Goal: Entertainment & Leisure: Browse casually

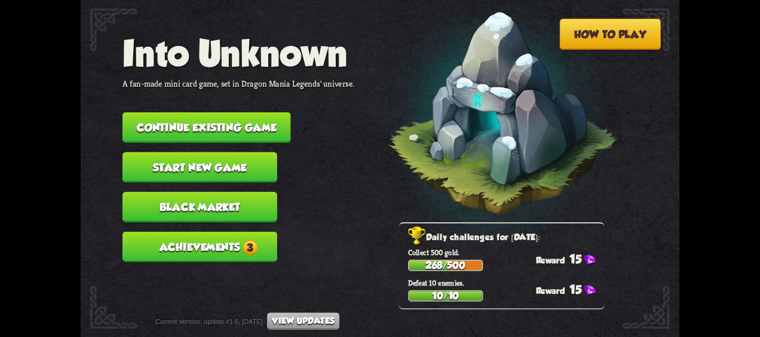
click at [236, 239] on button "Achievements 3" at bounding box center [199, 247] width 154 height 30
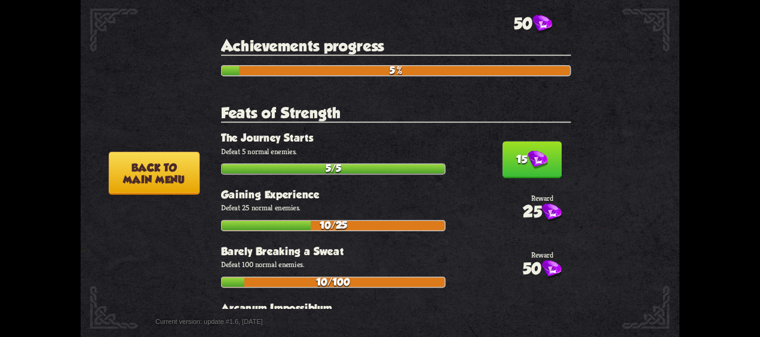
scroll to position [119, 0]
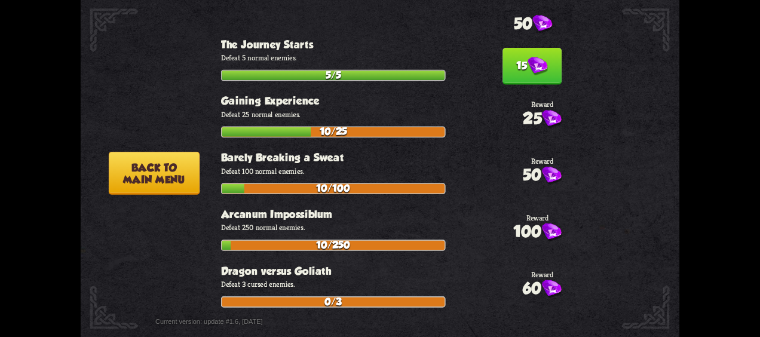
click at [523, 74] on button "15" at bounding box center [531, 66] width 59 height 37
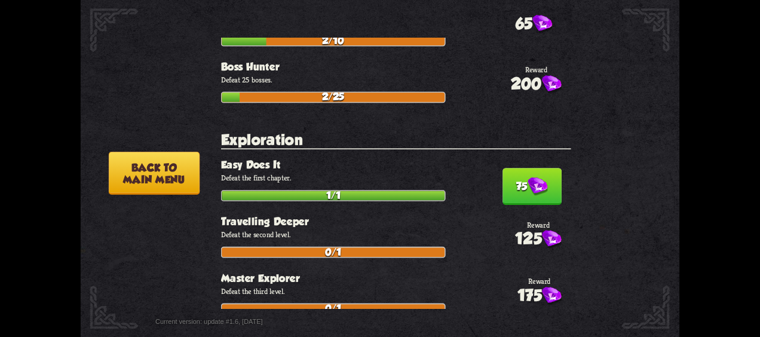
click at [506, 172] on button "75" at bounding box center [531, 186] width 59 height 37
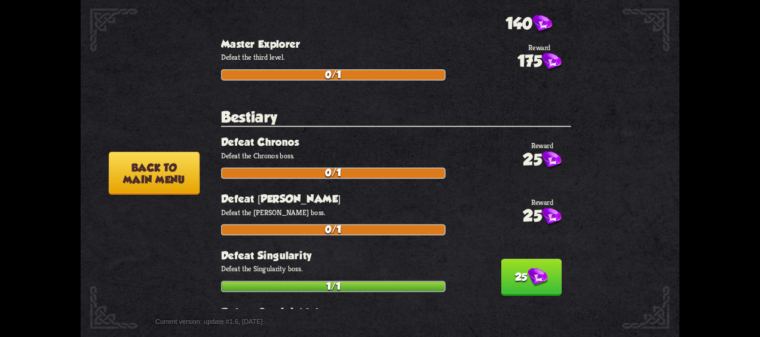
drag, startPoint x: 543, startPoint y: 255, endPoint x: 315, endPoint y: 207, distance: 233.7
click at [543, 259] on button "25" at bounding box center [531, 277] width 60 height 37
click at [132, 177] on button "Back to main menu" at bounding box center [154, 173] width 91 height 43
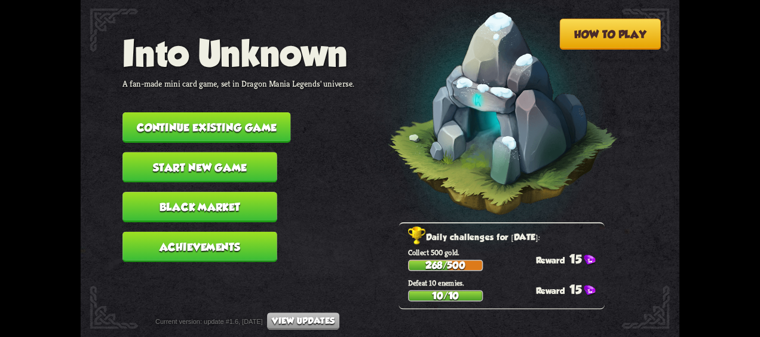
click at [199, 116] on button "Continue existing game" at bounding box center [206, 127] width 168 height 30
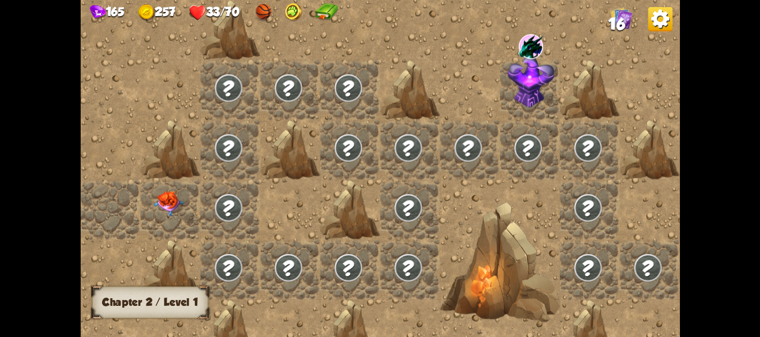
click at [171, 193] on img at bounding box center [168, 203] width 30 height 25
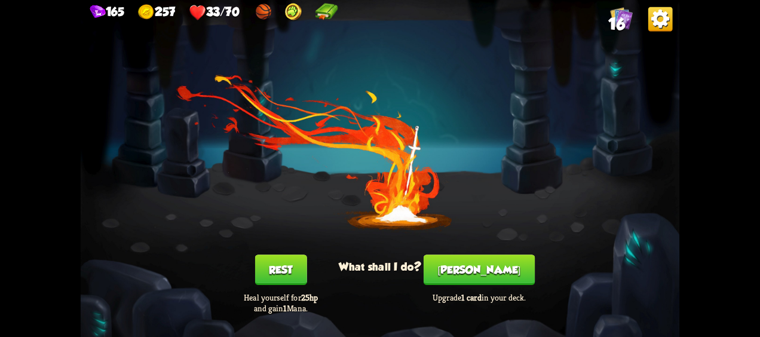
click at [491, 262] on button "[PERSON_NAME]" at bounding box center [478, 269] width 111 height 30
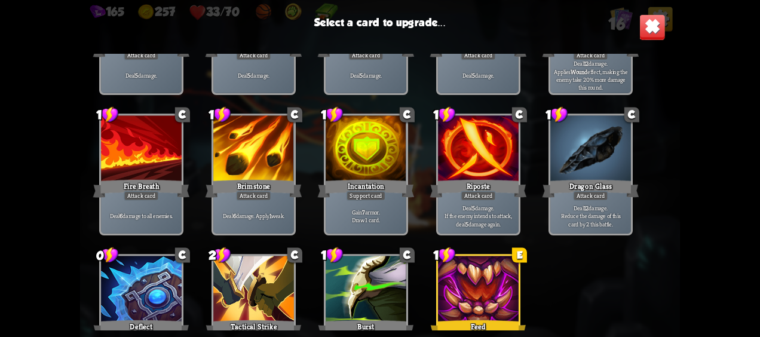
scroll to position [196, 0]
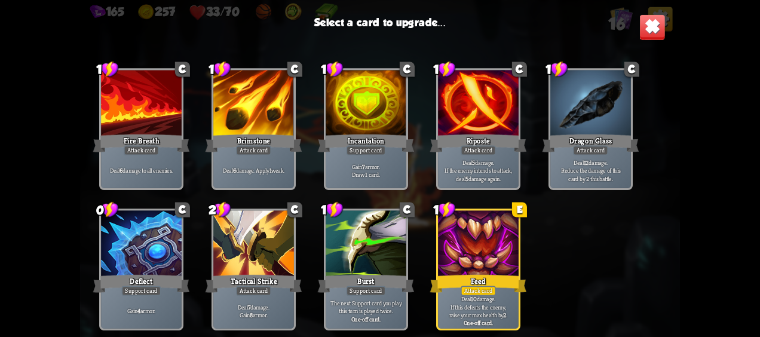
drag, startPoint x: 490, startPoint y: 256, endPoint x: 481, endPoint y: 281, distance: 27.0
click at [492, 254] on div at bounding box center [478, 245] width 81 height 68
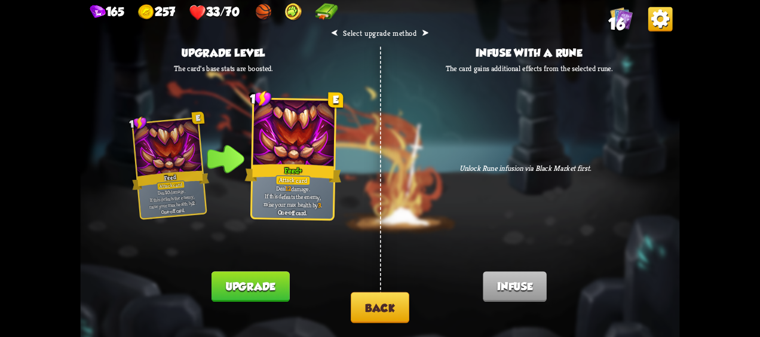
click at [400, 309] on button "Back" at bounding box center [380, 307] width 59 height 31
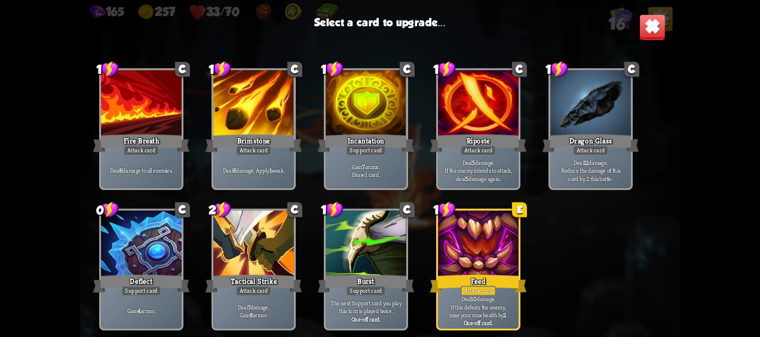
click at [662, 18] on img at bounding box center [652, 27] width 26 height 26
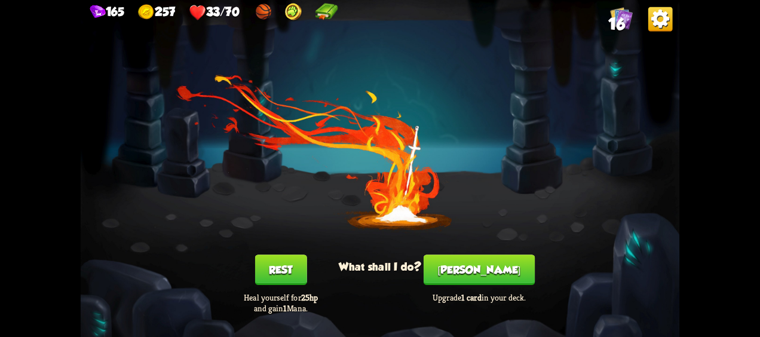
click at [287, 254] on div "You feel rested! What shall I do? Rest Heal yourself for 25hp and gain 1 Mana. …" at bounding box center [380, 168] width 599 height 337
click at [281, 264] on button "Rest" at bounding box center [280, 269] width 52 height 30
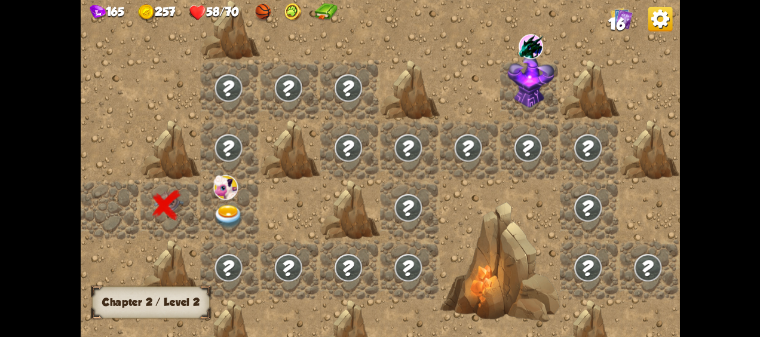
click at [231, 211] on img at bounding box center [228, 216] width 30 height 23
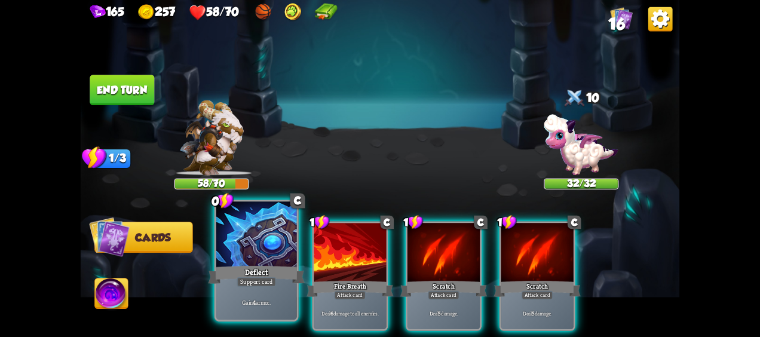
click at [253, 260] on div at bounding box center [256, 236] width 81 height 68
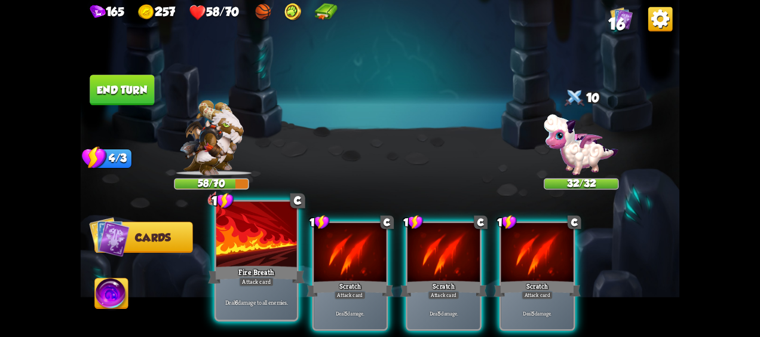
click at [262, 252] on div at bounding box center [256, 236] width 81 height 68
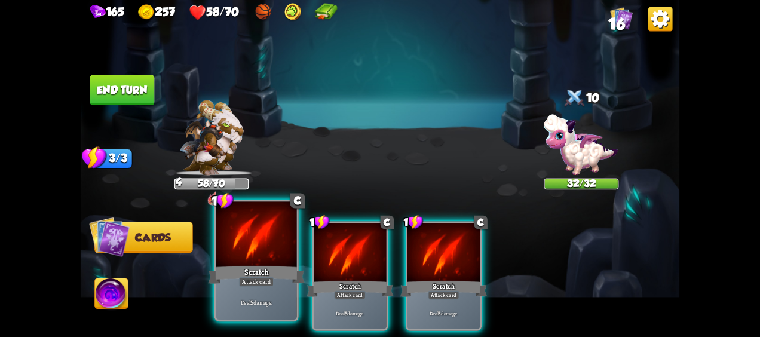
click at [262, 256] on div at bounding box center [256, 236] width 81 height 68
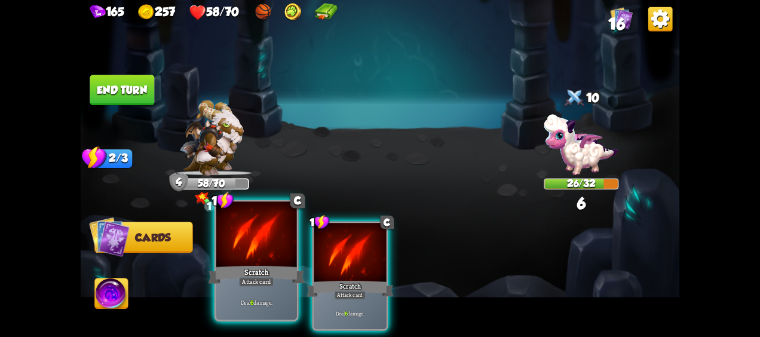
drag, startPoint x: 279, startPoint y: 264, endPoint x: 274, endPoint y: 275, distance: 12.3
click at [279, 264] on div "Scratch" at bounding box center [256, 274] width 97 height 21
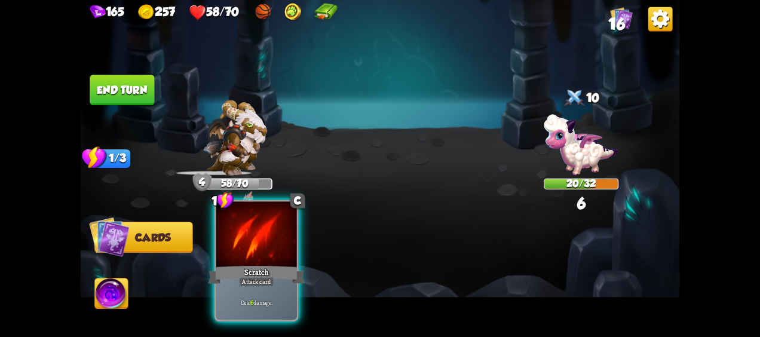
click at [270, 257] on div at bounding box center [256, 236] width 81 height 68
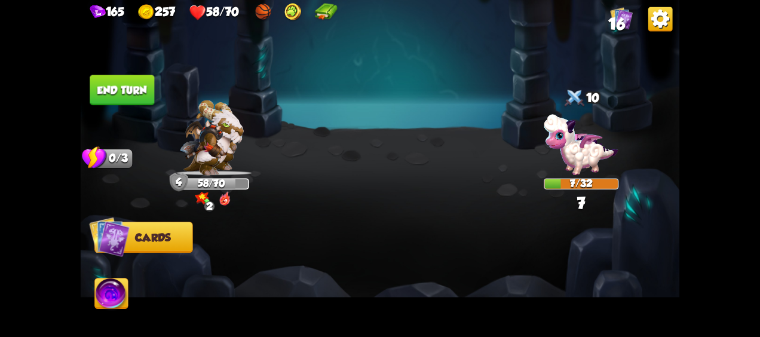
click at [106, 299] on img at bounding box center [111, 294] width 33 height 33
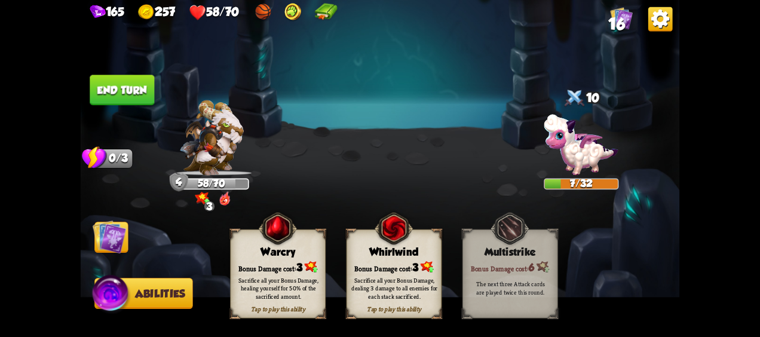
click at [391, 266] on div "Bonus Damage cost: 3" at bounding box center [393, 267] width 94 height 14
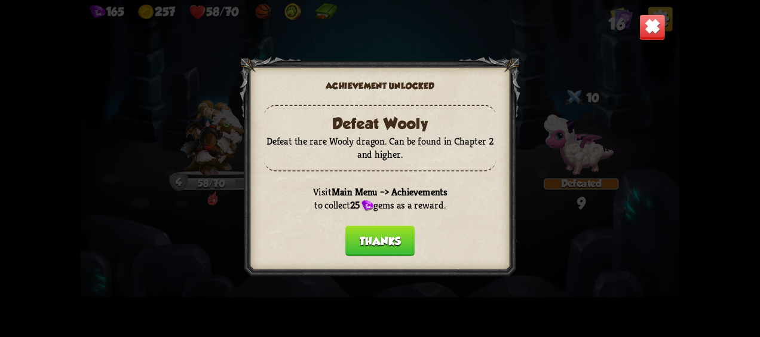
click at [397, 240] on button "Thanks" at bounding box center [379, 241] width 69 height 30
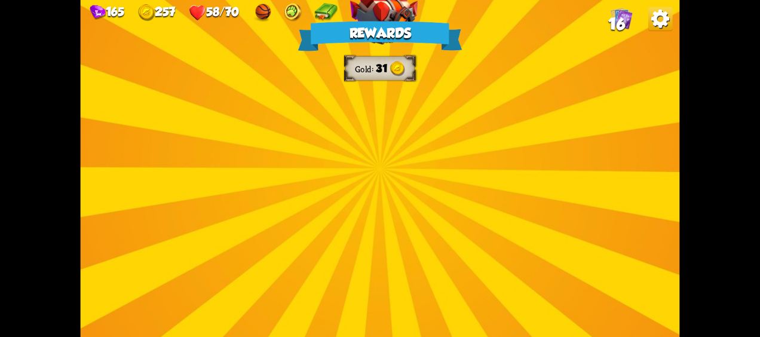
click at [475, 143] on div "Rewards Gold 31 Select a card 1 C Burst Support card The next Support card you …" at bounding box center [380, 168] width 599 height 337
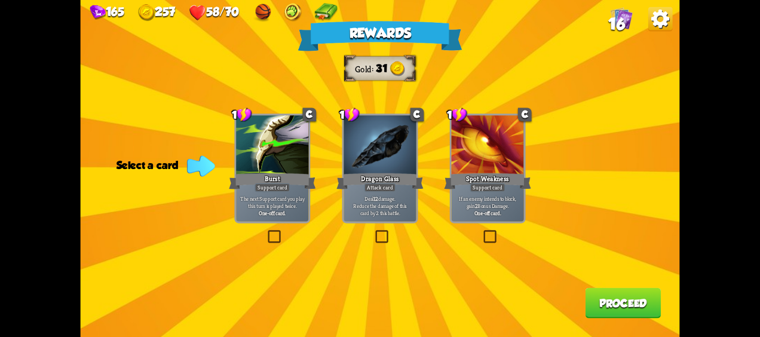
drag, startPoint x: 263, startPoint y: 204, endPoint x: 471, endPoint y: 223, distance: 208.7
click at [265, 204] on p "The next Support card you play this turn is played twice." at bounding box center [272, 202] width 69 height 14
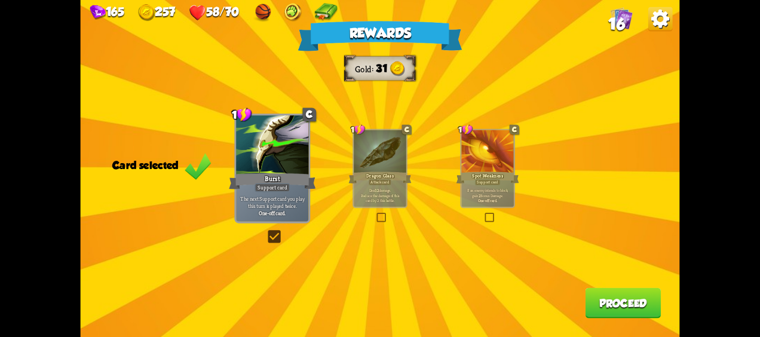
drag, startPoint x: 474, startPoint y: 166, endPoint x: 481, endPoint y: 171, distance: 8.6
click at [477, 167] on div at bounding box center [487, 152] width 53 height 44
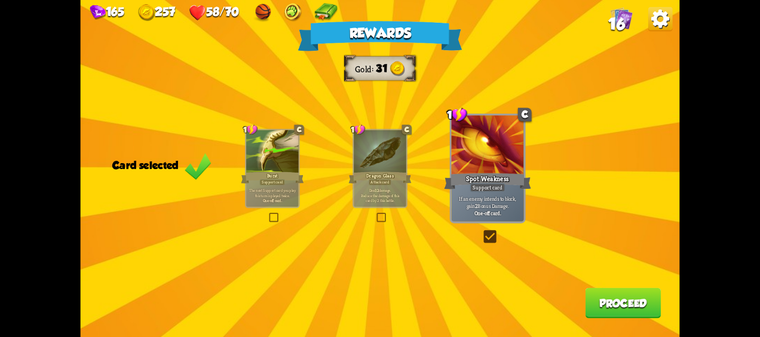
click at [629, 301] on button "Proceed" at bounding box center [623, 303] width 76 height 30
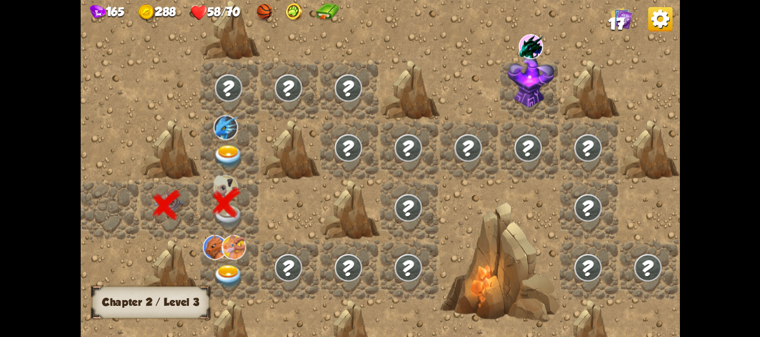
click at [232, 257] on img at bounding box center [233, 247] width 24 height 24
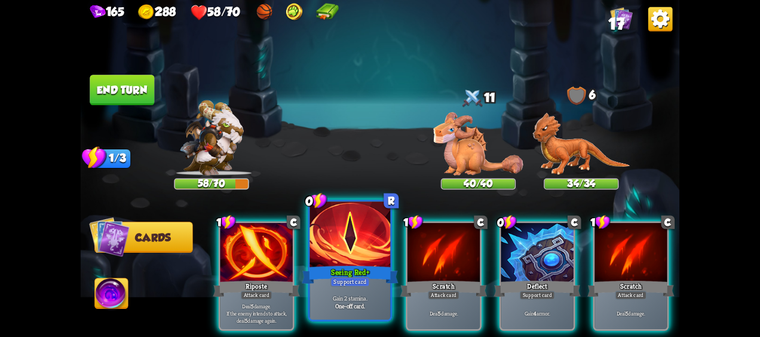
click at [348, 254] on div at bounding box center [350, 236] width 81 height 68
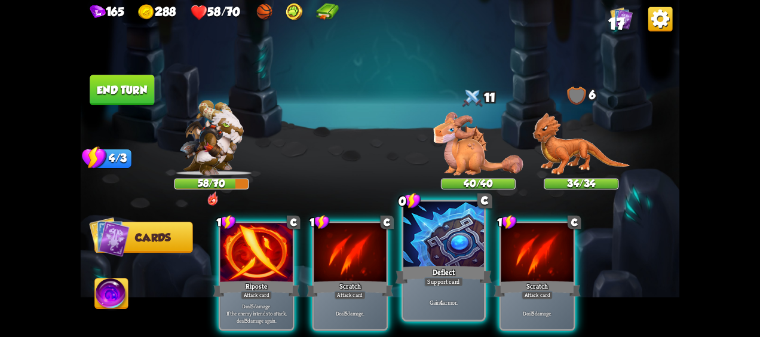
click at [446, 262] on div at bounding box center [443, 236] width 81 height 68
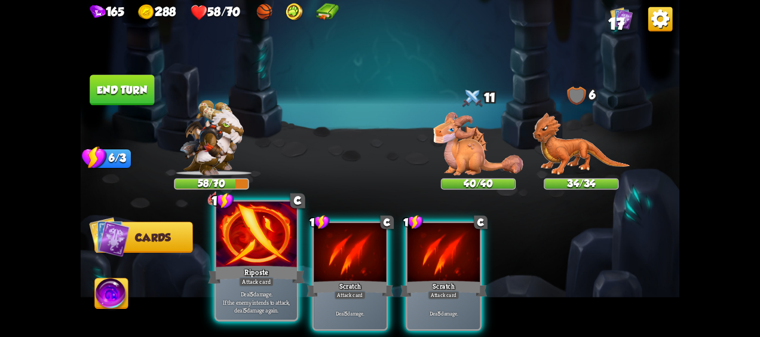
drag, startPoint x: 229, startPoint y: 276, endPoint x: 260, endPoint y: 268, distance: 32.2
click at [231, 276] on div "Riposte" at bounding box center [256, 274] width 97 height 21
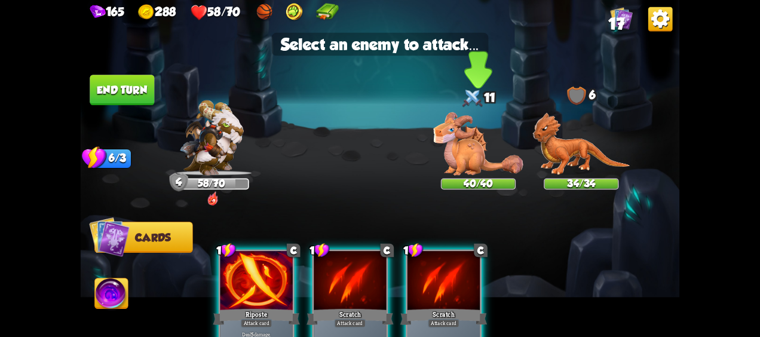
click at [502, 150] on img at bounding box center [478, 143] width 90 height 63
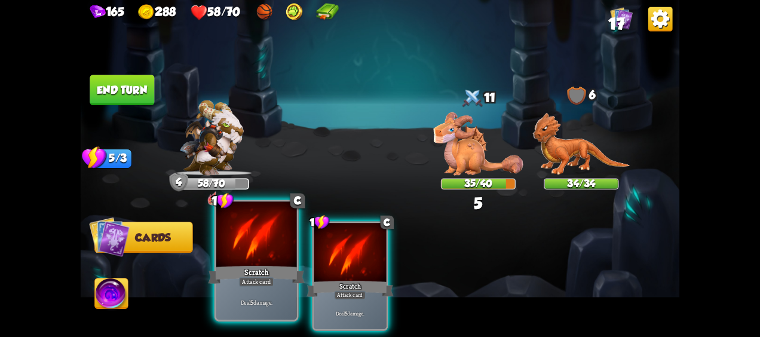
click at [241, 240] on div at bounding box center [256, 236] width 81 height 68
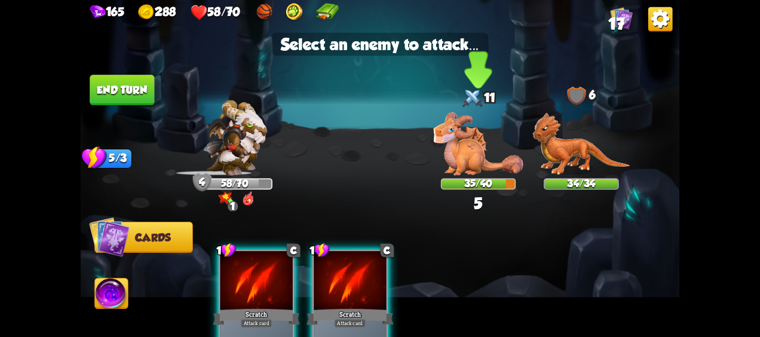
click at [450, 144] on img at bounding box center [478, 143] width 90 height 63
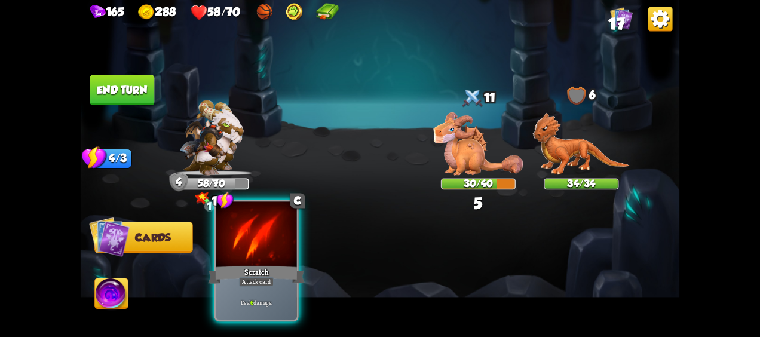
click at [250, 264] on div "Scratch" at bounding box center [256, 274] width 97 height 21
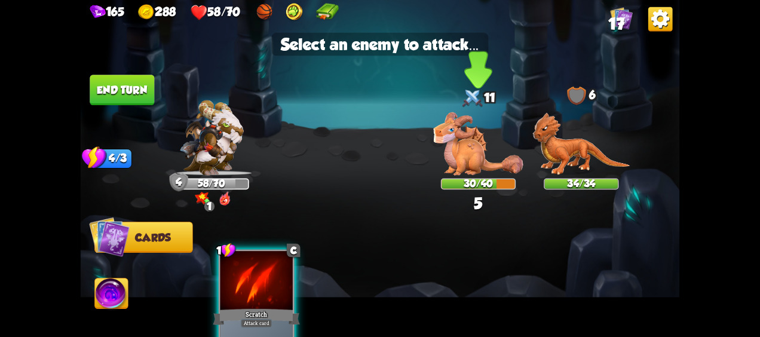
click at [472, 156] on img at bounding box center [478, 143] width 90 height 63
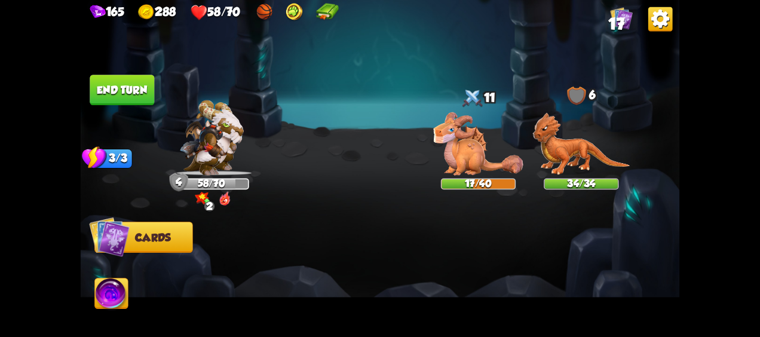
click at [124, 87] on button "End turn" at bounding box center [122, 90] width 64 height 30
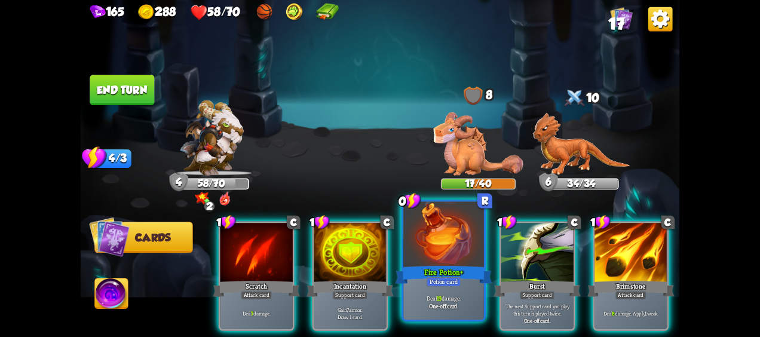
click at [446, 274] on div "Fire Potion +" at bounding box center [443, 274] width 97 height 21
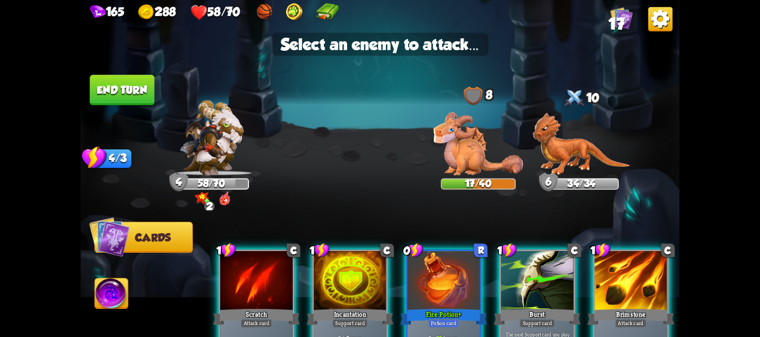
click at [443, 258] on div at bounding box center [443, 281] width 72 height 61
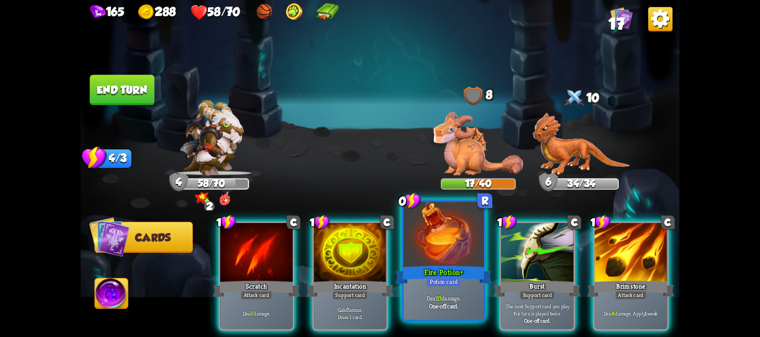
click at [451, 257] on div at bounding box center [443, 236] width 81 height 68
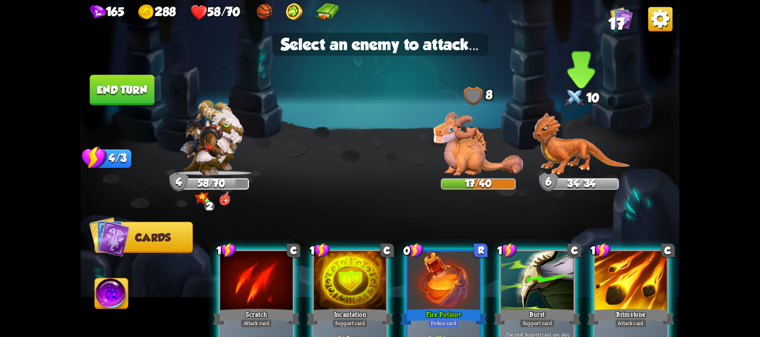
click at [595, 139] on img at bounding box center [580, 143] width 97 height 63
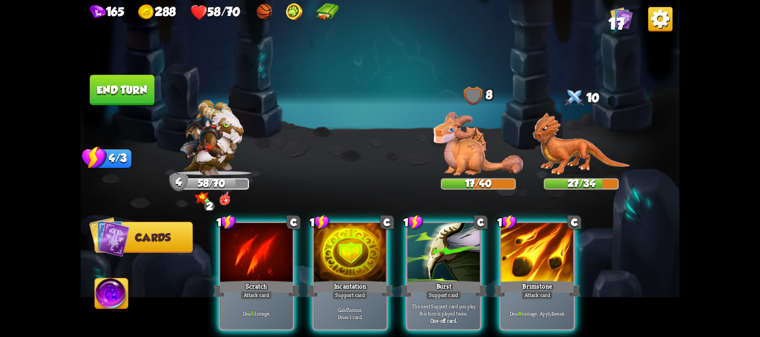
drag, startPoint x: 553, startPoint y: 259, endPoint x: 569, endPoint y: 193, distance: 67.6
click at [554, 259] on div at bounding box center [537, 253] width 72 height 61
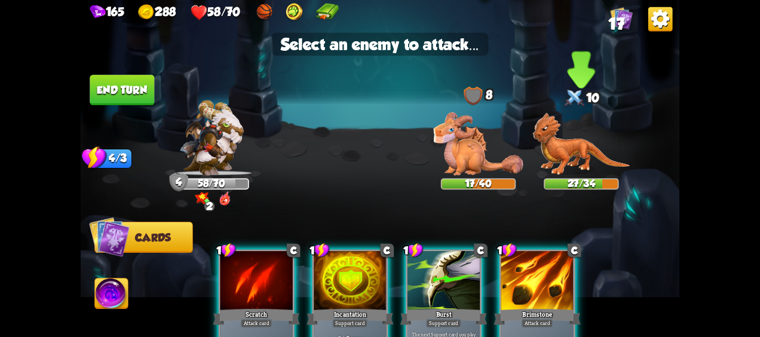
click at [574, 162] on img at bounding box center [580, 143] width 97 height 63
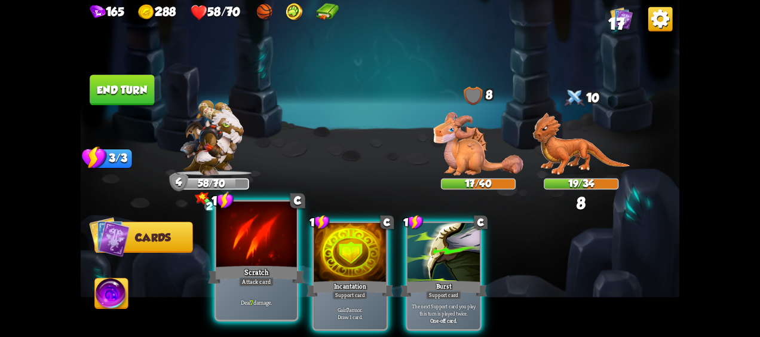
drag, startPoint x: 255, startPoint y: 263, endPoint x: 262, endPoint y: 260, distance: 7.0
click at [255, 264] on div "1 C Scratch Attack card Deal 7 damage." at bounding box center [256, 260] width 84 height 122
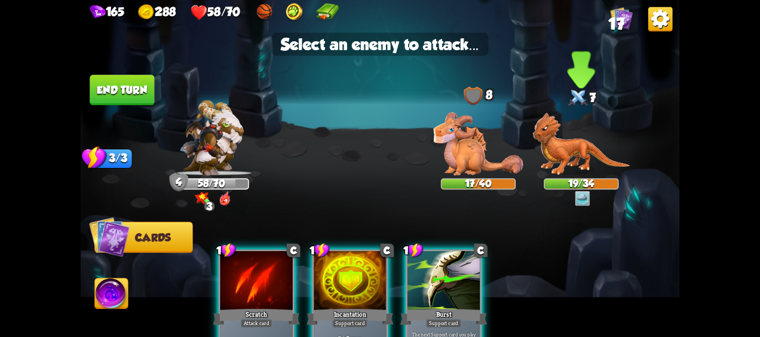
click at [585, 163] on img at bounding box center [580, 143] width 97 height 63
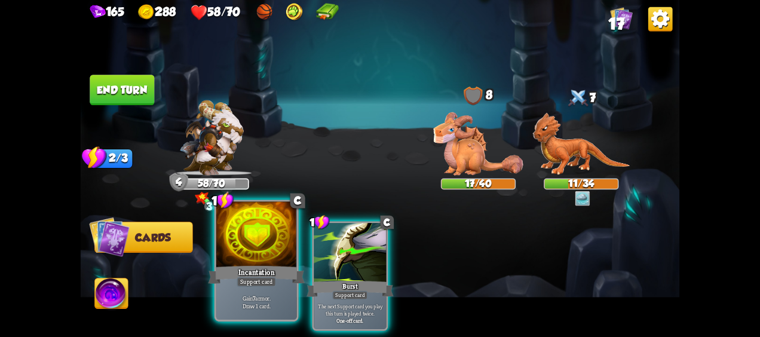
click at [276, 274] on div "Incantation" at bounding box center [256, 274] width 97 height 21
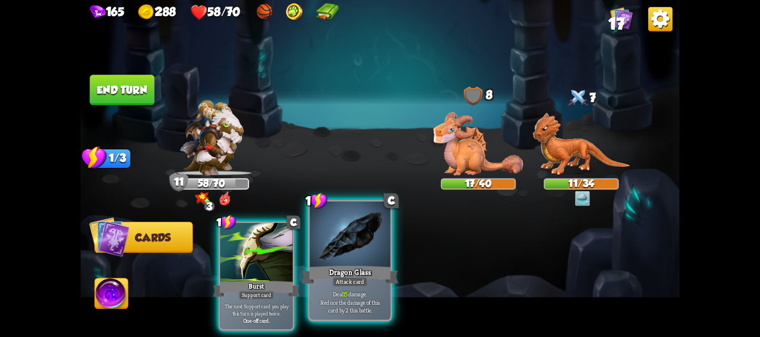
drag, startPoint x: 342, startPoint y: 260, endPoint x: 527, endPoint y: 173, distance: 204.3
click at [343, 260] on div at bounding box center [350, 236] width 81 height 68
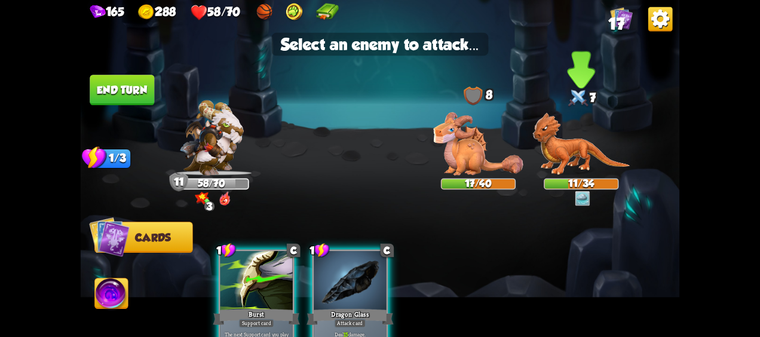
click at [573, 155] on img at bounding box center [580, 143] width 97 height 63
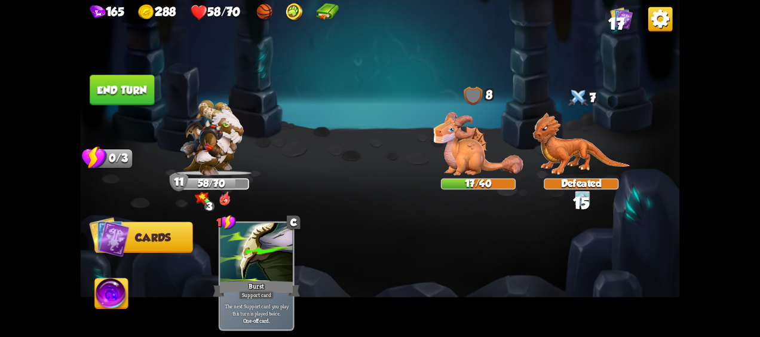
click at [128, 84] on button "End turn" at bounding box center [122, 90] width 64 height 30
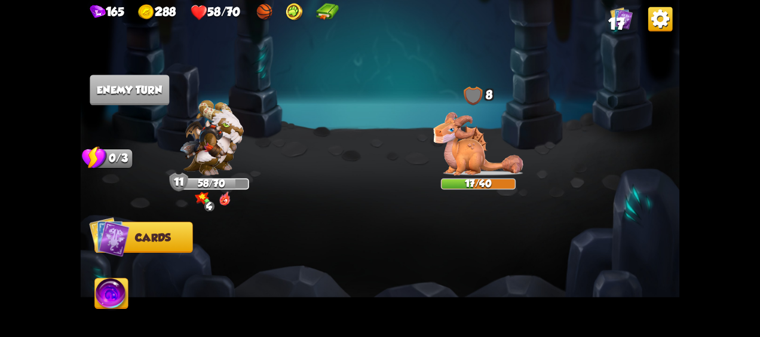
click at [113, 296] on img at bounding box center [111, 294] width 33 height 33
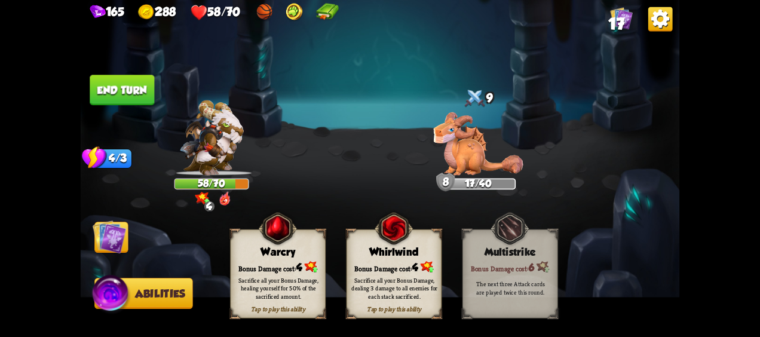
click at [115, 236] on img at bounding box center [109, 236] width 33 height 33
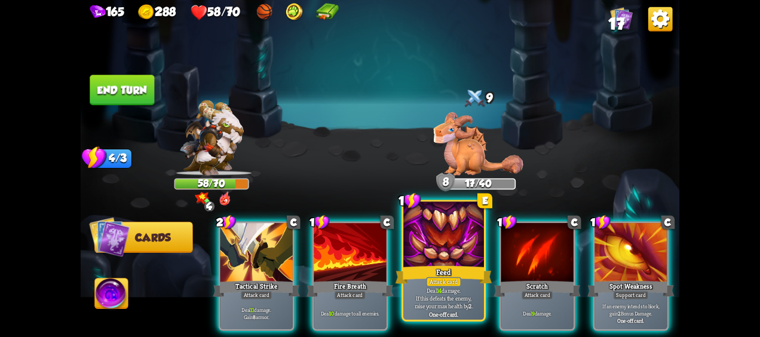
click at [456, 266] on div "Feed" at bounding box center [443, 274] width 97 height 21
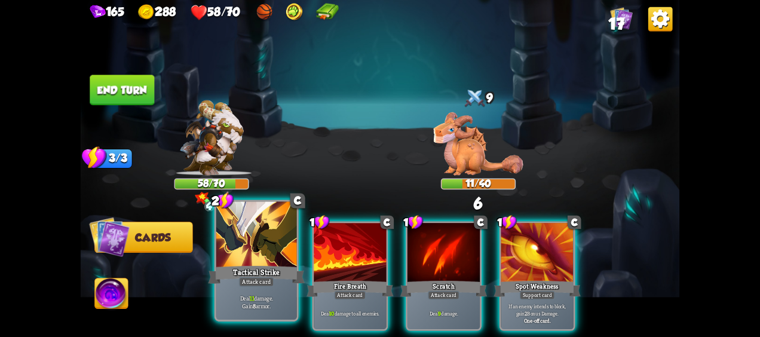
drag, startPoint x: 215, startPoint y: 266, endPoint x: 236, endPoint y: 261, distance: 21.6
click at [244, 262] on div at bounding box center [256, 236] width 81 height 68
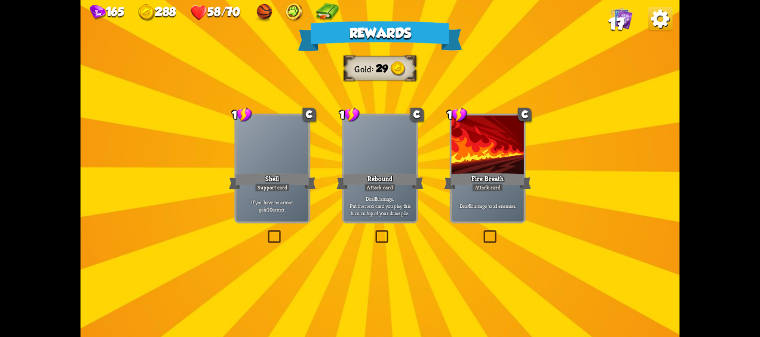
click at [376, 183] on div "Rebound" at bounding box center [379, 180] width 87 height 19
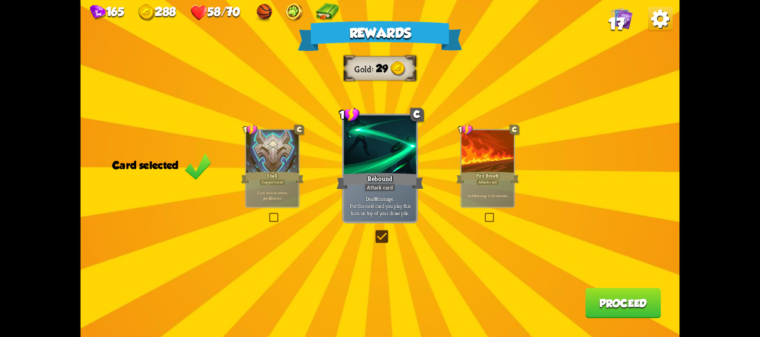
click at [648, 293] on button "Proceed" at bounding box center [623, 303] width 76 height 30
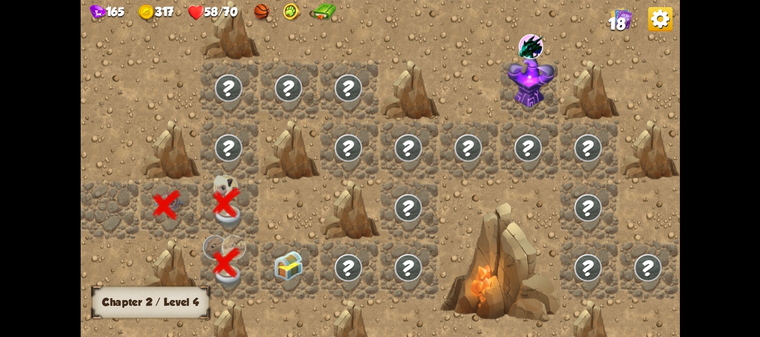
click at [295, 260] on img at bounding box center [288, 266] width 30 height 30
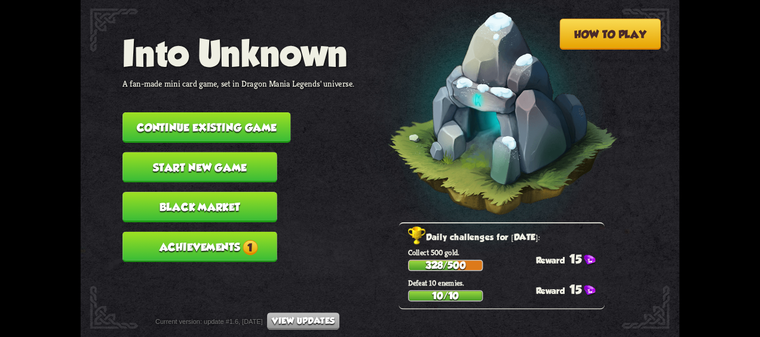
click at [251, 122] on button "Continue existing game" at bounding box center [206, 127] width 168 height 30
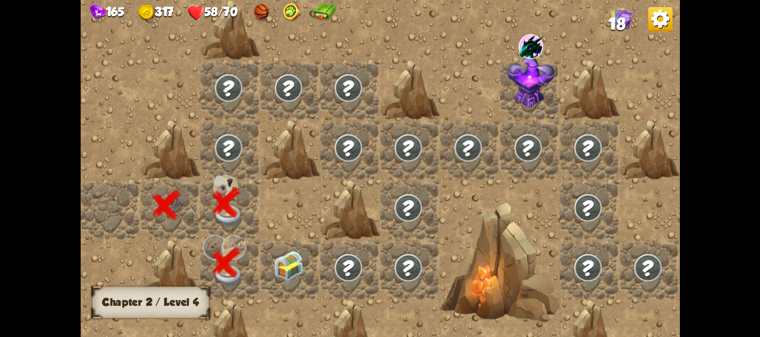
click at [293, 263] on img at bounding box center [288, 266] width 30 height 30
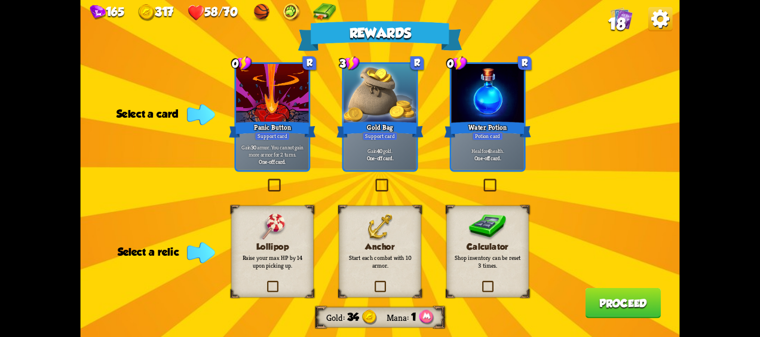
click at [509, 140] on div "Heal for 4 health. One-off card." at bounding box center [487, 155] width 72 height 32
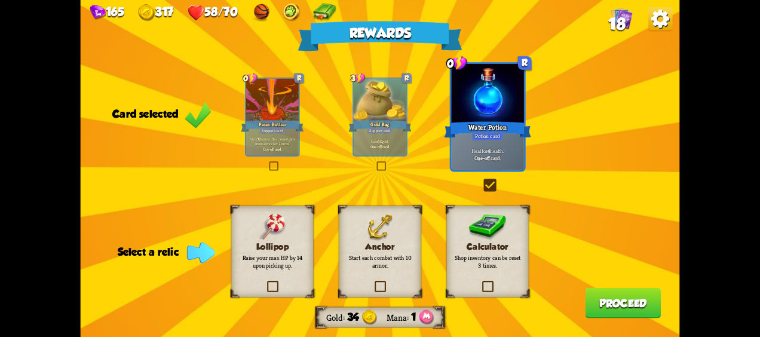
click at [376, 246] on h3 "Anchor" at bounding box center [379, 247] width 67 height 10
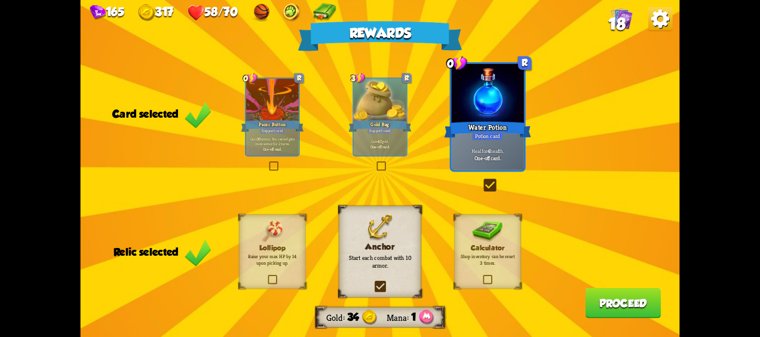
click at [629, 312] on button "Proceed" at bounding box center [623, 303] width 76 height 30
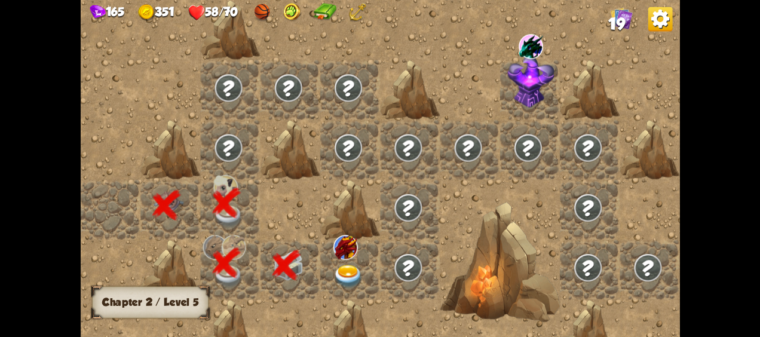
click at [364, 284] on div at bounding box center [350, 269] width 60 height 60
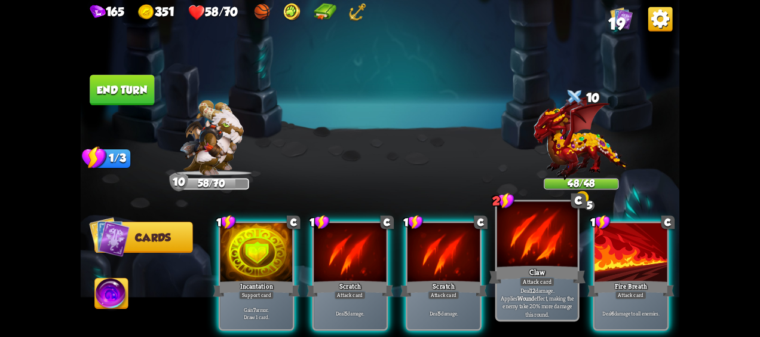
click at [535, 263] on div "2 C Claw Attack card Deal 12 damage. Applies Wound effect, making the enemy tak…" at bounding box center [537, 260] width 84 height 122
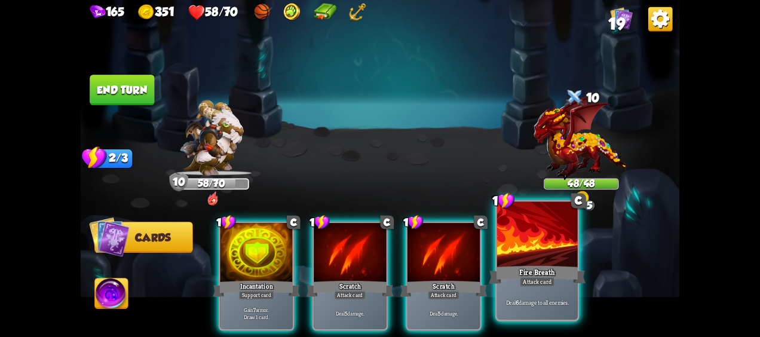
click at [521, 264] on div "Fire Breath" at bounding box center [537, 274] width 97 height 21
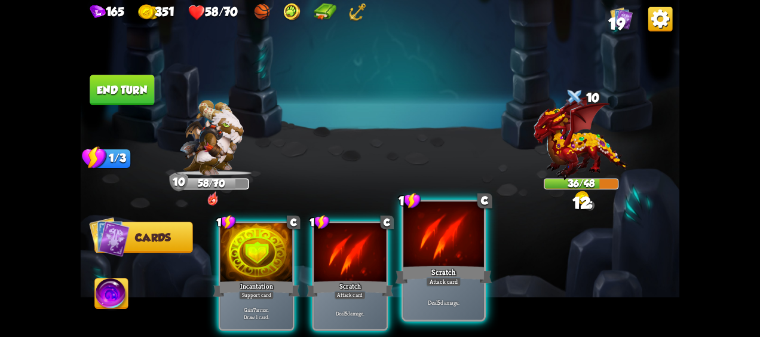
click at [434, 260] on div at bounding box center [443, 236] width 81 height 68
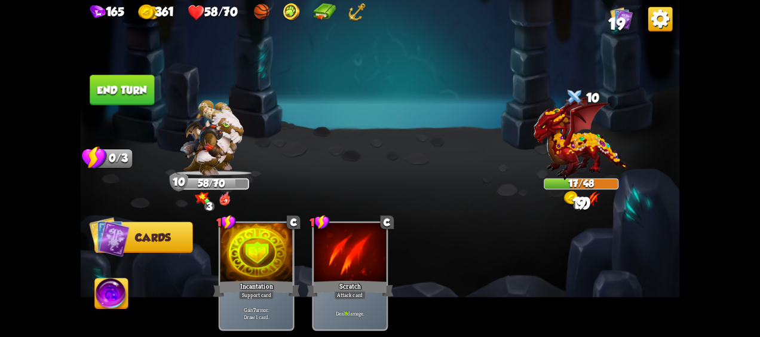
click at [123, 90] on button "End turn" at bounding box center [122, 90] width 64 height 30
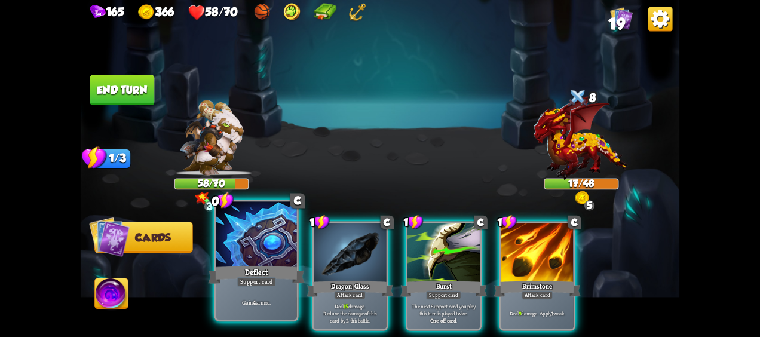
click at [233, 248] on div at bounding box center [256, 236] width 81 height 68
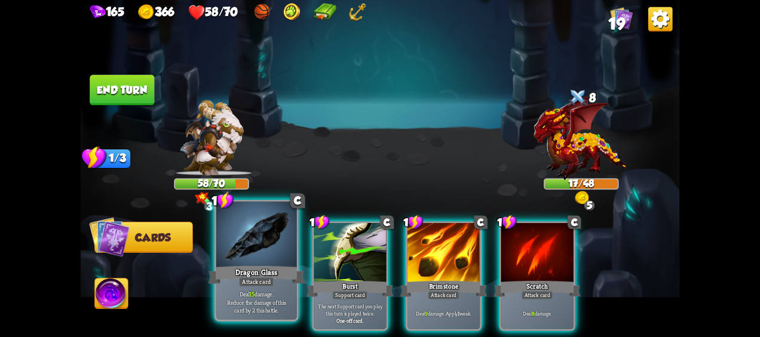
click at [238, 247] on div at bounding box center [256, 236] width 81 height 68
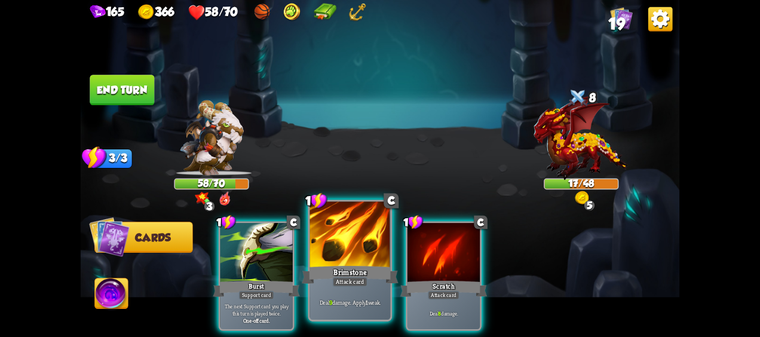
click at [353, 249] on div at bounding box center [350, 236] width 81 height 68
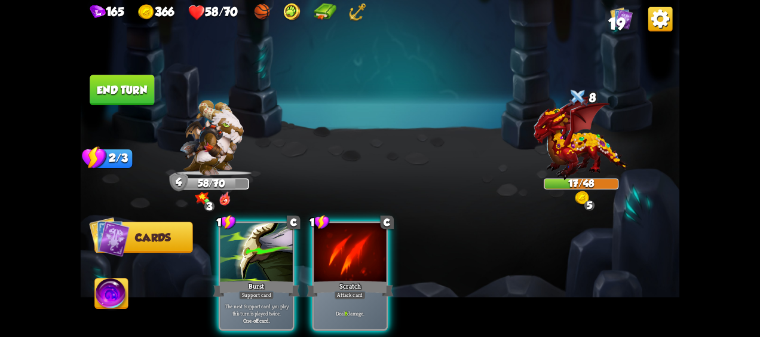
drag, startPoint x: 376, startPoint y: 263, endPoint x: 375, endPoint y: 271, distance: 7.3
click at [371, 268] on div "1 C Scratch Attack card Deal 8 damage." at bounding box center [350, 276] width 76 height 109
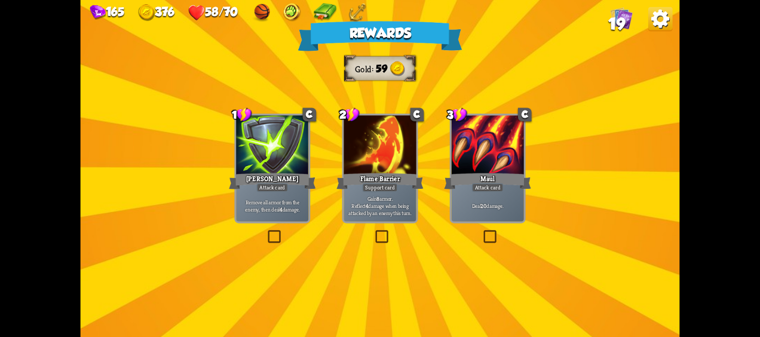
click at [366, 180] on div "Flame Barrier" at bounding box center [379, 180] width 87 height 19
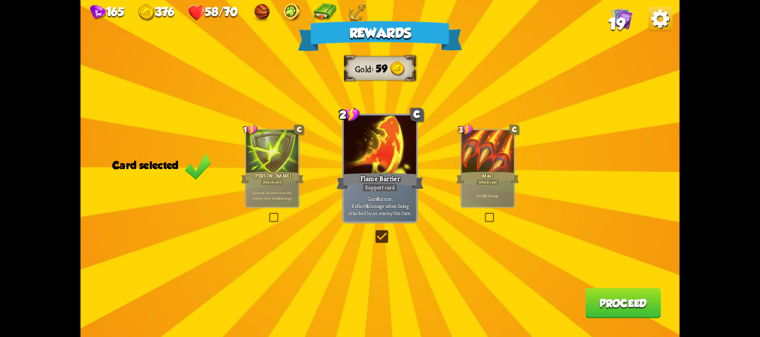
click at [628, 293] on button "Proceed" at bounding box center [623, 303] width 76 height 30
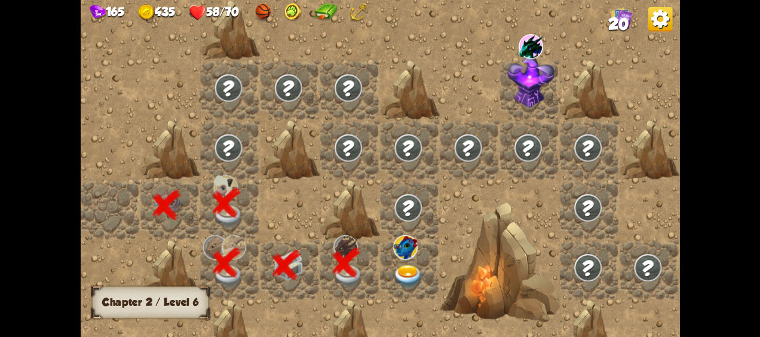
click at [403, 276] on img at bounding box center [408, 276] width 30 height 23
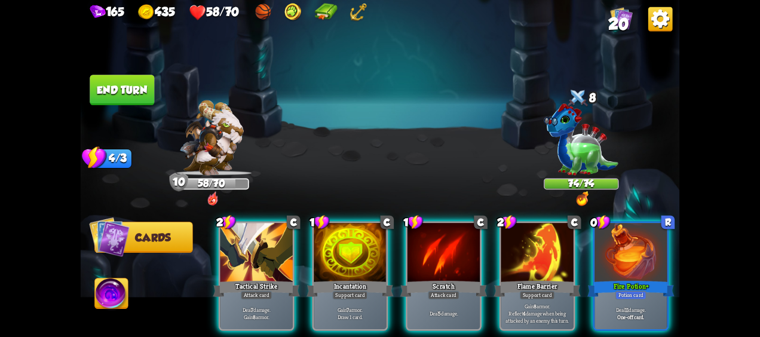
click at [245, 219] on div "2 C Tactical Strike Attack card Deal 7 damage. Gain 8 armor. 1 C Incantation Su…" at bounding box center [439, 262] width 479 height 150
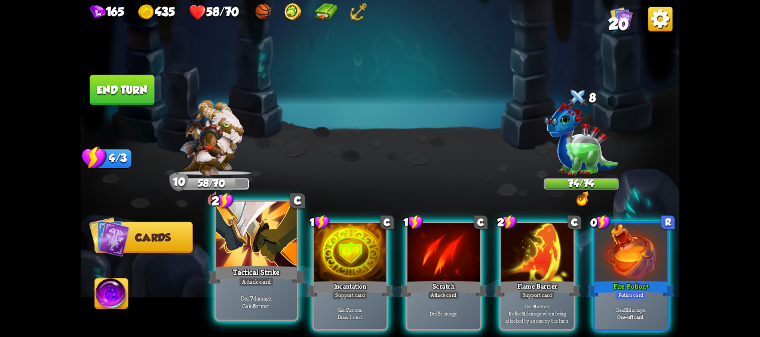
click at [241, 241] on div at bounding box center [256, 236] width 81 height 68
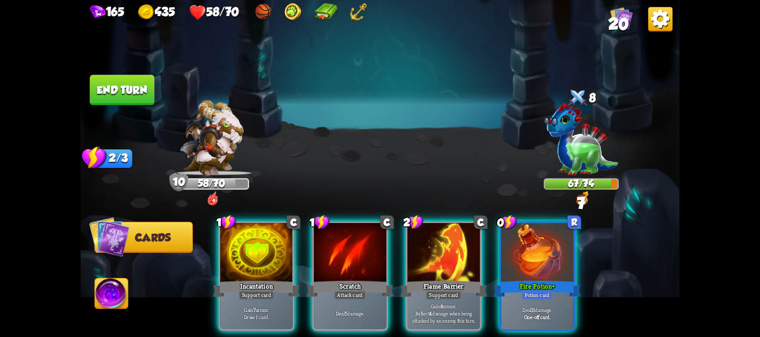
drag, startPoint x: 547, startPoint y: 283, endPoint x: 541, endPoint y: 288, distance: 7.6
click at [542, 288] on div "0 R Fire Potion + Potion card Deal 11 damage. One-off card." at bounding box center [537, 276] width 76 height 109
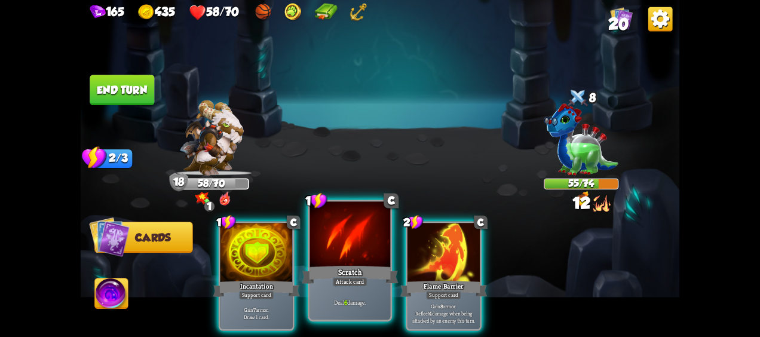
click at [351, 256] on div at bounding box center [350, 236] width 81 height 68
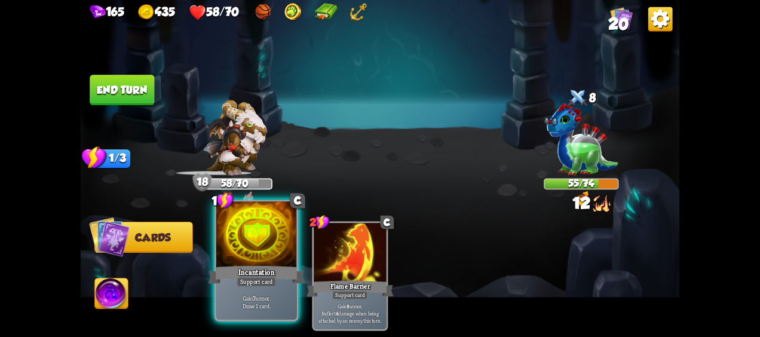
click at [244, 254] on div at bounding box center [256, 236] width 81 height 68
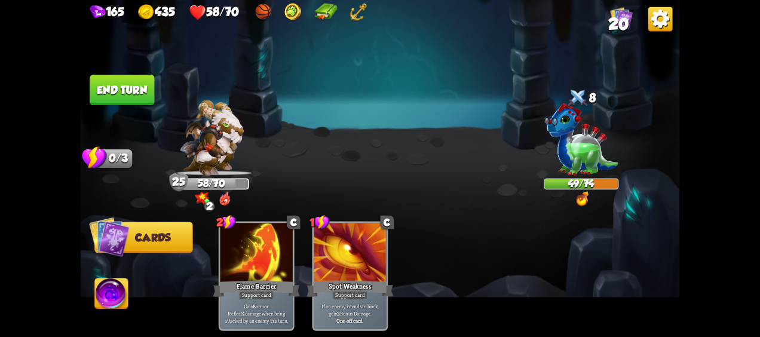
click at [134, 104] on button "End turn" at bounding box center [122, 90] width 64 height 30
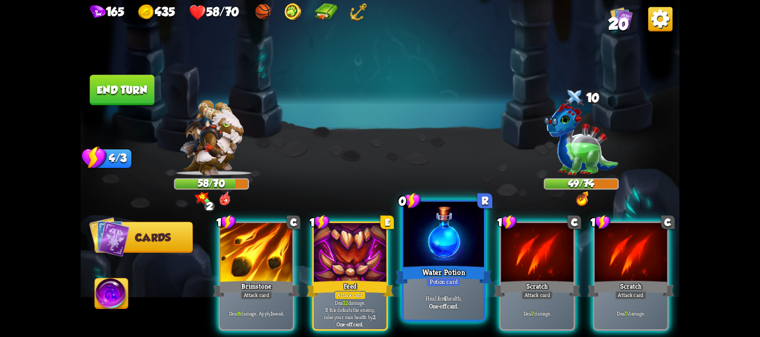
click at [462, 278] on div "Water Potion" at bounding box center [443, 274] width 97 height 21
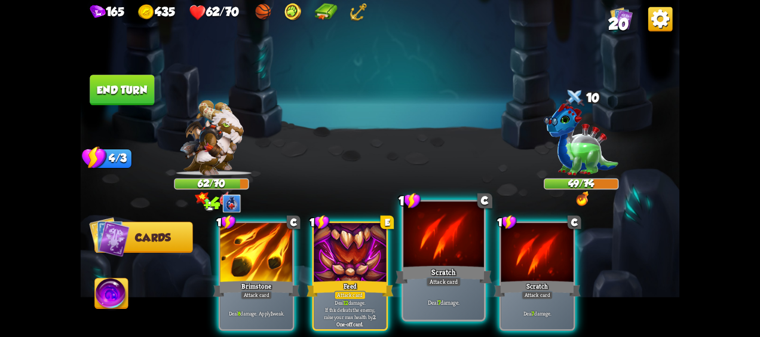
click at [469, 266] on div "Scratch" at bounding box center [443, 274] width 97 height 21
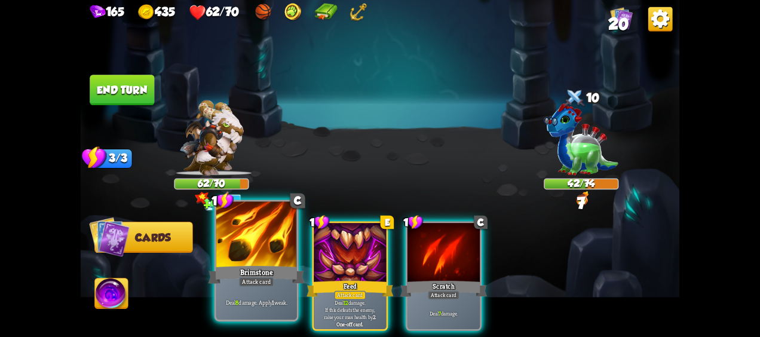
click at [271, 258] on div at bounding box center [256, 236] width 81 height 68
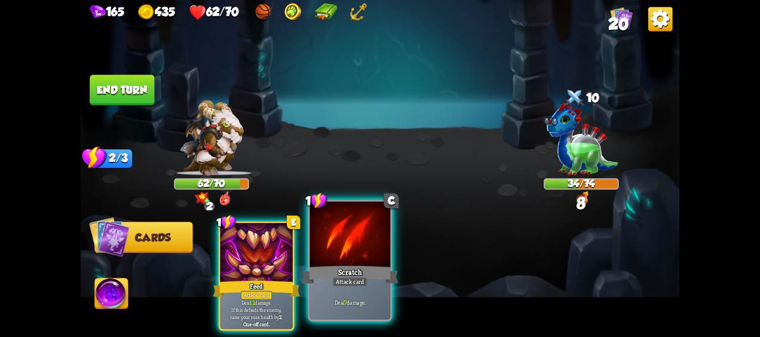
click at [366, 288] on div "Deal 7 damage." at bounding box center [350, 301] width 81 height 35
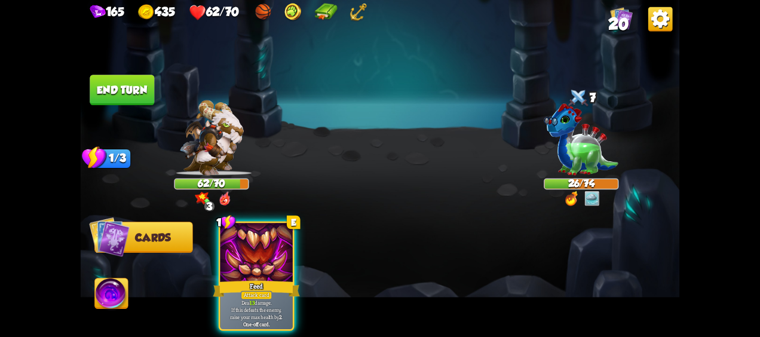
click at [269, 279] on div "Feed" at bounding box center [256, 288] width 87 height 19
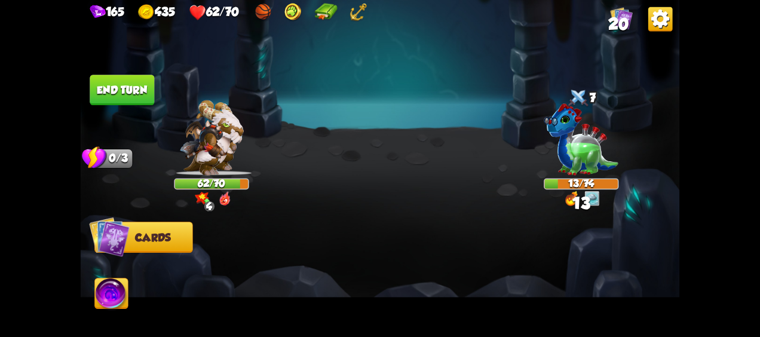
click at [122, 290] on img at bounding box center [111, 294] width 33 height 33
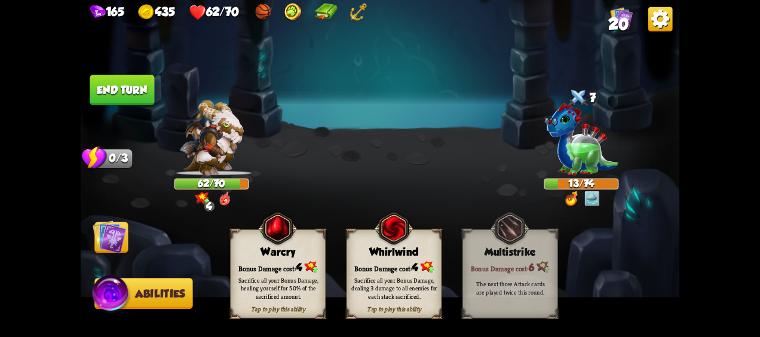
click at [417, 272] on div "Sacrifice all your Bonus Damage, dealing 3 damage to all enemies for each stack…" at bounding box center [394, 288] width 96 height 38
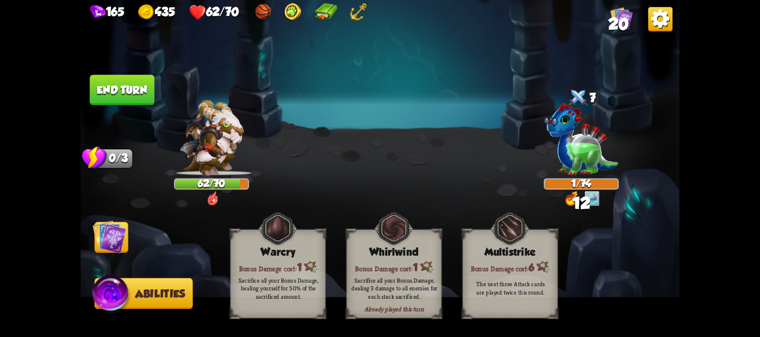
drag, startPoint x: 100, startPoint y: 76, endPoint x: 116, endPoint y: 93, distance: 23.2
click at [115, 93] on button "End turn" at bounding box center [122, 90] width 64 height 30
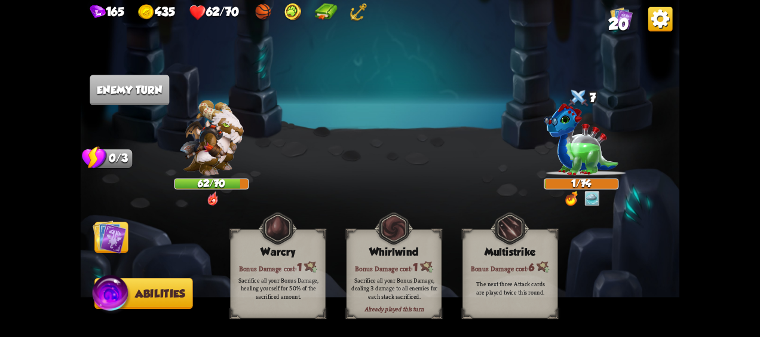
click at [105, 244] on img at bounding box center [109, 236] width 33 height 33
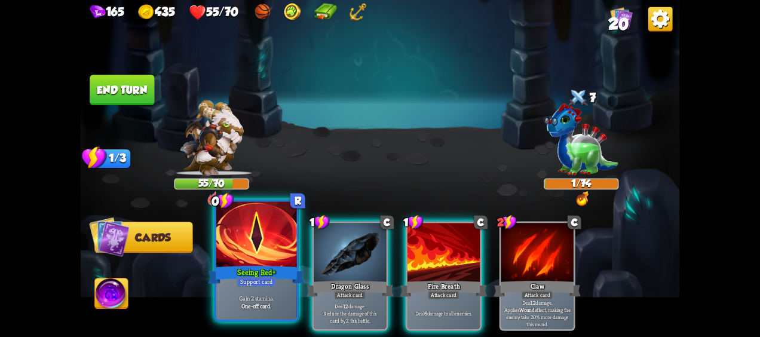
click at [262, 275] on div "Seeing Red +" at bounding box center [256, 274] width 97 height 21
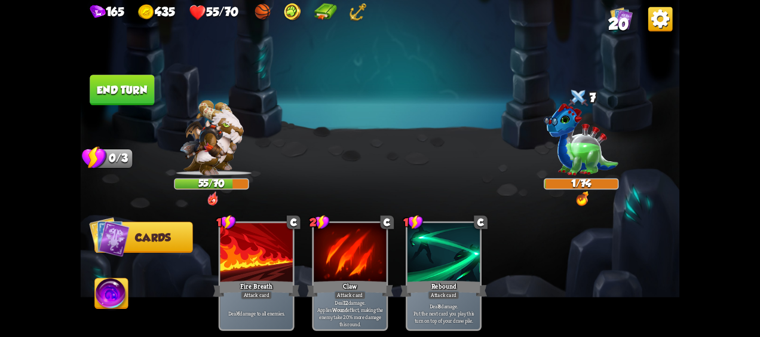
click at [266, 279] on div "Fire Breath" at bounding box center [256, 288] width 87 height 19
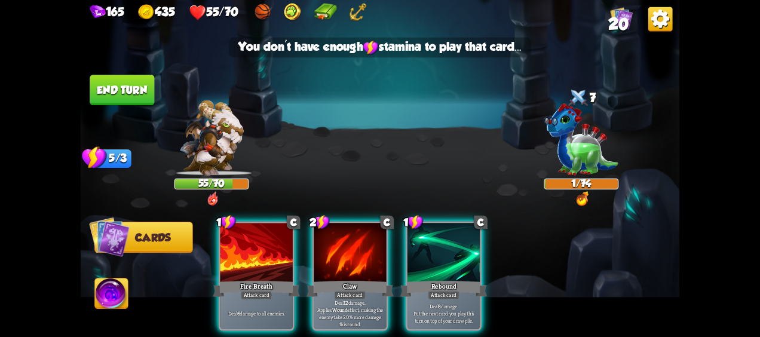
click at [113, 282] on img at bounding box center [111, 294] width 33 height 33
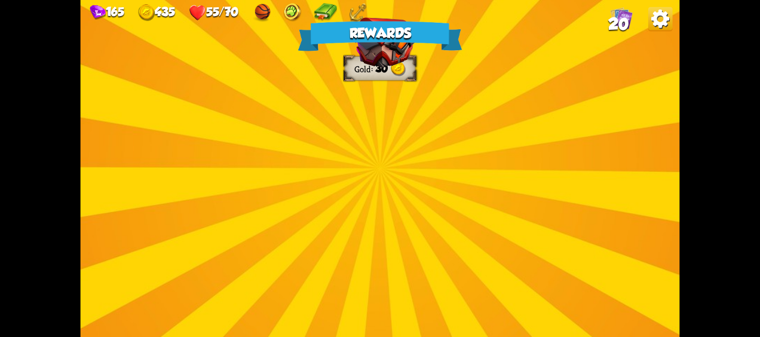
drag, startPoint x: 579, startPoint y: 280, endPoint x: 578, endPoint y: 271, distance: 9.0
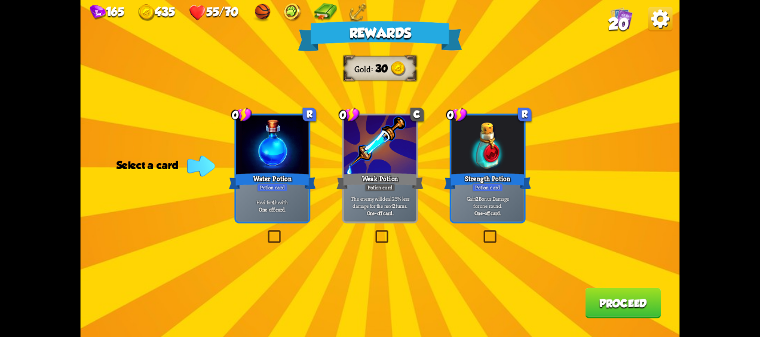
drag, startPoint x: 491, startPoint y: 201, endPoint x: 524, endPoint y: 217, distance: 36.3
click at [490, 202] on p "Gain 2 Bonus Damage for one round." at bounding box center [487, 202] width 69 height 14
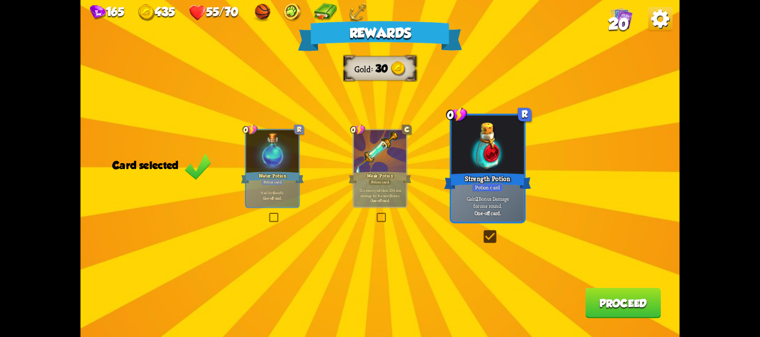
click at [610, 297] on button "Proceed" at bounding box center [623, 303] width 76 height 30
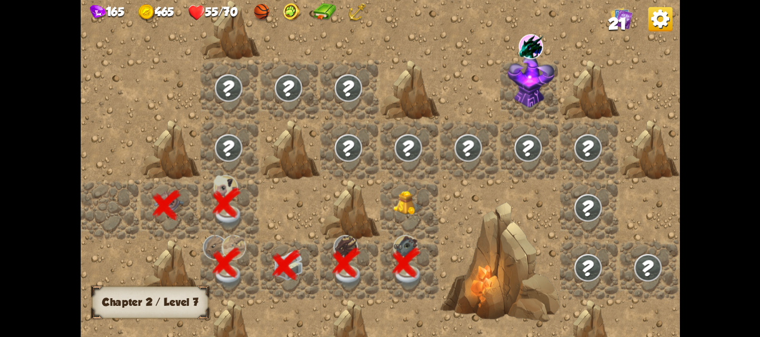
click at [398, 214] on div at bounding box center [410, 210] width 60 height 60
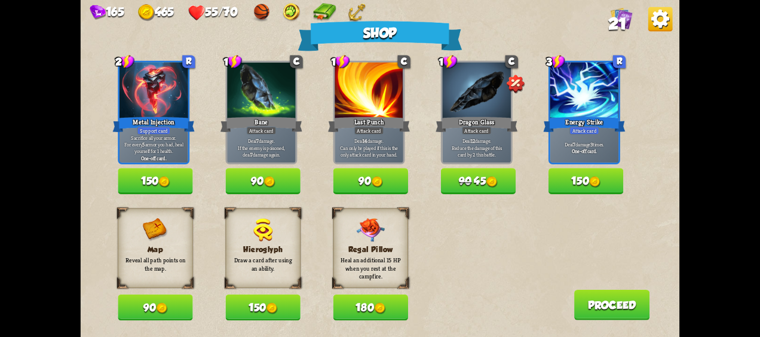
click at [149, 313] on button "90" at bounding box center [155, 307] width 75 height 26
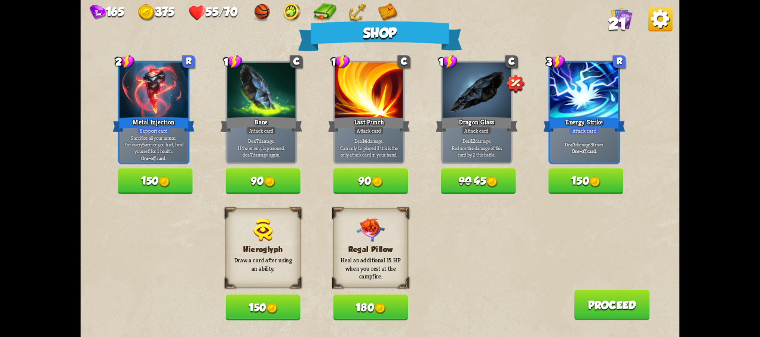
drag, startPoint x: 269, startPoint y: 313, endPoint x: 277, endPoint y: 308, distance: 9.6
click at [269, 313] on img at bounding box center [271, 308] width 11 height 11
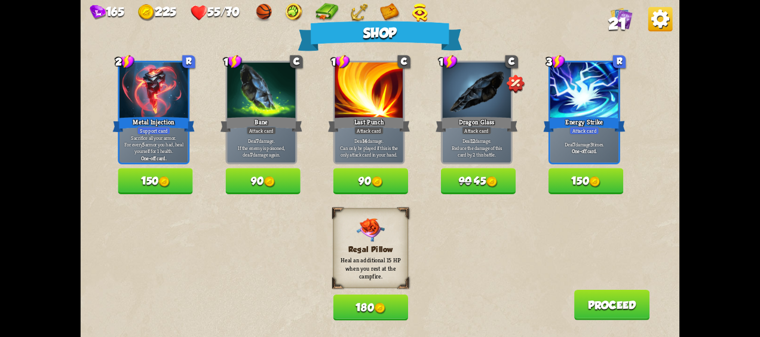
click at [623, 306] on button "Proceed" at bounding box center [612, 305] width 76 height 30
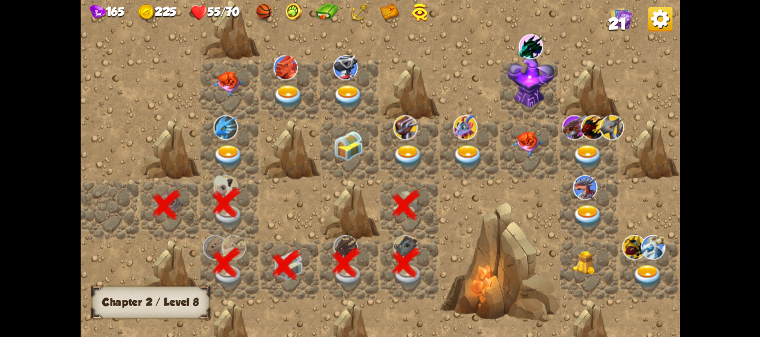
click at [398, 152] on img at bounding box center [408, 156] width 30 height 23
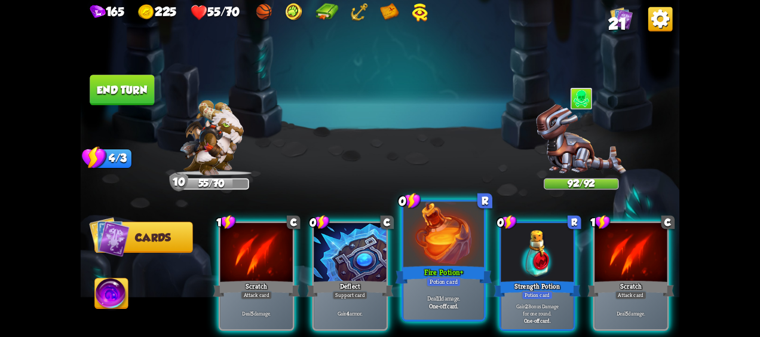
click at [434, 253] on div at bounding box center [443, 236] width 81 height 68
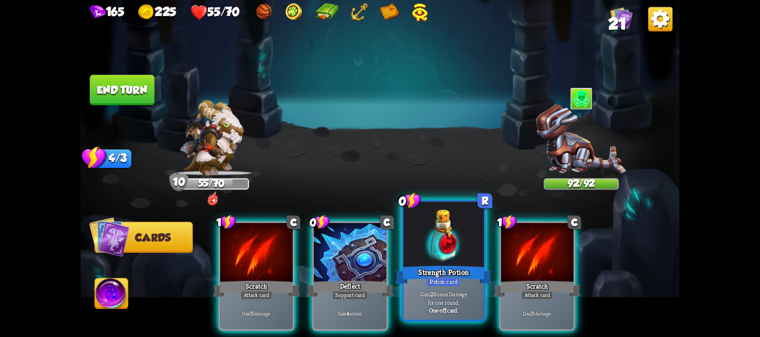
click at [435, 259] on div at bounding box center [443, 236] width 81 height 68
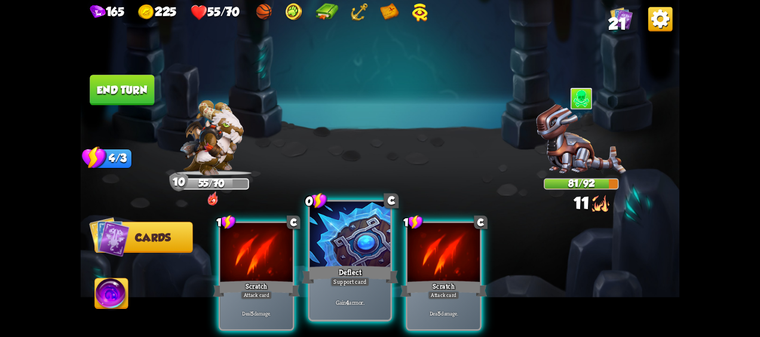
click at [365, 263] on div at bounding box center [350, 236] width 81 height 68
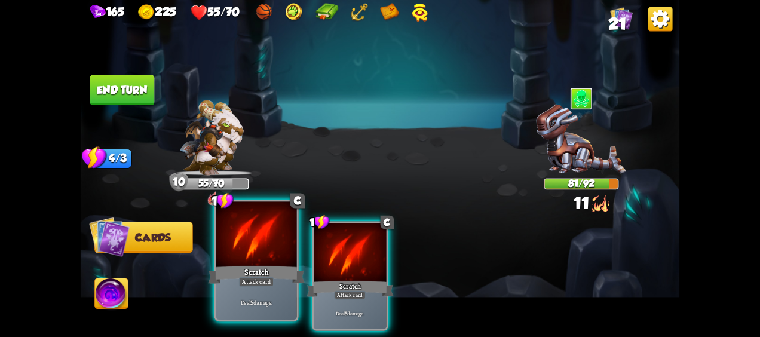
click at [275, 262] on div at bounding box center [256, 236] width 81 height 68
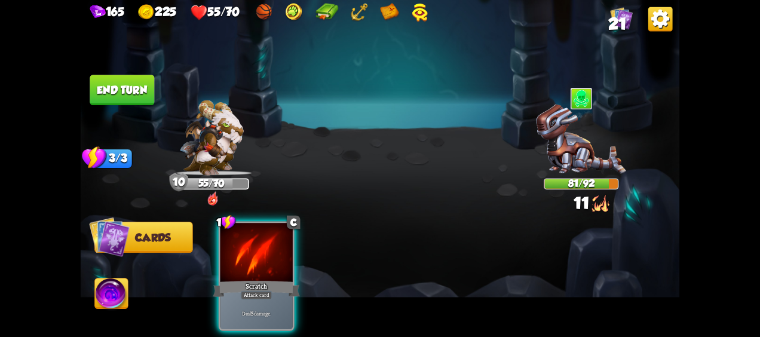
drag, startPoint x: 294, startPoint y: 262, endPoint x: 288, endPoint y: 263, distance: 6.1
click at [289, 263] on div at bounding box center [256, 253] width 72 height 61
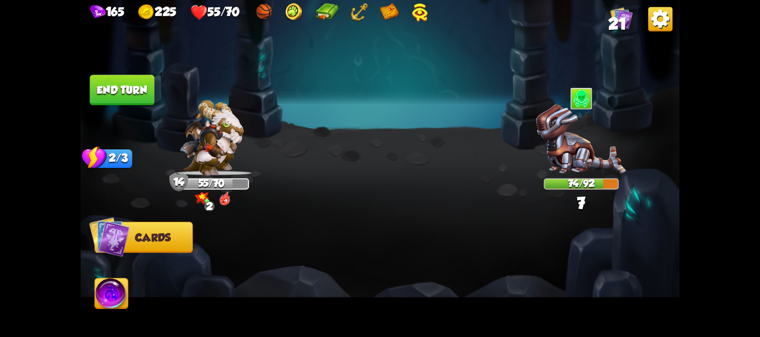
click at [128, 90] on button "End turn" at bounding box center [122, 90] width 64 height 30
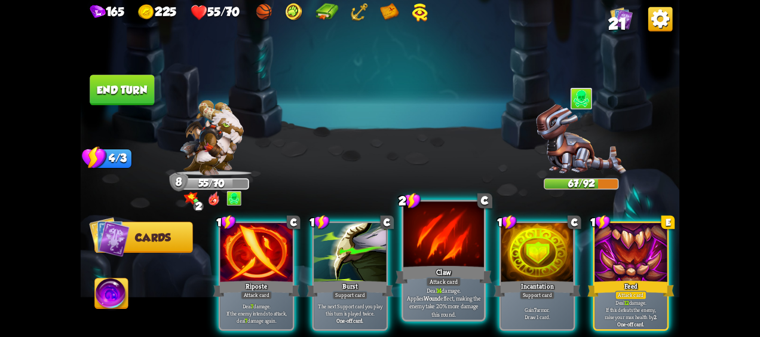
click at [454, 275] on div "Claw" at bounding box center [443, 274] width 97 height 21
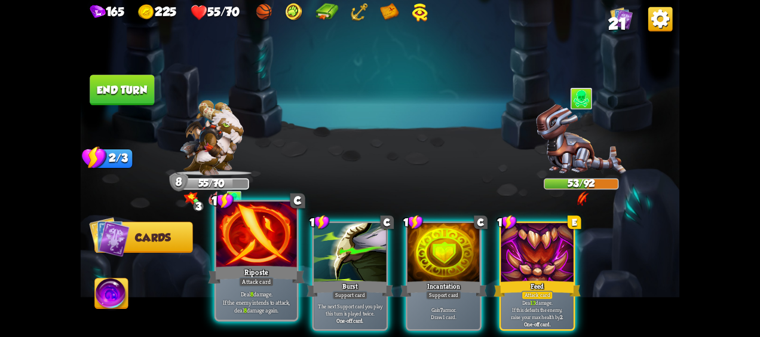
click at [278, 262] on div at bounding box center [256, 236] width 81 height 68
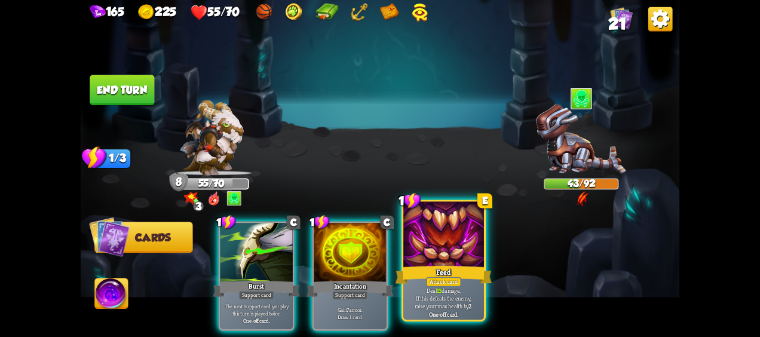
click at [455, 266] on div "Feed" at bounding box center [443, 274] width 97 height 21
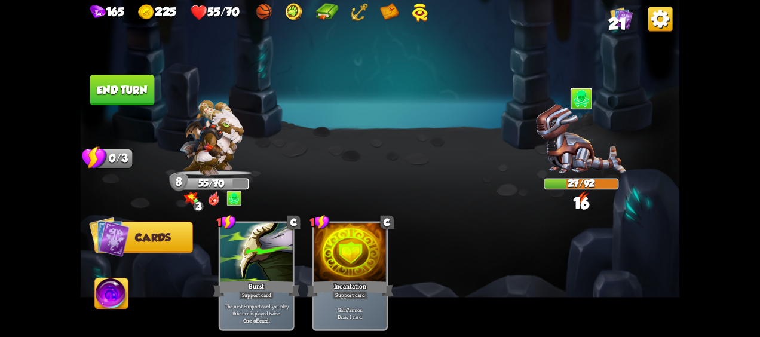
click at [102, 296] on img at bounding box center [111, 294] width 33 height 33
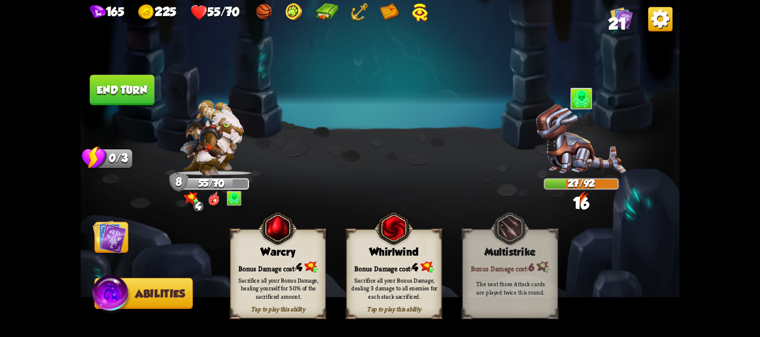
click at [138, 80] on button "End turn" at bounding box center [122, 90] width 64 height 30
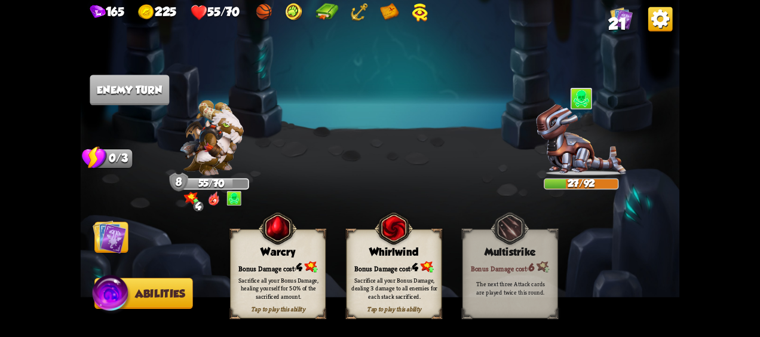
click at [115, 234] on img at bounding box center [109, 236] width 33 height 33
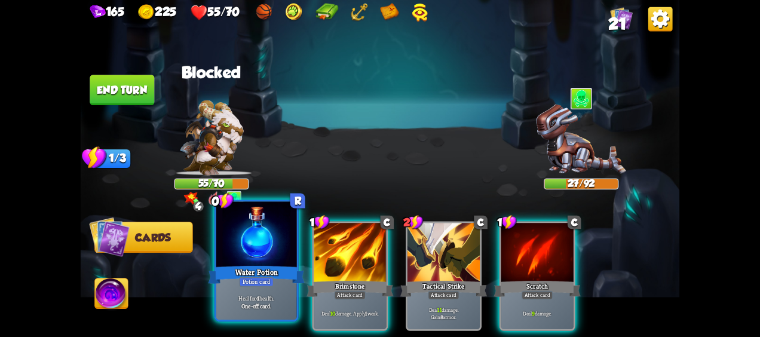
click at [243, 263] on div at bounding box center [256, 236] width 81 height 68
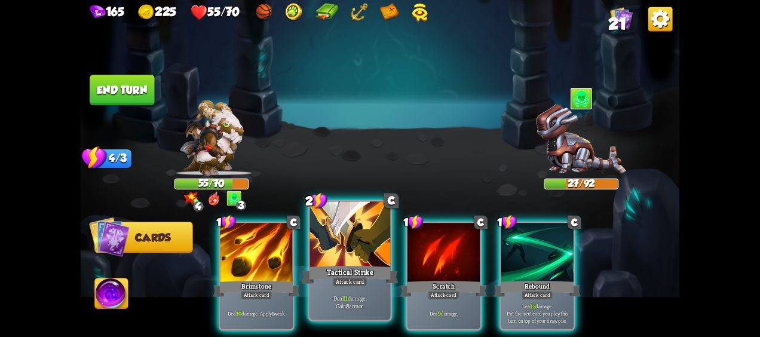
click at [362, 259] on div at bounding box center [350, 236] width 81 height 68
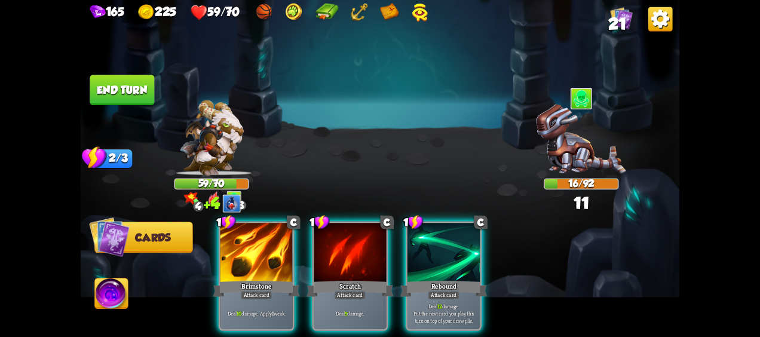
click at [463, 279] on div "Rebound" at bounding box center [443, 288] width 87 height 19
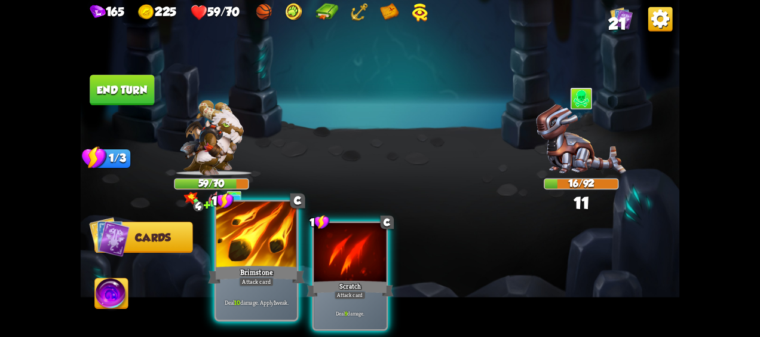
drag, startPoint x: 223, startPoint y: 252, endPoint x: 231, endPoint y: 246, distance: 9.8
click at [231, 246] on div at bounding box center [256, 236] width 81 height 68
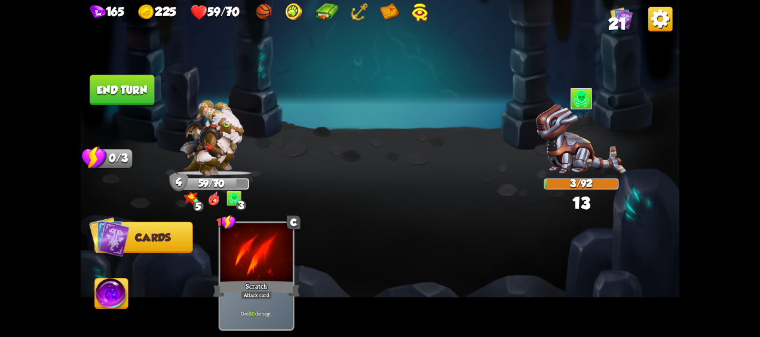
click at [109, 307] on img at bounding box center [111, 294] width 33 height 33
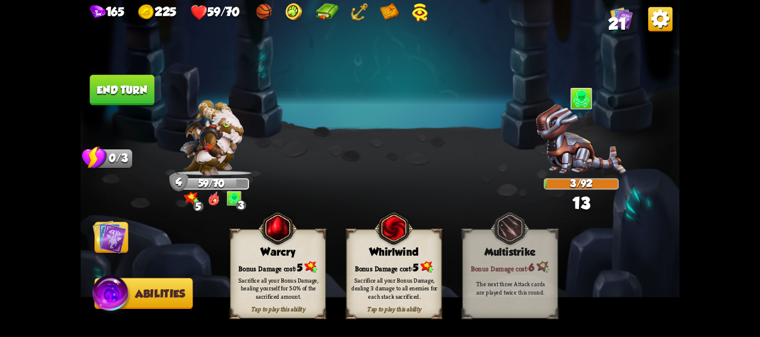
click at [270, 266] on div "Bonus Damage cost: 5" at bounding box center [278, 267] width 94 height 14
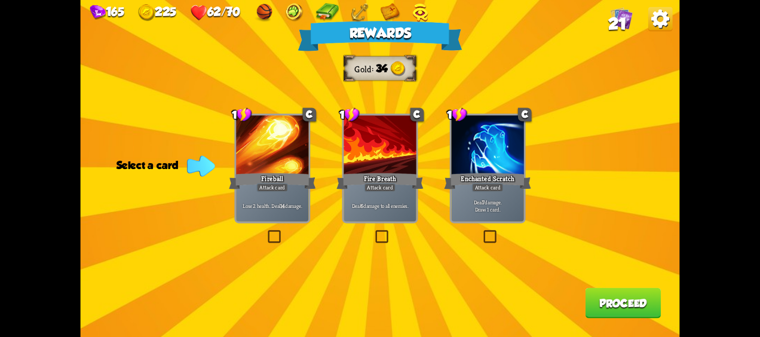
click at [496, 196] on div "Deal 7 damage. Draw 1 card." at bounding box center [487, 206] width 72 height 32
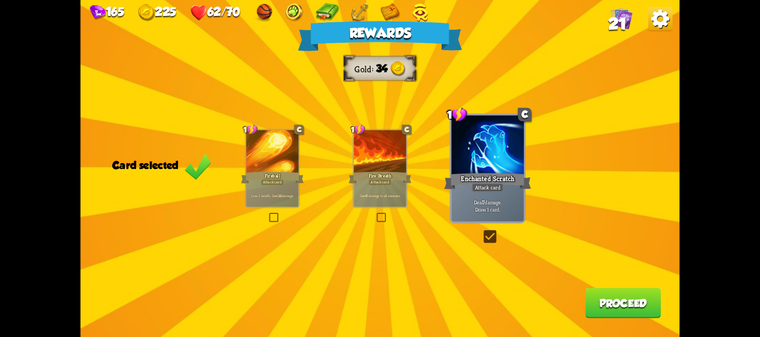
click at [595, 302] on button "Proceed" at bounding box center [623, 303] width 76 height 30
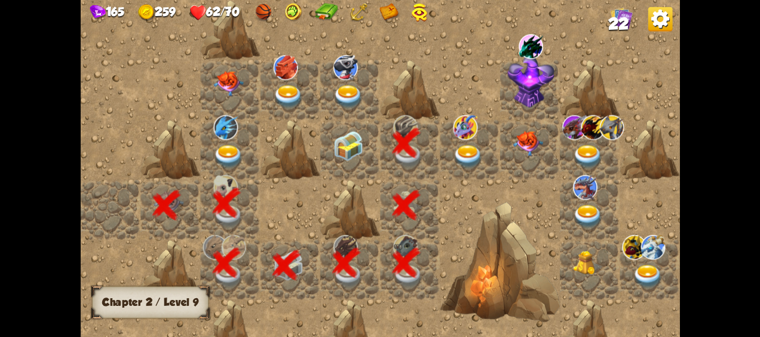
click at [474, 149] on img at bounding box center [468, 156] width 30 height 23
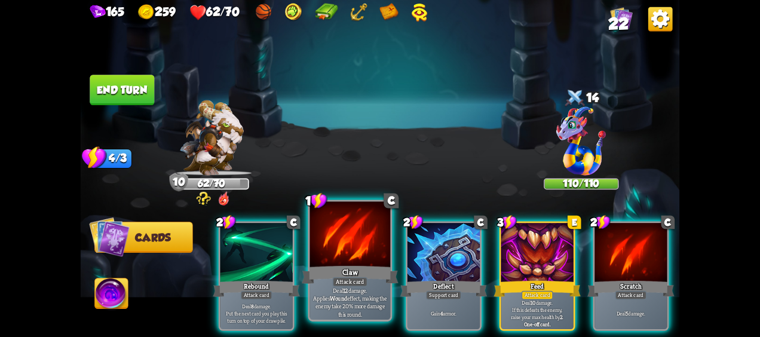
click at [346, 261] on div at bounding box center [350, 236] width 81 height 68
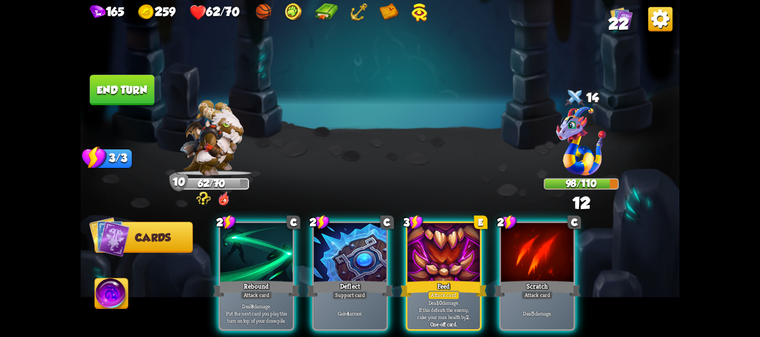
click at [559, 279] on div "Scratch" at bounding box center [536, 288] width 87 height 19
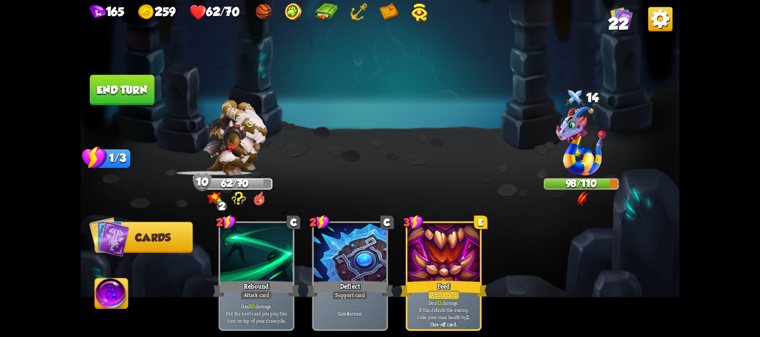
click at [119, 79] on button "End turn" at bounding box center [122, 90] width 64 height 30
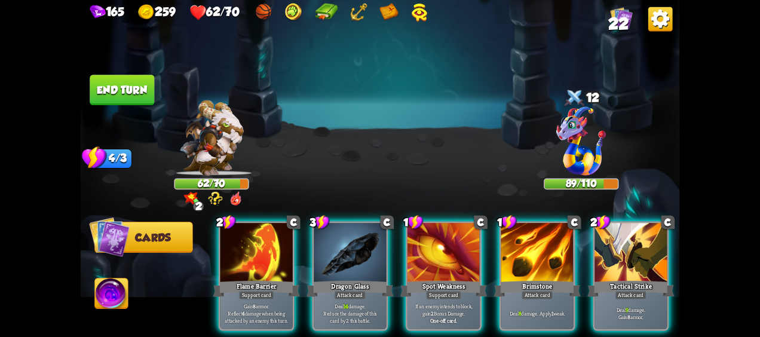
click at [622, 254] on div at bounding box center [630, 253] width 72 height 61
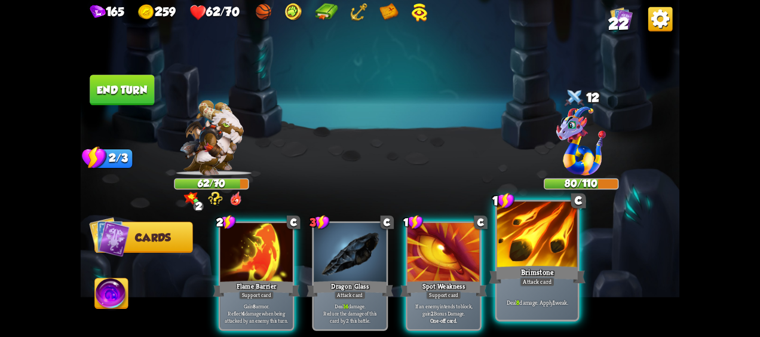
click at [557, 260] on div at bounding box center [537, 236] width 81 height 68
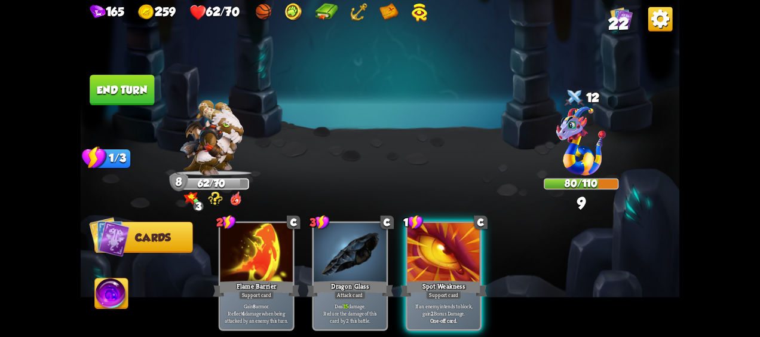
click at [127, 94] on button "End turn" at bounding box center [122, 90] width 64 height 30
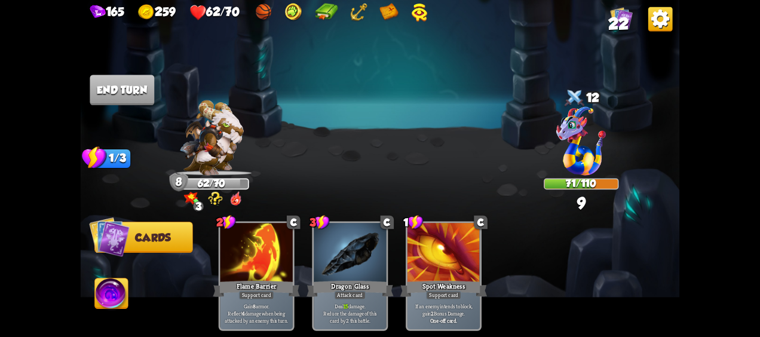
drag, startPoint x: 118, startPoint y: 105, endPoint x: 121, endPoint y: 98, distance: 7.8
click at [118, 105] on img at bounding box center [380, 168] width 599 height 337
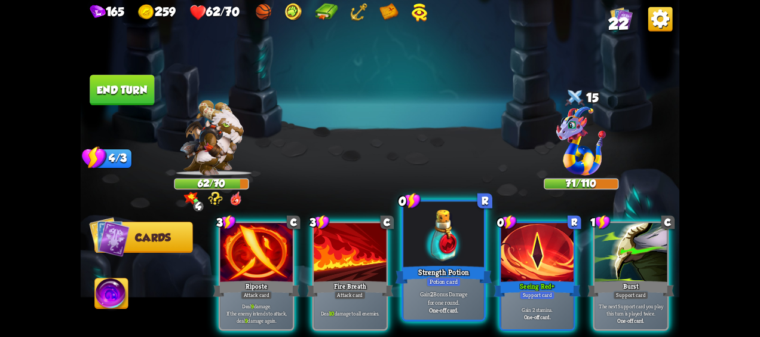
click at [449, 264] on div "Strength Potion" at bounding box center [443, 274] width 97 height 21
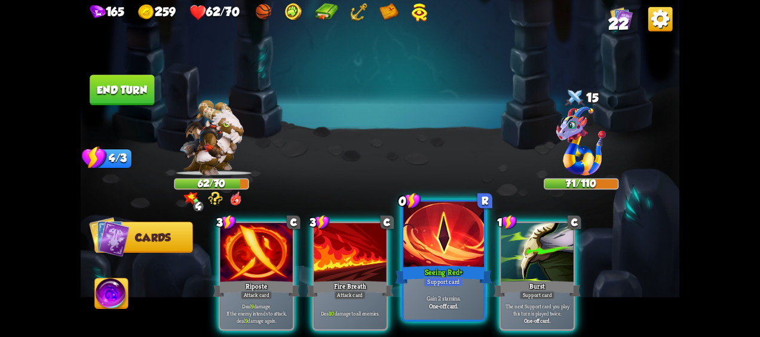
click at [449, 264] on div "Seeing Red +" at bounding box center [443, 274] width 97 height 21
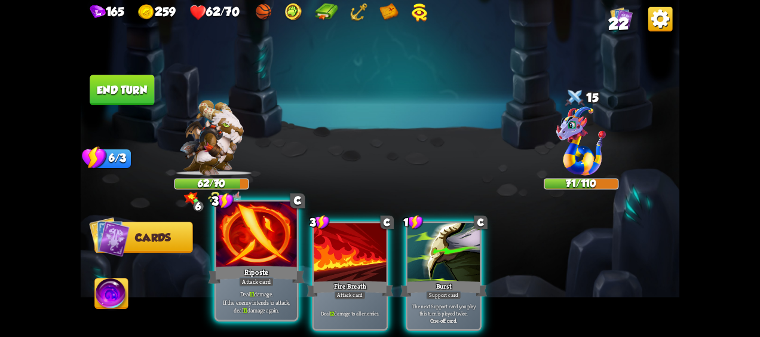
click at [270, 268] on div "Riposte" at bounding box center [256, 274] width 97 height 21
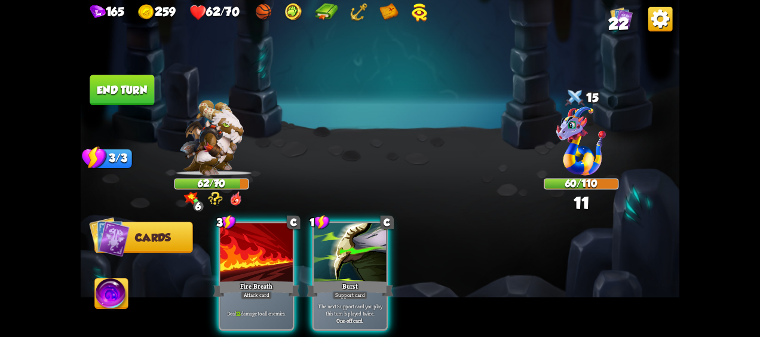
click at [139, 86] on button "End turn" at bounding box center [122, 90] width 64 height 30
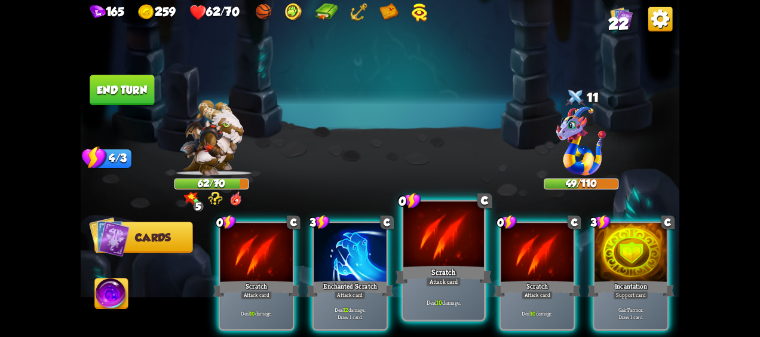
click at [455, 271] on div "Scratch" at bounding box center [443, 274] width 97 height 21
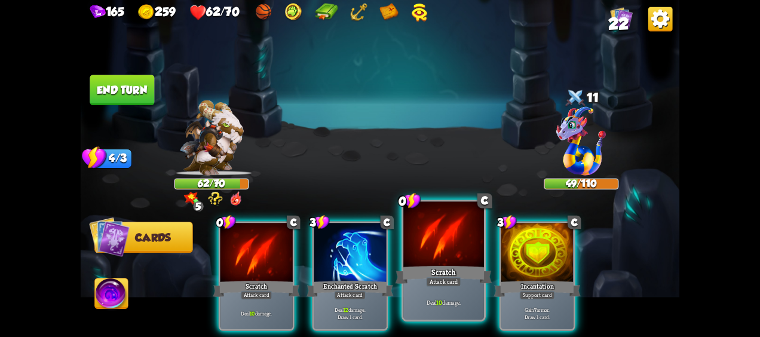
click at [448, 271] on div "Scratch" at bounding box center [443, 274] width 97 height 21
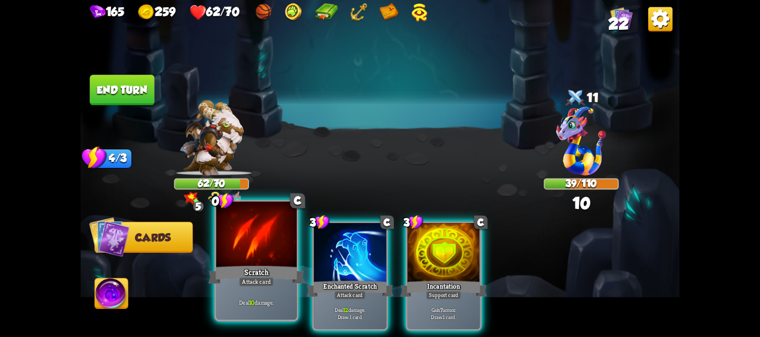
click at [233, 285] on div "0 C Scratch Attack card Deal 10 damage." at bounding box center [256, 260] width 84 height 122
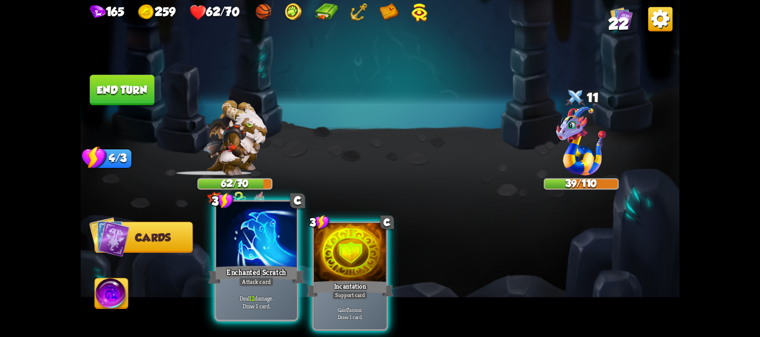
click at [264, 282] on div "Attack card" at bounding box center [256, 282] width 35 height 10
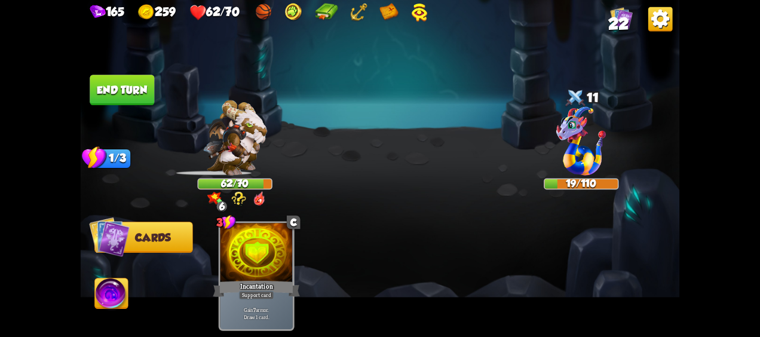
click at [125, 287] on img at bounding box center [111, 294] width 33 height 33
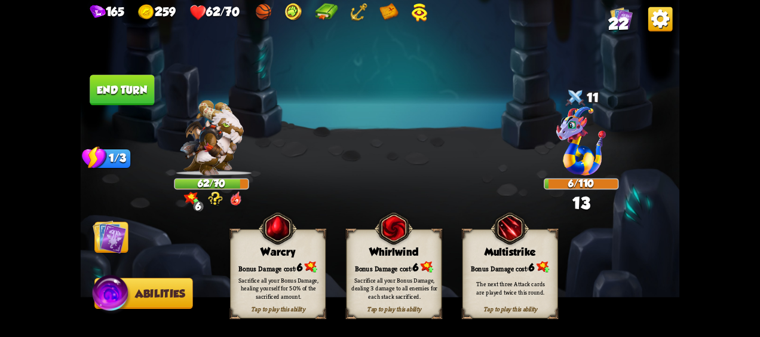
click at [407, 263] on div "Bonus Damage cost: 6" at bounding box center [393, 267] width 94 height 14
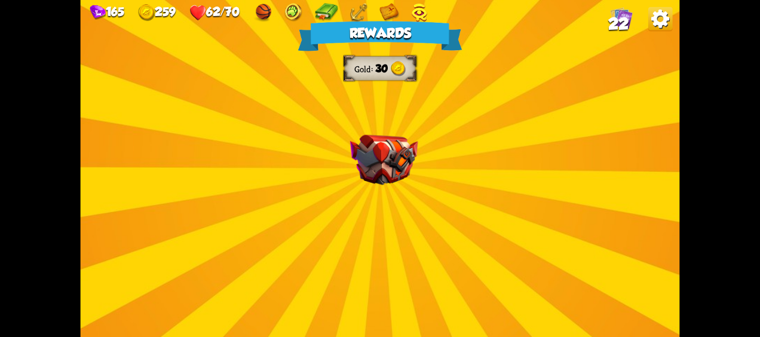
drag, startPoint x: 190, startPoint y: 227, endPoint x: 189, endPoint y: 219, distance: 8.4
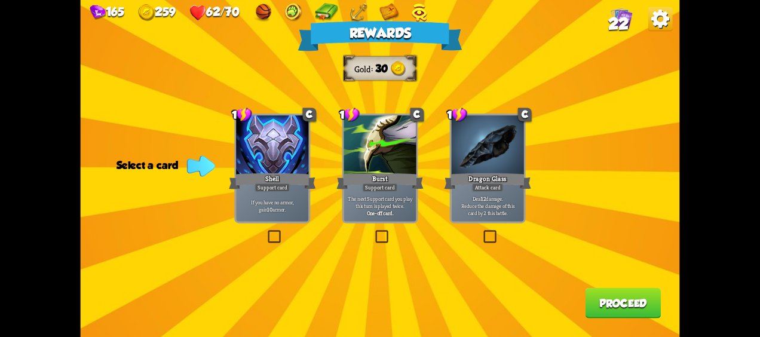
click at [275, 191] on div "Support card" at bounding box center [271, 187] width 35 height 9
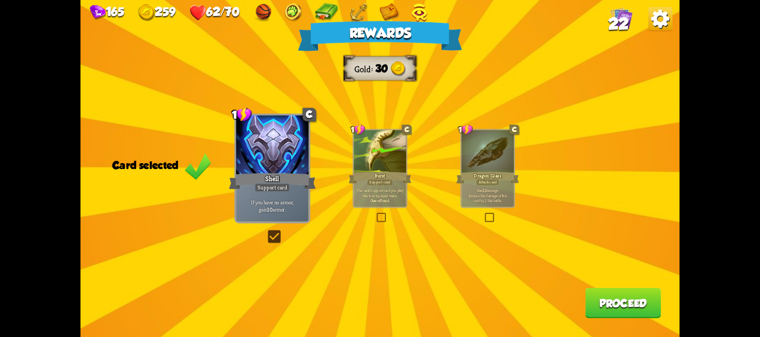
click at [588, 299] on button "Proceed" at bounding box center [623, 303] width 76 height 30
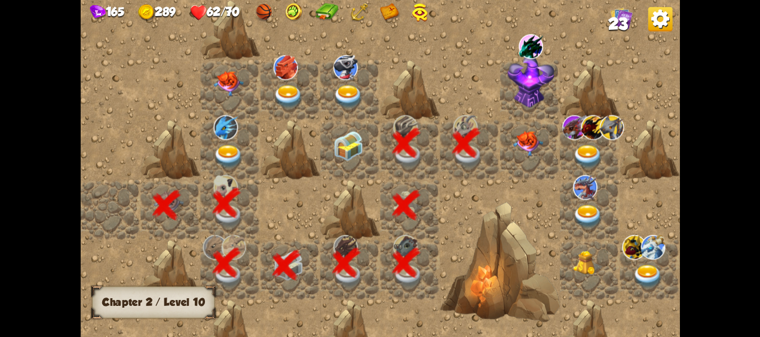
click at [531, 154] on img at bounding box center [527, 143] width 30 height 25
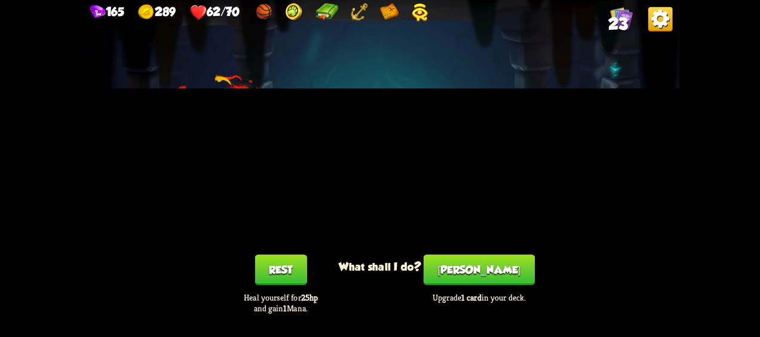
click at [486, 257] on div "You feel rested! What shall I do? Rest Heal yourself for 25hp and gain 1 Mana. …" at bounding box center [380, 168] width 599 height 337
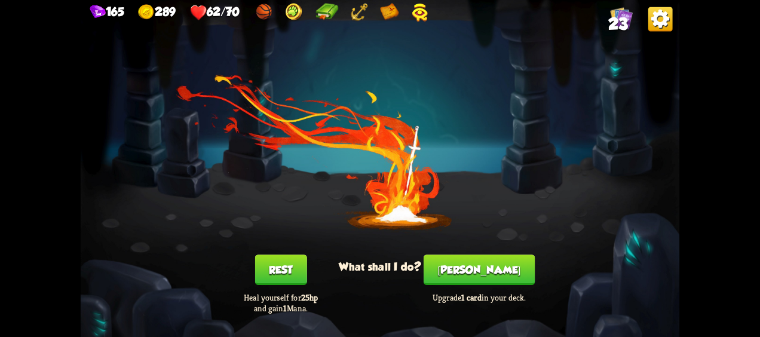
click at [487, 263] on button "[PERSON_NAME]" at bounding box center [478, 269] width 111 height 30
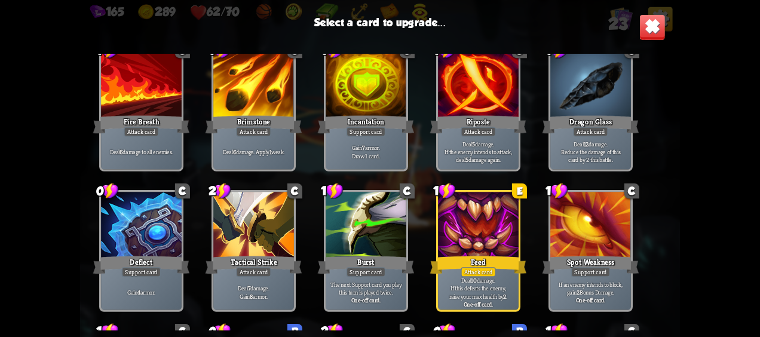
scroll to position [239, 0]
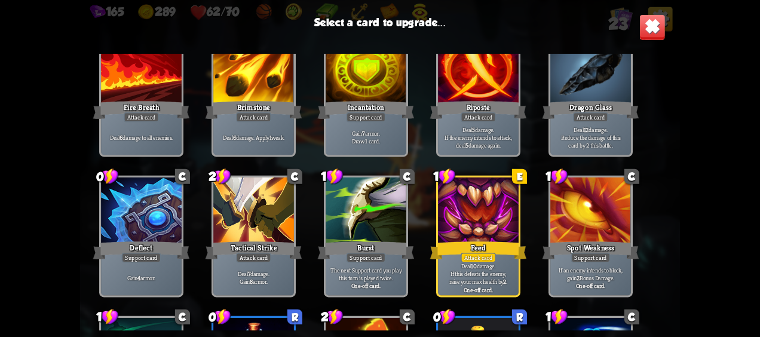
drag, startPoint x: 485, startPoint y: 220, endPoint x: 424, endPoint y: 244, distance: 65.2
click at [484, 220] on div at bounding box center [478, 211] width 81 height 68
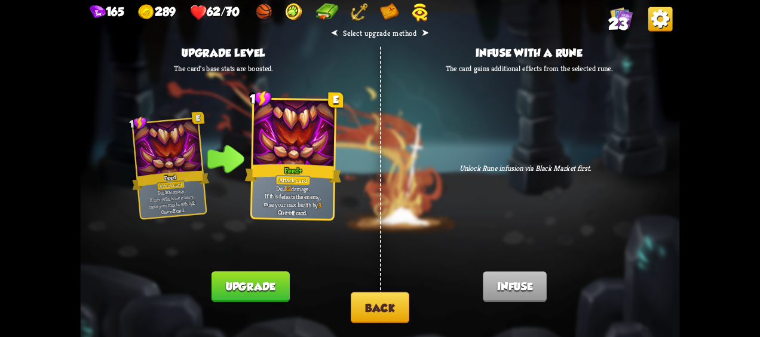
drag, startPoint x: 242, startPoint y: 280, endPoint x: 318, endPoint y: 293, distance: 76.9
click at [241, 279] on button "Upgrade" at bounding box center [250, 286] width 78 height 30
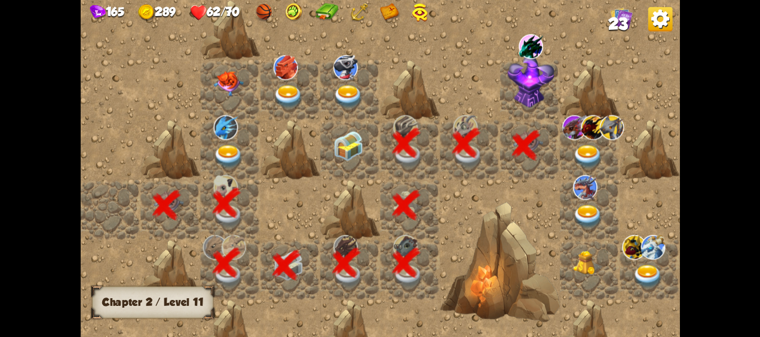
scroll to position [0, 229]
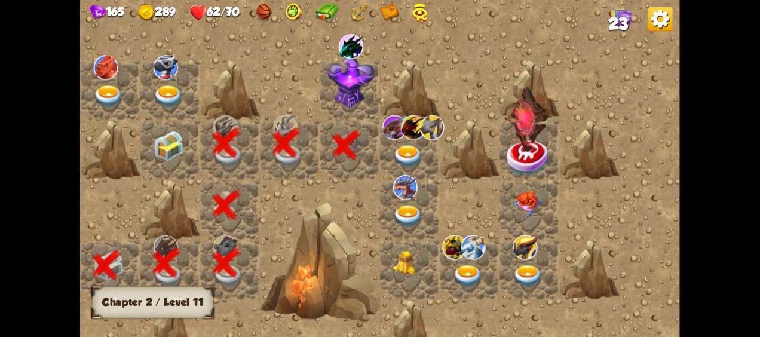
click at [346, 98] on img at bounding box center [350, 81] width 47 height 53
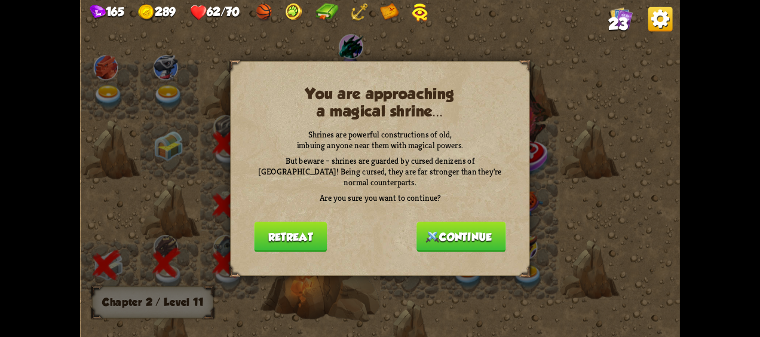
click at [477, 235] on button "Continue" at bounding box center [461, 237] width 90 height 30
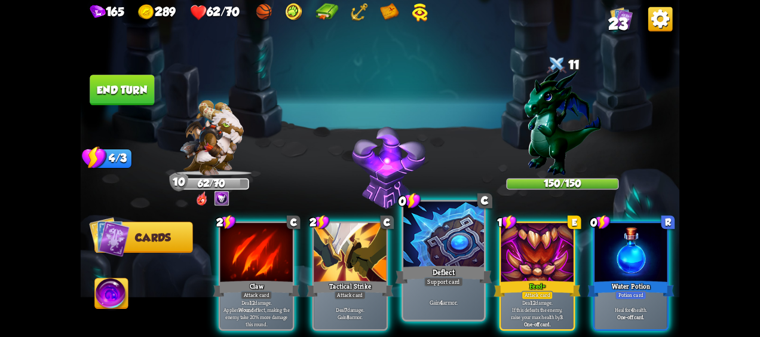
click at [435, 263] on div "0 C Deflect Support card Gain 4 armor." at bounding box center [443, 260] width 84 height 122
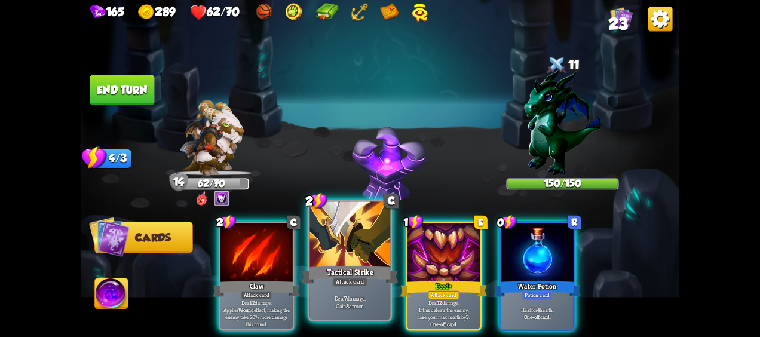
click at [358, 256] on div at bounding box center [350, 236] width 81 height 68
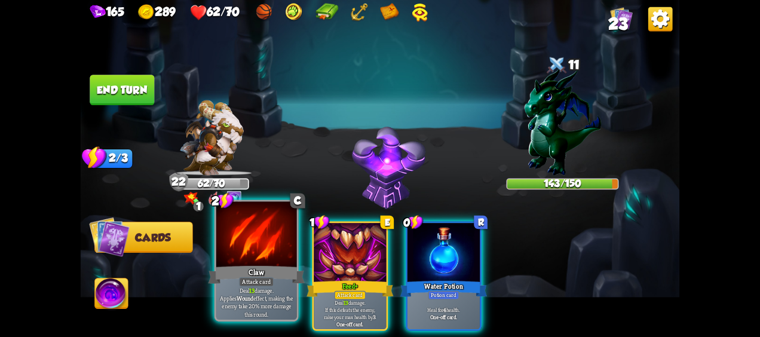
click at [241, 271] on div "Claw" at bounding box center [256, 274] width 97 height 21
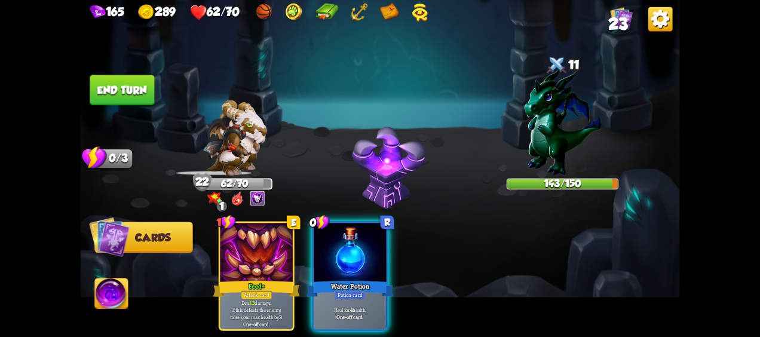
drag, startPoint x: 388, startPoint y: 251, endPoint x: 340, endPoint y: 220, distance: 56.7
click at [386, 251] on div at bounding box center [350, 253] width 72 height 61
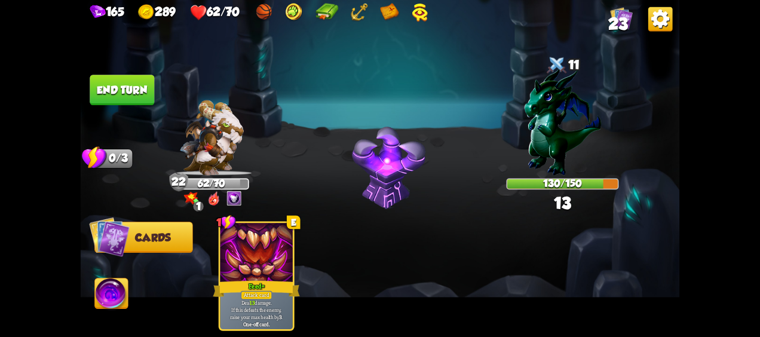
click at [122, 87] on button "End turn" at bounding box center [122, 90] width 64 height 30
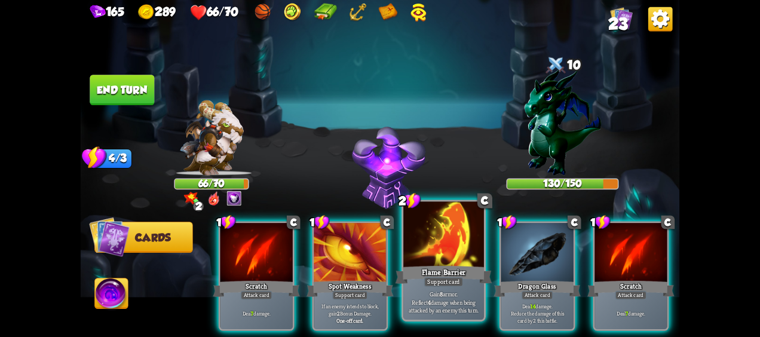
click at [451, 272] on div "Flame Barrier" at bounding box center [443, 274] width 97 height 21
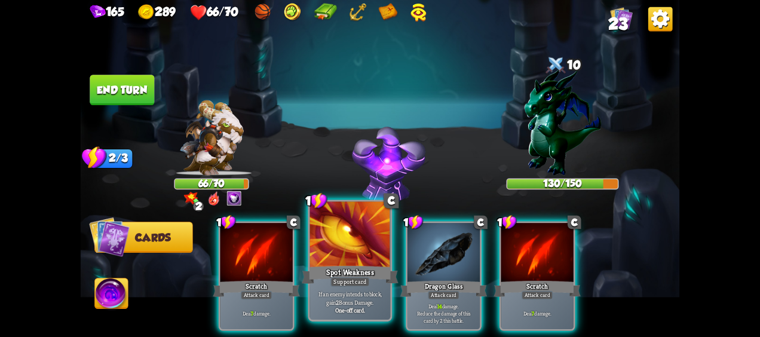
click at [478, 279] on div "Dragon Glass" at bounding box center [443, 288] width 87 height 19
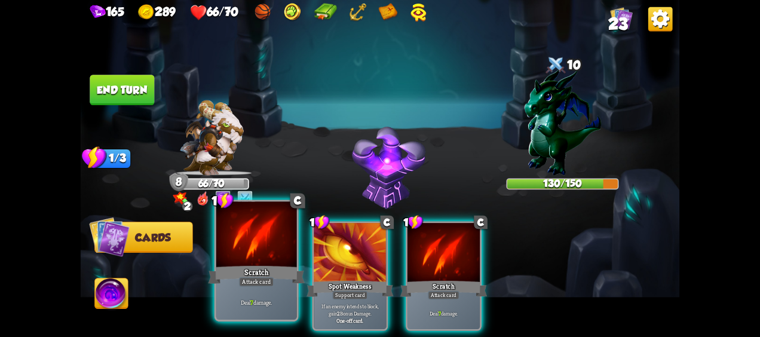
click at [247, 263] on div "1 C Scratch Attack card Deal 7 damage." at bounding box center [256, 260] width 84 height 122
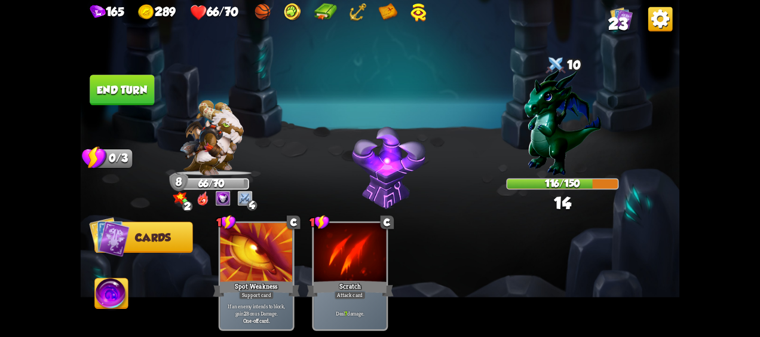
click at [128, 93] on button "End turn" at bounding box center [122, 90] width 64 height 30
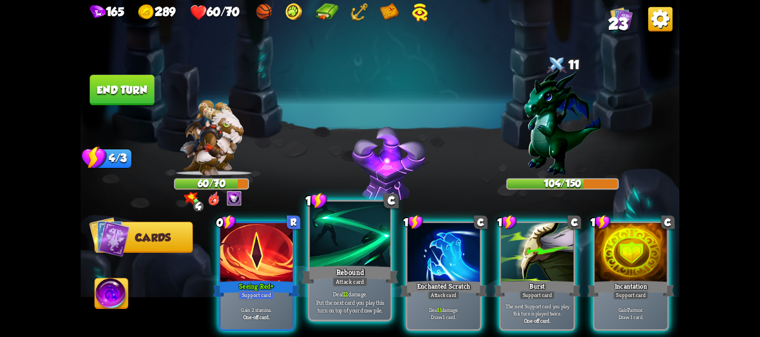
drag, startPoint x: 533, startPoint y: 278, endPoint x: 351, endPoint y: 282, distance: 182.8
click at [521, 275] on div "1 C Burst Support card The next Support card you play this turn is played twice…" at bounding box center [537, 276] width 76 height 109
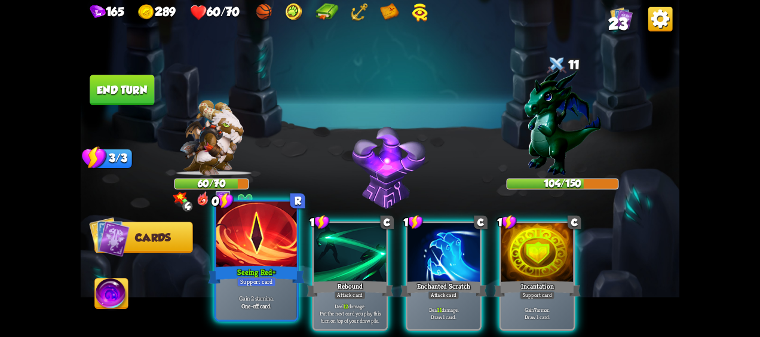
click at [268, 281] on div "Support card" at bounding box center [255, 282] width 39 height 10
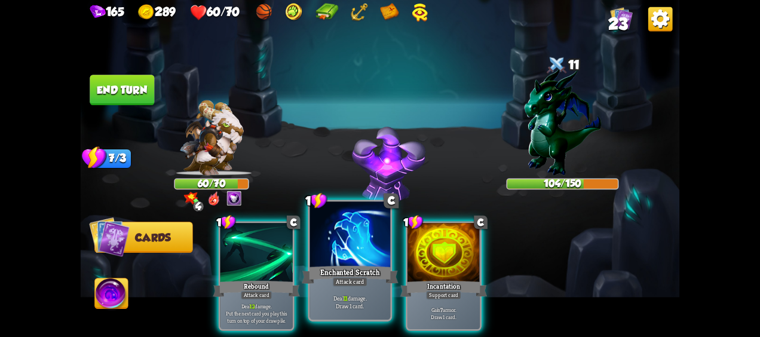
click at [351, 275] on div "Enchanted Scratch" at bounding box center [350, 274] width 97 height 21
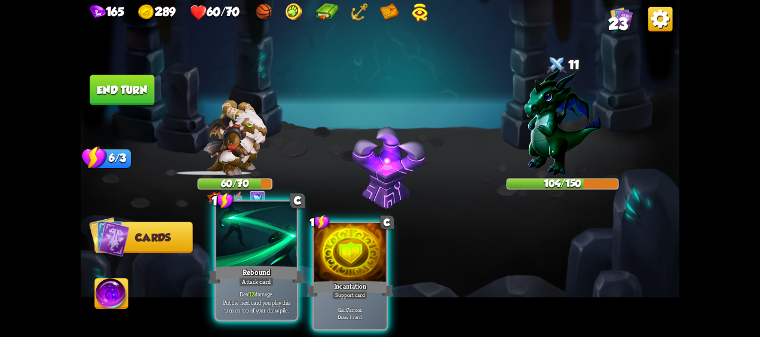
click at [239, 281] on div "1 C Rebound Attack card Deal 12 damage. Put the next card you play this turn on…" at bounding box center [256, 260] width 84 height 122
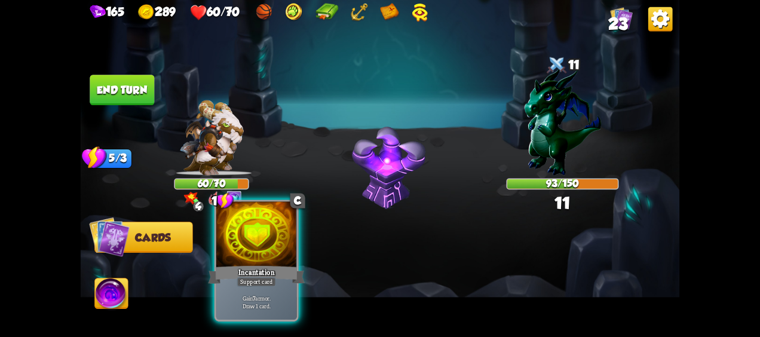
click at [251, 276] on div "Incantation" at bounding box center [256, 274] width 97 height 21
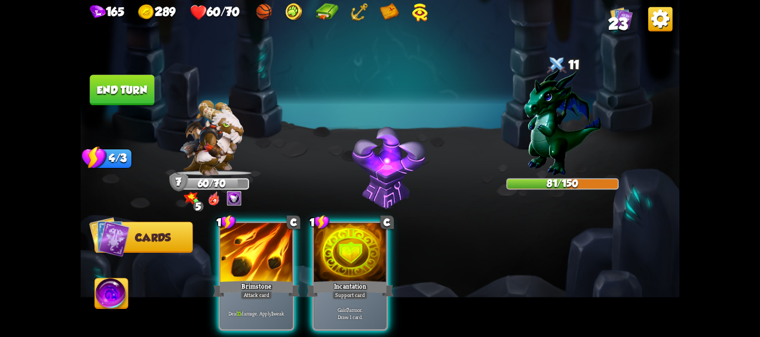
drag, startPoint x: 339, startPoint y: 272, endPoint x: 336, endPoint y: 265, distance: 8.0
click at [336, 279] on div "Incantation" at bounding box center [349, 288] width 87 height 19
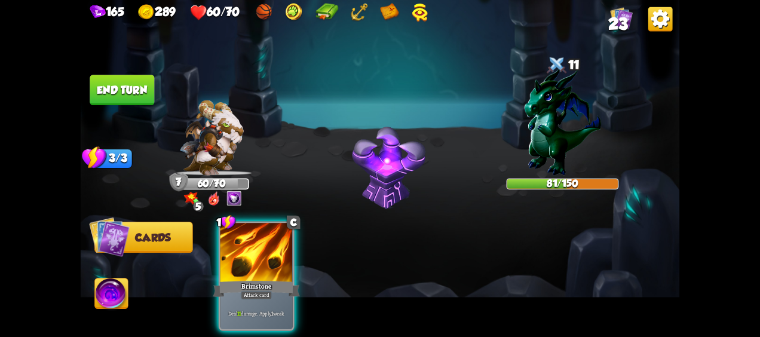
click at [262, 263] on div at bounding box center [256, 253] width 72 height 61
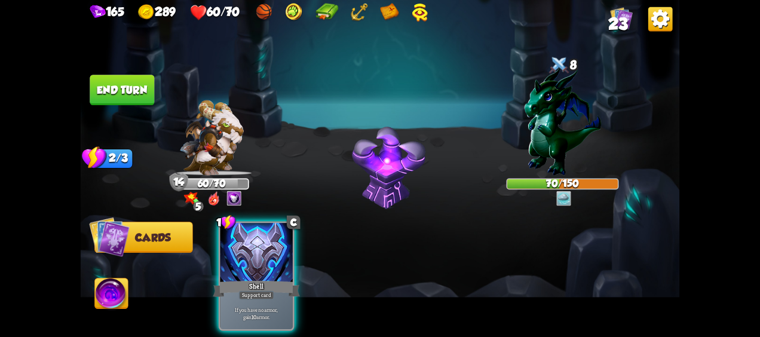
click at [123, 90] on button "End turn" at bounding box center [122, 90] width 64 height 30
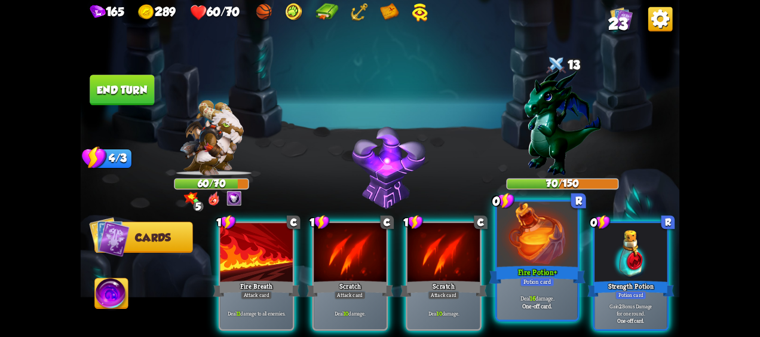
click at [542, 264] on div "Fire Potion +" at bounding box center [537, 274] width 97 height 21
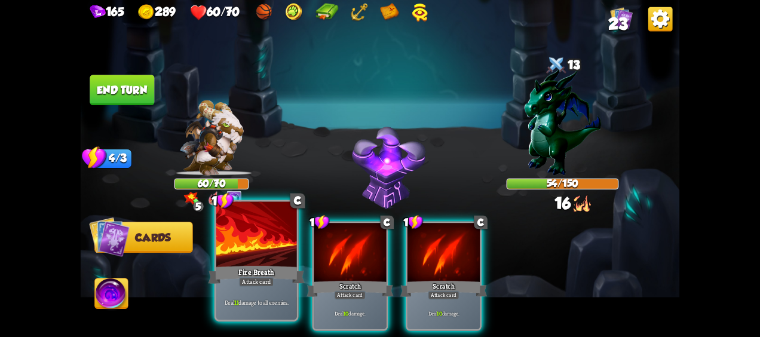
click at [254, 274] on div "Fire Breath" at bounding box center [256, 274] width 97 height 21
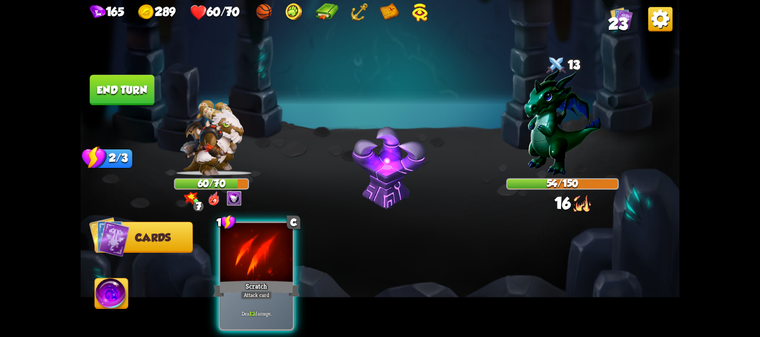
click at [254, 291] on div "Attack card" at bounding box center [257, 295] width 32 height 9
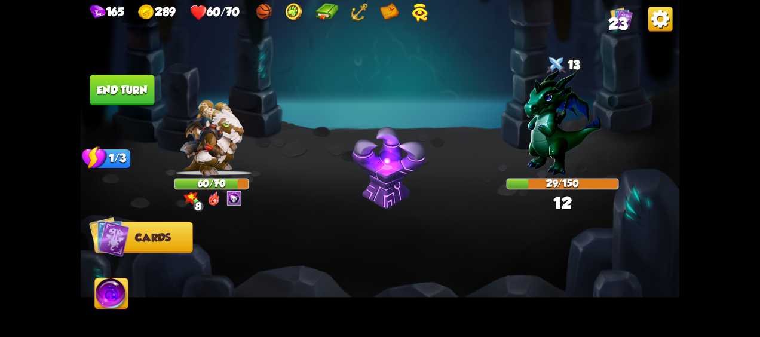
click at [99, 293] on img at bounding box center [111, 294] width 33 height 33
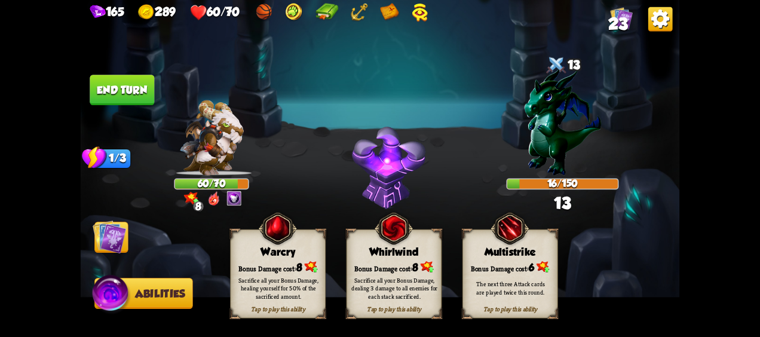
click at [397, 266] on div "Bonus Damage cost: 8" at bounding box center [393, 267] width 94 height 14
drag, startPoint x: 398, startPoint y: 266, endPoint x: 338, endPoint y: 272, distance: 60.0
click at [372, 269] on div "Already played this turn Whirlwind Bonus Damage cost: 8 Sacrifice all your Bonu…" at bounding box center [394, 273] width 96 height 89
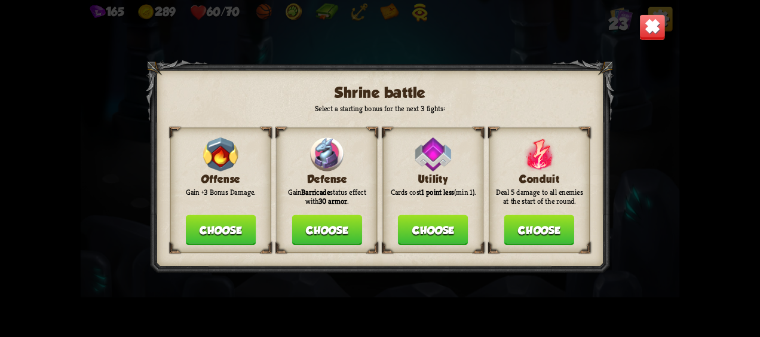
click at [217, 231] on button "Choose" at bounding box center [221, 230] width 70 height 30
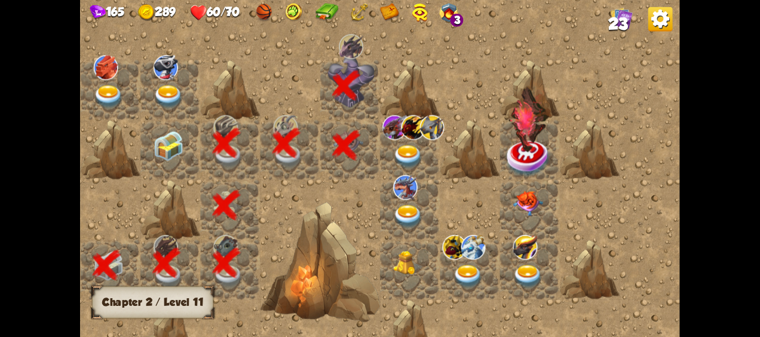
click at [405, 150] on img at bounding box center [408, 156] width 30 height 23
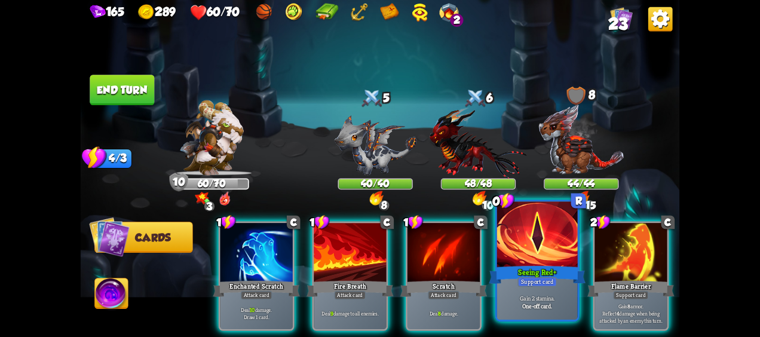
click at [535, 259] on div at bounding box center [537, 236] width 81 height 68
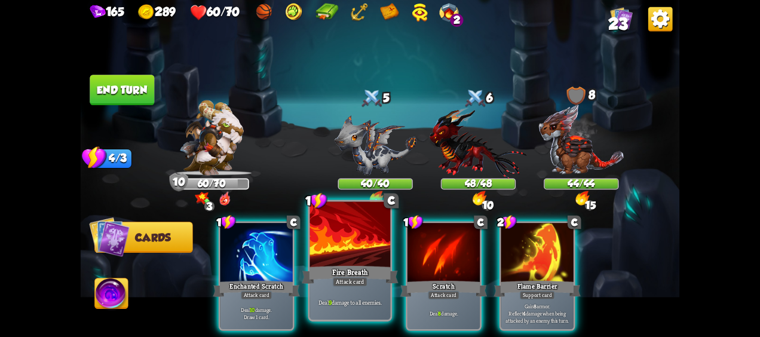
click at [313, 271] on div "Fire Breath" at bounding box center [350, 274] width 97 height 21
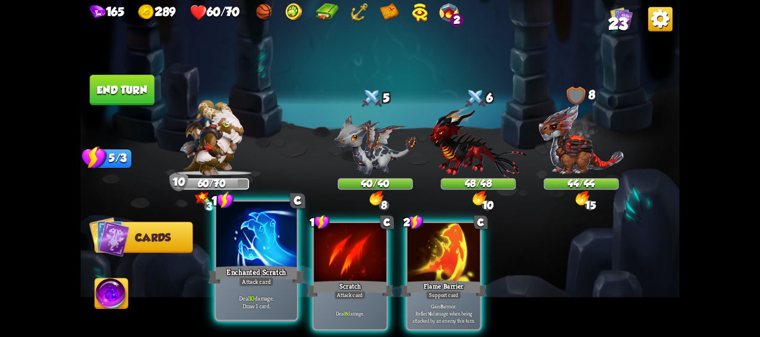
drag, startPoint x: 233, startPoint y: 258, endPoint x: 252, endPoint y: 250, distance: 20.9
click at [236, 256] on div at bounding box center [256, 236] width 81 height 68
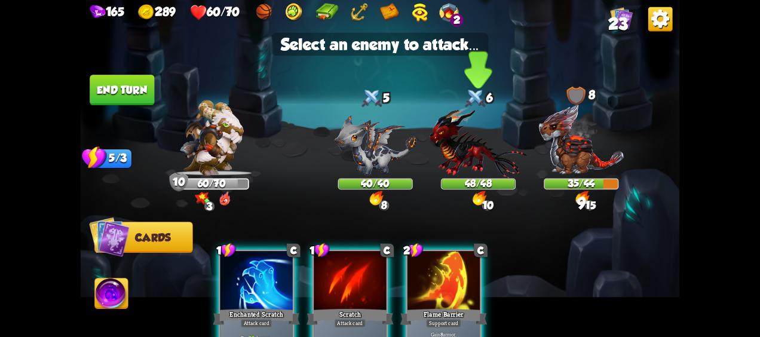
drag, startPoint x: 488, startPoint y: 150, endPoint x: 483, endPoint y: 153, distance: 6.5
click at [487, 150] on img at bounding box center [477, 143] width 97 height 72
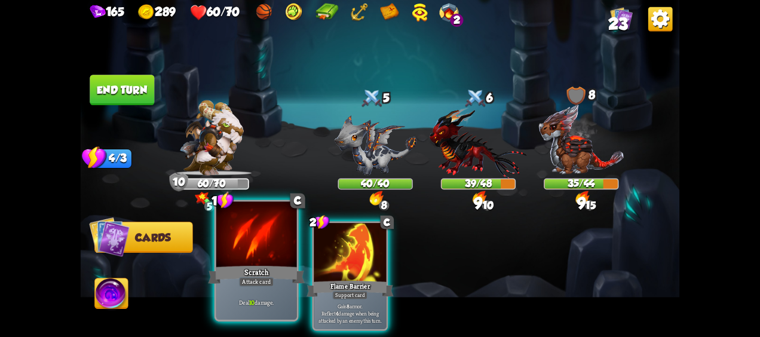
click at [225, 266] on div "Scratch" at bounding box center [256, 274] width 97 height 21
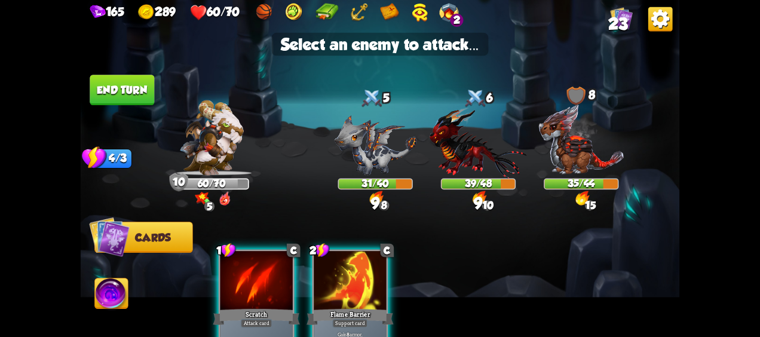
drag, startPoint x: 475, startPoint y: 149, endPoint x: 422, endPoint y: 177, distance: 59.3
click at [475, 149] on img at bounding box center [477, 143] width 97 height 72
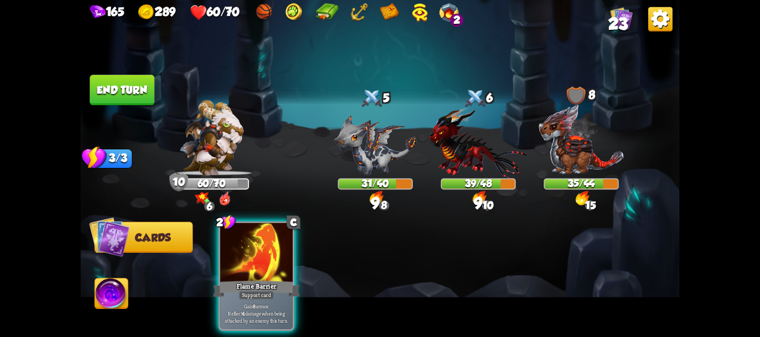
click at [208, 303] on div "2 C Flame Barrier Support card Gain 8 armor. Reflect 4 damage when being attack…" at bounding box center [439, 262] width 479 height 150
drag, startPoint x: 248, startPoint y: 282, endPoint x: 231, endPoint y: 196, distance: 87.7
click at [248, 291] on div "Support card" at bounding box center [256, 295] width 35 height 9
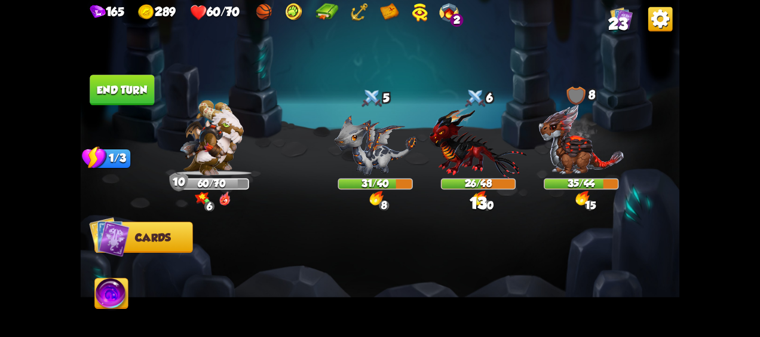
click at [124, 91] on button "End turn" at bounding box center [122, 90] width 64 height 30
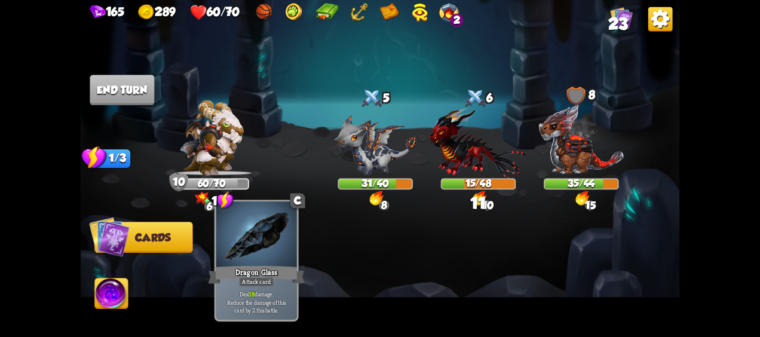
click at [239, 254] on div at bounding box center [256, 236] width 81 height 68
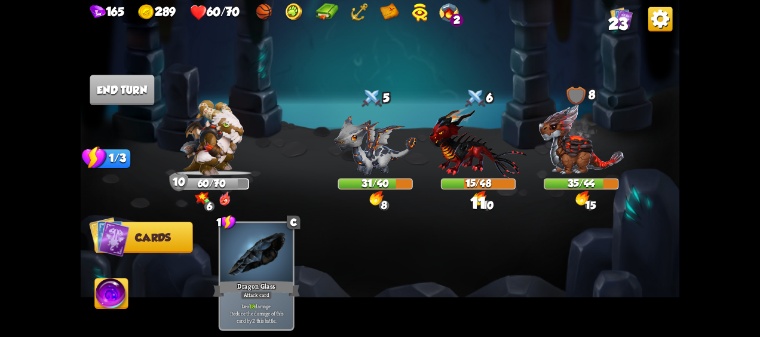
drag, startPoint x: 271, startPoint y: 242, endPoint x: 461, endPoint y: 133, distance: 219.9
click at [355, 192] on div "1 C Dragon Glass Attack card Deal 18 damage. Reduce the damage of this card by …" at bounding box center [439, 262] width 479 height 150
click at [472, 128] on img at bounding box center [477, 143] width 97 height 72
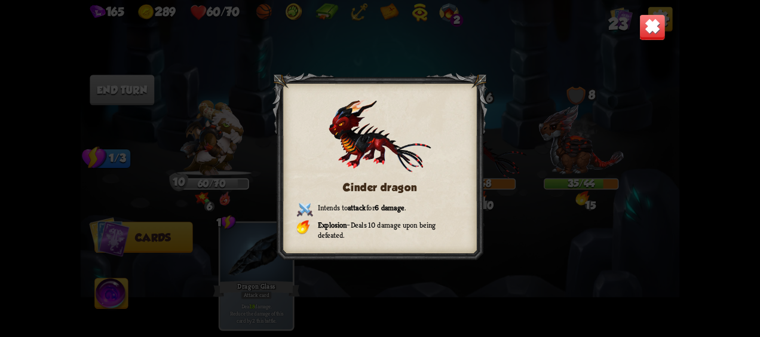
click at [343, 190] on div "Cinder dragon Intends to attack for 6 damage . Explosion – Deals 10 damage upon…" at bounding box center [379, 168] width 215 height 191
drag, startPoint x: 290, startPoint y: 223, endPoint x: 305, endPoint y: 222, distance: 14.4
click at [301, 226] on div "Cinder dragon Intends to attack for 6 damage . Explosion – Deals 10 damage upon…" at bounding box center [379, 168] width 215 height 191
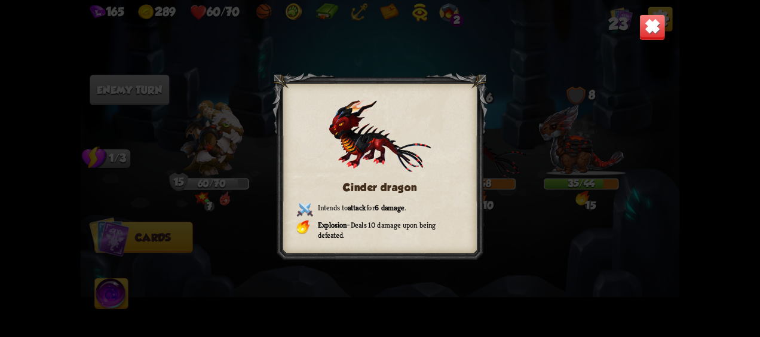
click at [652, 29] on img at bounding box center [652, 27] width 26 height 26
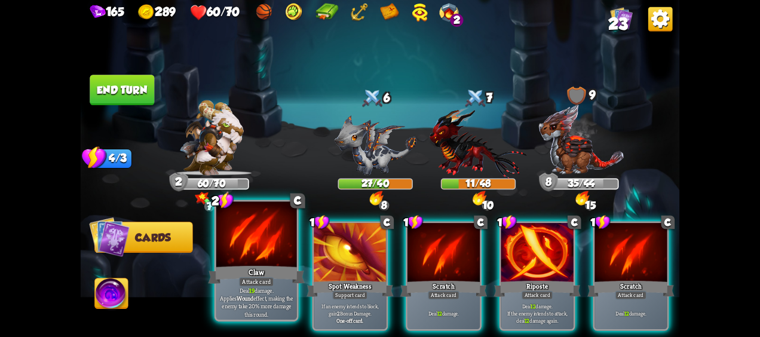
drag, startPoint x: 254, startPoint y: 263, endPoint x: 259, endPoint y: 257, distance: 8.0
click at [259, 257] on div at bounding box center [256, 236] width 81 height 68
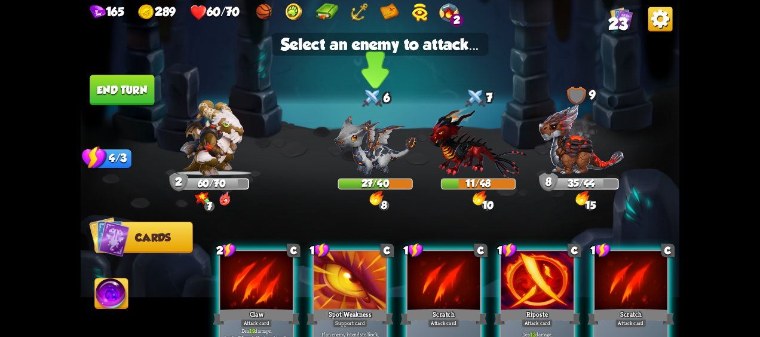
click at [367, 153] on img at bounding box center [375, 145] width 82 height 60
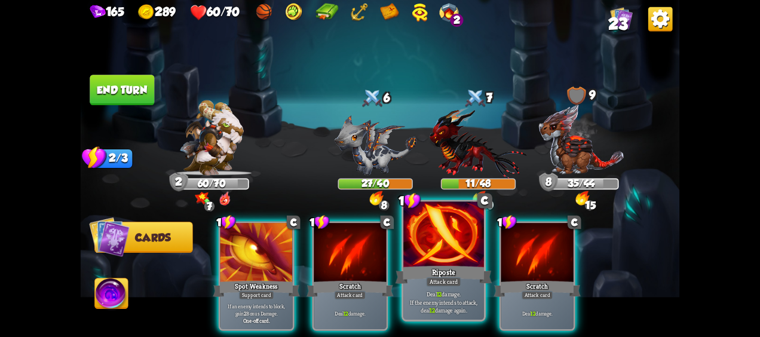
drag, startPoint x: 431, startPoint y: 261, endPoint x: 426, endPoint y: 251, distance: 11.2
click at [429, 258] on div at bounding box center [443, 236] width 81 height 68
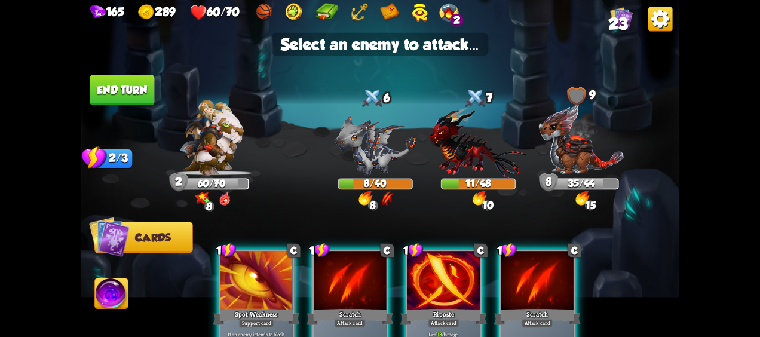
click at [435, 302] on div at bounding box center [443, 281] width 72 height 61
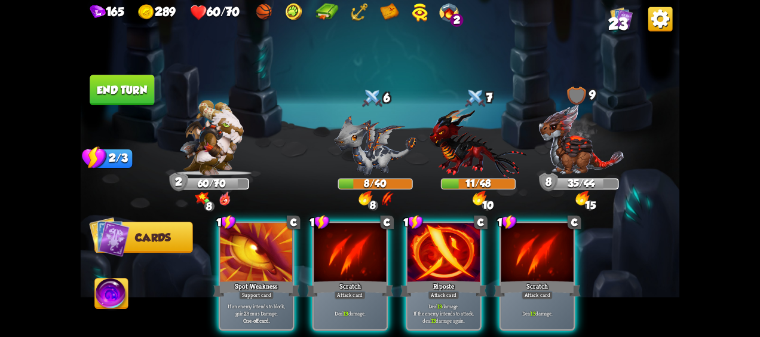
click at [113, 93] on button "End turn" at bounding box center [122, 90] width 64 height 30
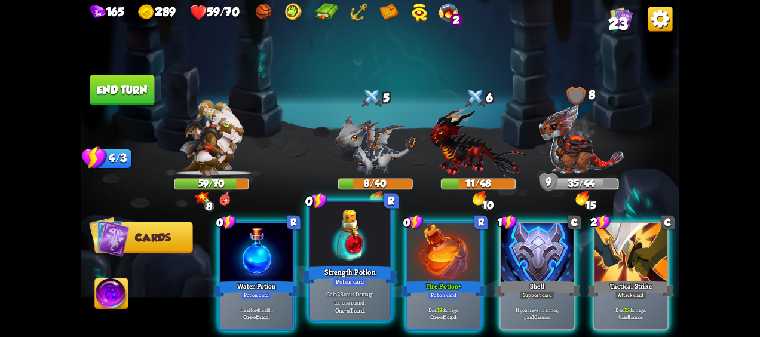
drag, startPoint x: 337, startPoint y: 252, endPoint x: 268, endPoint y: 253, distance: 69.3
click at [333, 252] on div at bounding box center [350, 236] width 81 height 68
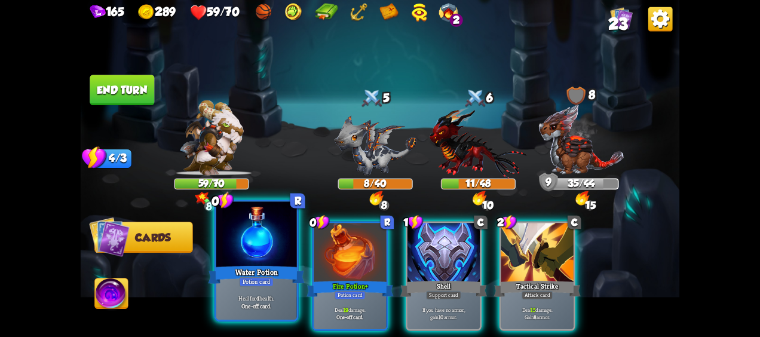
click at [225, 262] on div "0 R Water Potion Potion card Heal for 4 health. One-off card." at bounding box center [256, 260] width 84 height 122
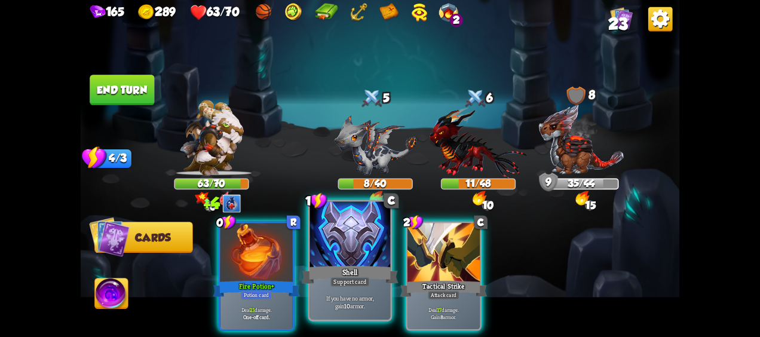
click at [362, 277] on div "Support card" at bounding box center [349, 282] width 39 height 10
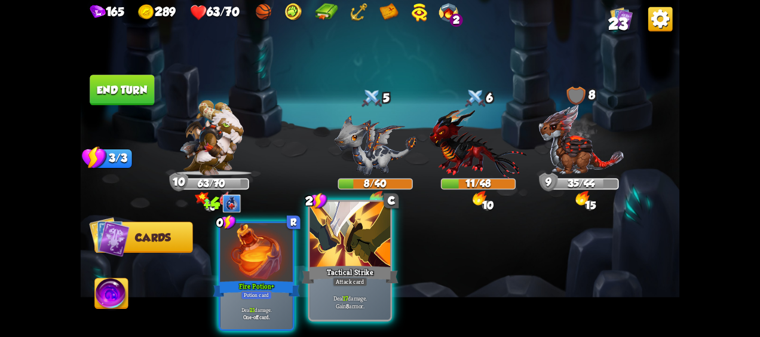
click at [368, 271] on div "Tactical Strike" at bounding box center [350, 274] width 97 height 21
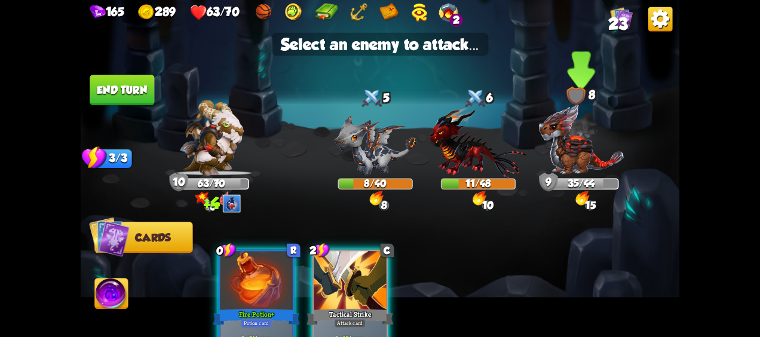
click at [576, 141] on img at bounding box center [581, 140] width 86 height 72
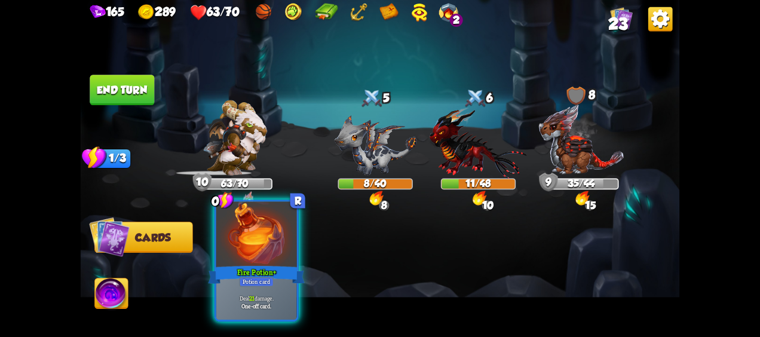
drag, startPoint x: 247, startPoint y: 257, endPoint x: 364, endPoint y: 203, distance: 128.8
click at [248, 256] on div at bounding box center [256, 236] width 81 height 68
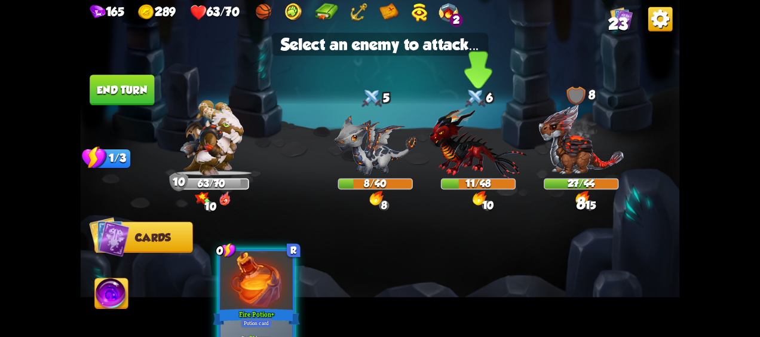
click at [471, 166] on img at bounding box center [477, 143] width 97 height 72
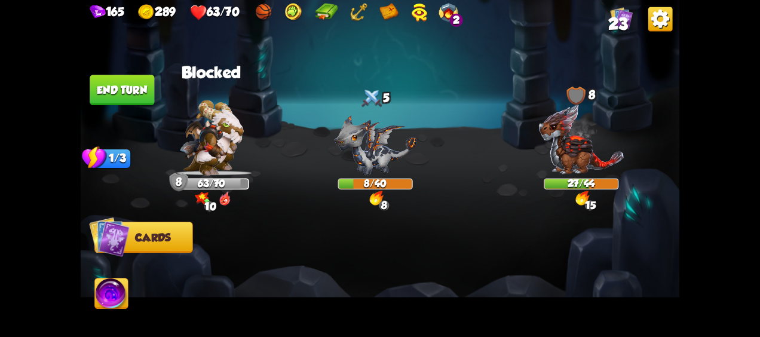
click at [123, 94] on button "End turn" at bounding box center [122, 90] width 64 height 30
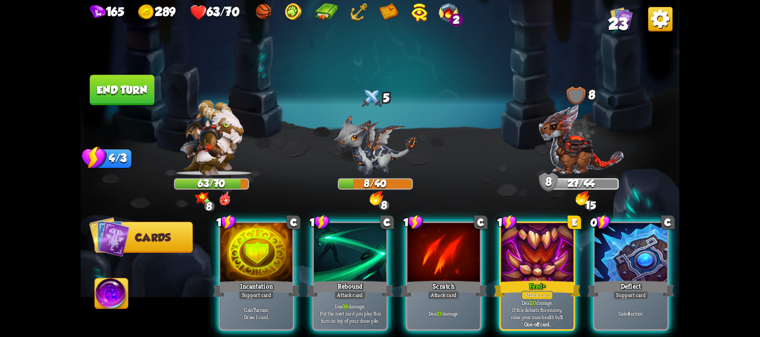
click at [635, 279] on div "Deflect" at bounding box center [630, 288] width 87 height 19
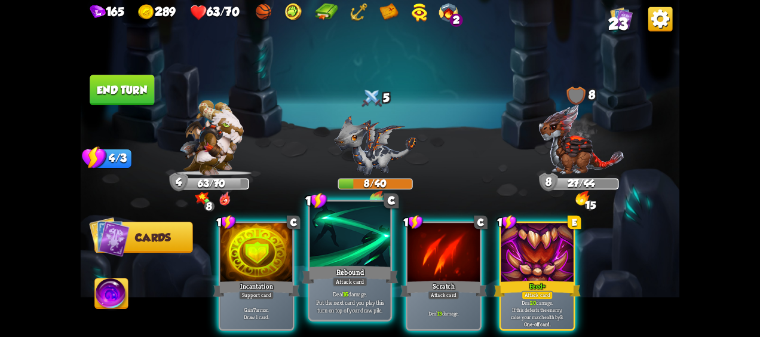
drag, startPoint x: 354, startPoint y: 271, endPoint x: 326, endPoint y: 269, distance: 27.5
click at [346, 271] on div "Rebound" at bounding box center [350, 274] width 97 height 21
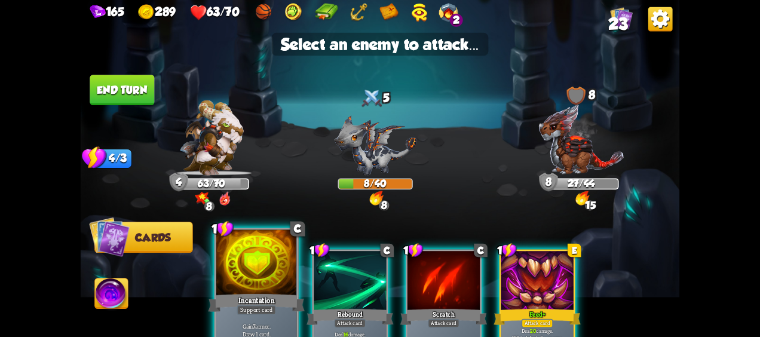
drag, startPoint x: 259, startPoint y: 262, endPoint x: 242, endPoint y: 261, distance: 16.7
click at [242, 261] on div at bounding box center [256, 264] width 81 height 68
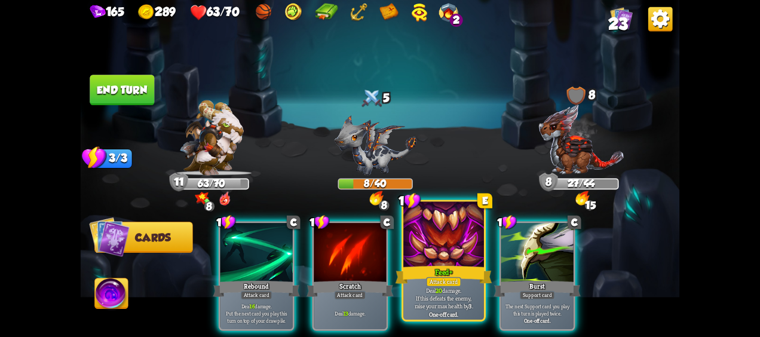
click at [430, 245] on div at bounding box center [443, 236] width 81 height 68
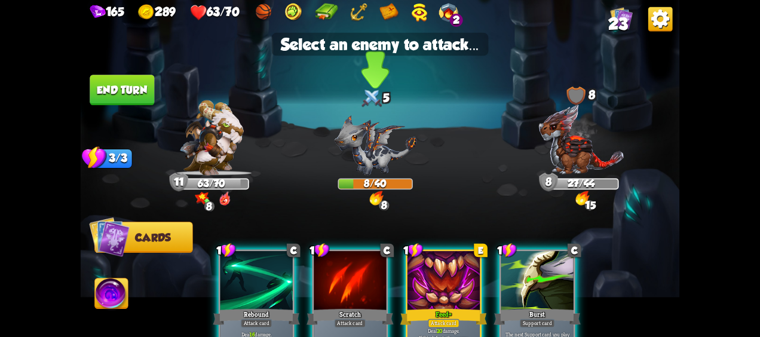
click at [378, 155] on img at bounding box center [375, 145] width 82 height 60
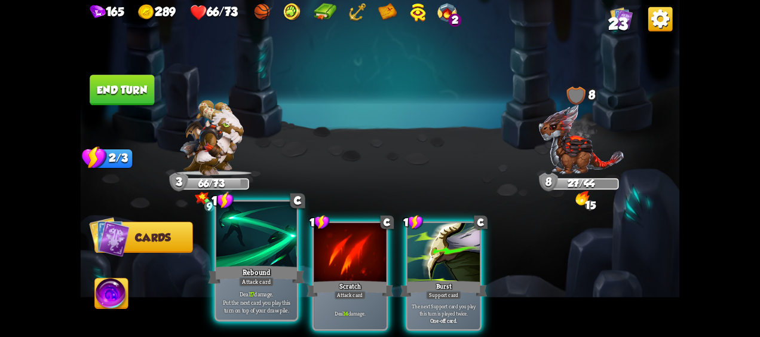
click at [257, 241] on div at bounding box center [256, 236] width 81 height 68
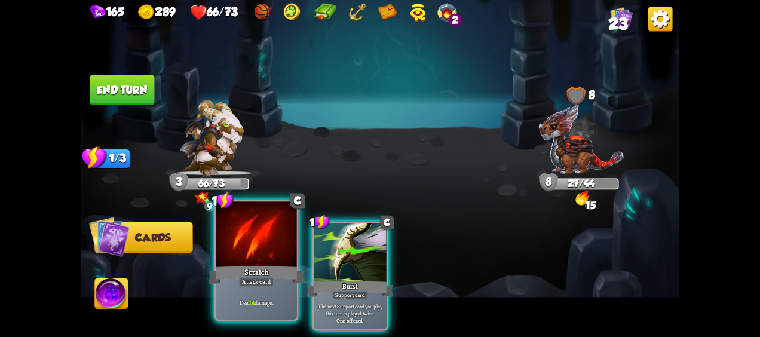
click at [261, 244] on div at bounding box center [256, 236] width 81 height 68
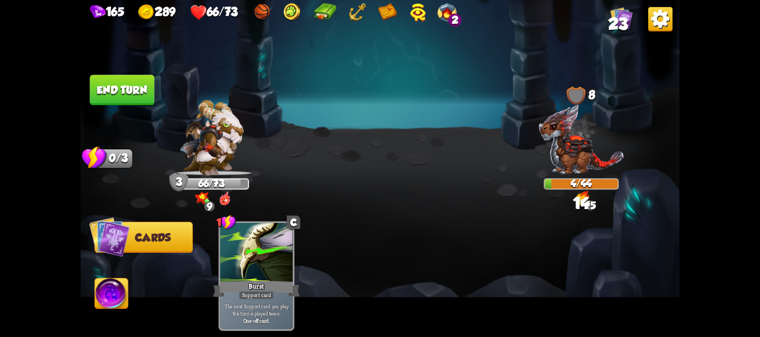
click at [109, 92] on button "End turn" at bounding box center [122, 90] width 64 height 30
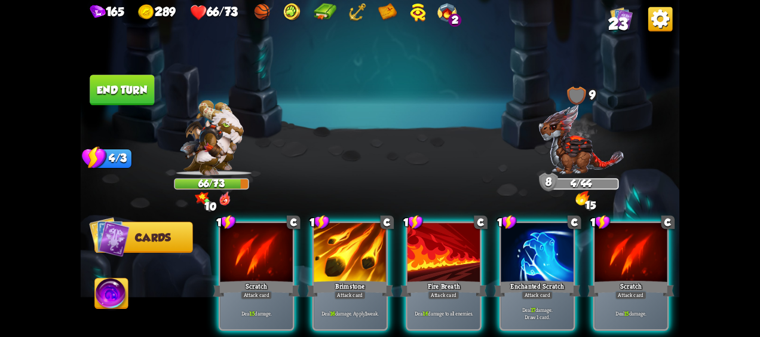
click at [103, 89] on button "End turn" at bounding box center [122, 90] width 64 height 30
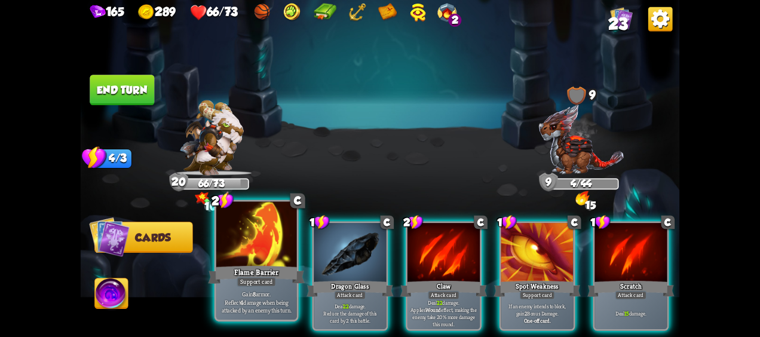
click at [252, 278] on div "2 C Flame Barrier Support card Gain 8 armor. Reflect 4 damage when being attack…" at bounding box center [256, 260] width 84 height 122
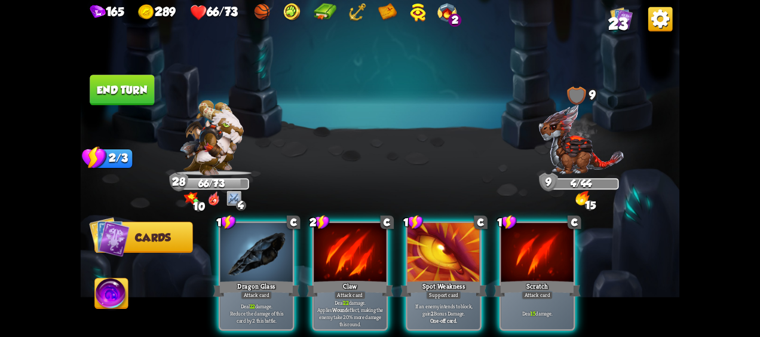
click at [132, 89] on button "End turn" at bounding box center [122, 90] width 64 height 30
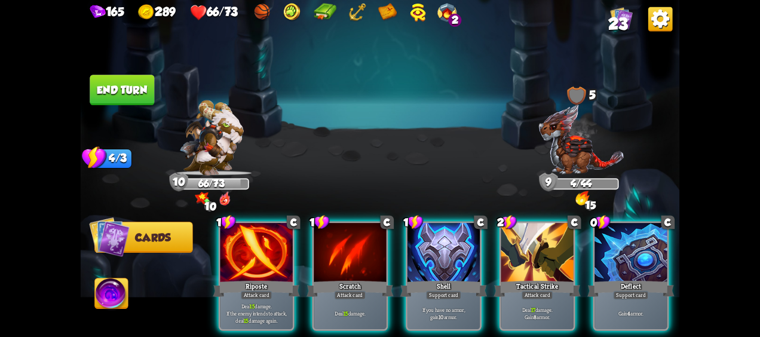
click at [638, 258] on div at bounding box center [630, 253] width 72 height 61
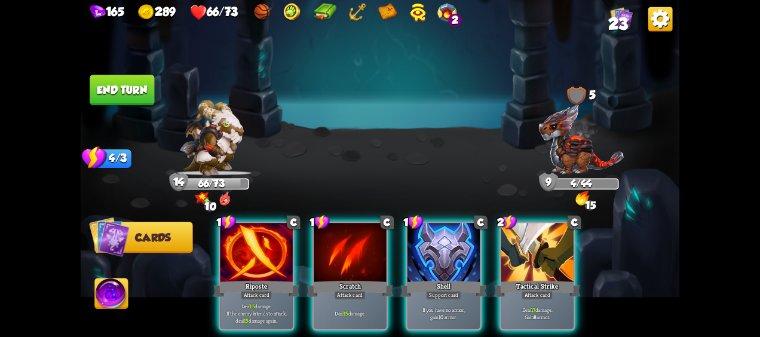
click at [533, 279] on div "Tactical Strike" at bounding box center [536, 288] width 87 height 19
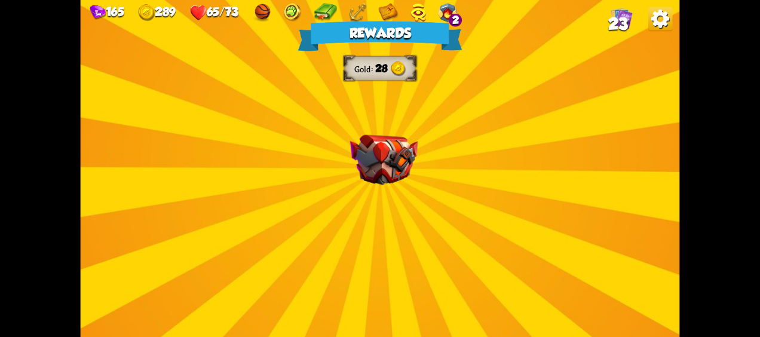
drag, startPoint x: 438, startPoint y: 203, endPoint x: 434, endPoint y: 184, distance: 19.6
click at [433, 192] on div "Rewards Gold 28 Select a card 1 C Incantation Support card Gain 7 armor. Draw 1…" at bounding box center [380, 168] width 599 height 337
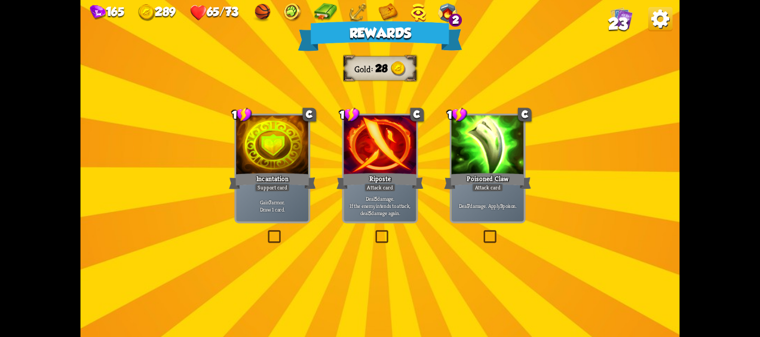
drag, startPoint x: 496, startPoint y: 190, endPoint x: 510, endPoint y: 191, distance: 13.8
click at [500, 183] on div "Attack card" at bounding box center [488, 187] width 32 height 9
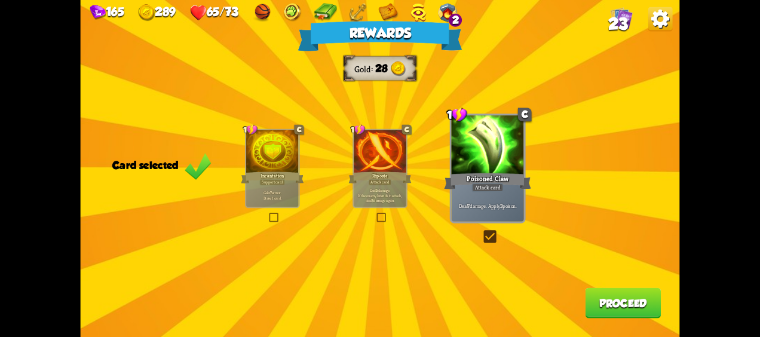
click at [640, 301] on button "Proceed" at bounding box center [623, 303] width 76 height 30
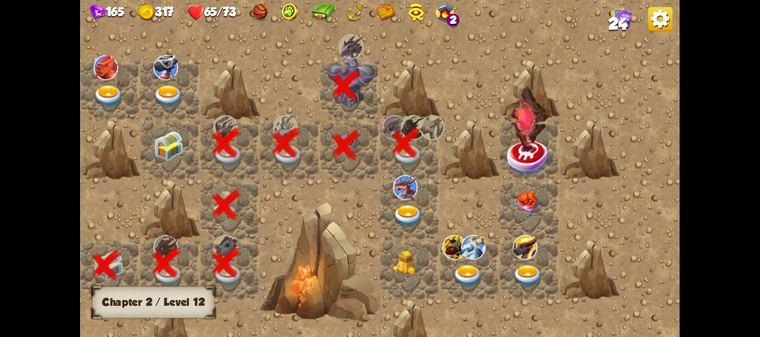
click at [414, 211] on img at bounding box center [408, 216] width 30 height 23
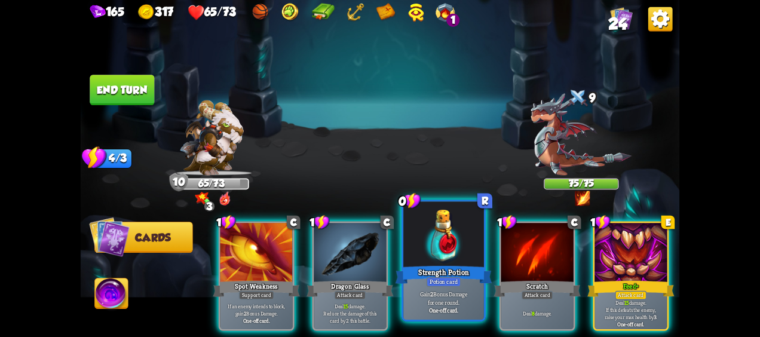
click at [446, 252] on div at bounding box center [443, 236] width 81 height 68
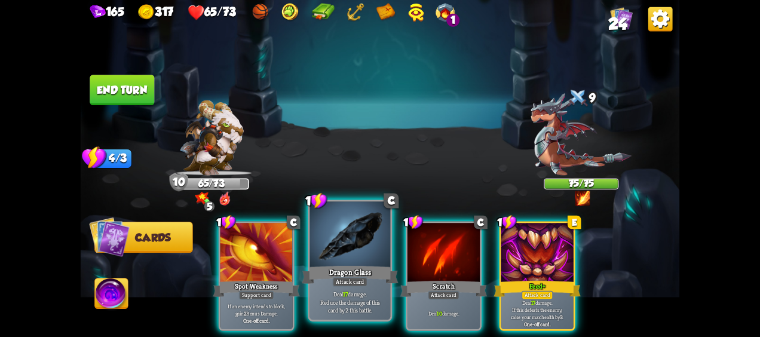
click at [346, 283] on div "Attack card" at bounding box center [349, 282] width 35 height 10
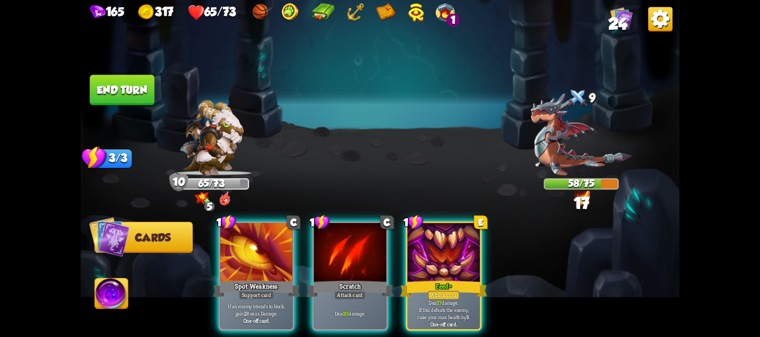
click at [440, 291] on div "Attack card" at bounding box center [444, 295] width 32 height 9
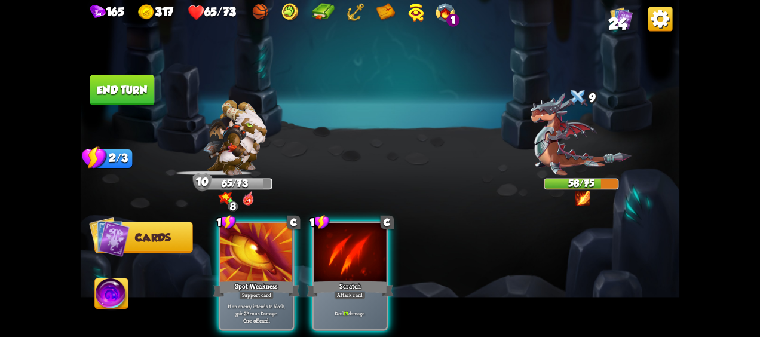
click at [352, 260] on div at bounding box center [350, 253] width 72 height 61
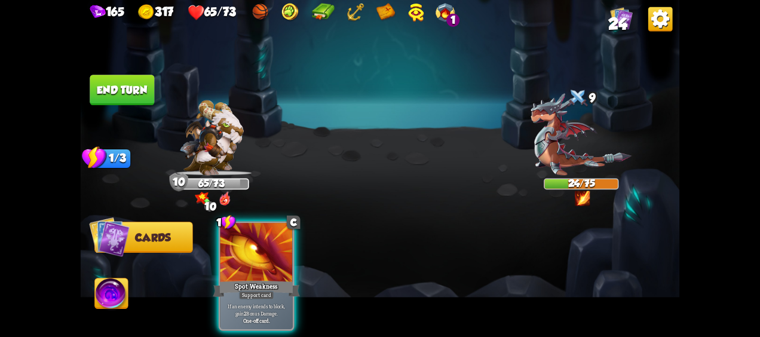
drag, startPoint x: 113, startPoint y: 296, endPoint x: 119, endPoint y: 299, distance: 6.7
click at [114, 295] on img at bounding box center [111, 294] width 33 height 33
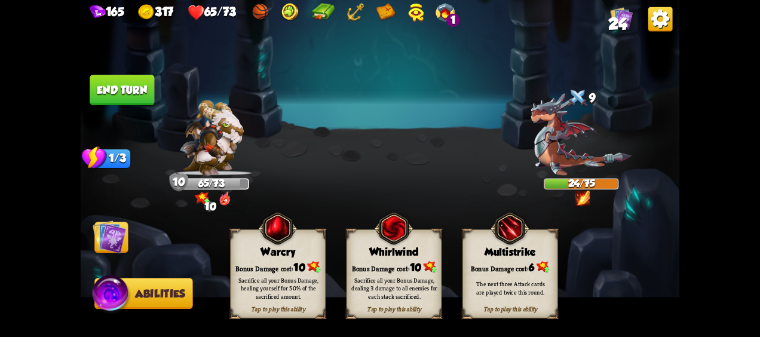
click at [416, 265] on span "10" at bounding box center [416, 268] width 12 height 12
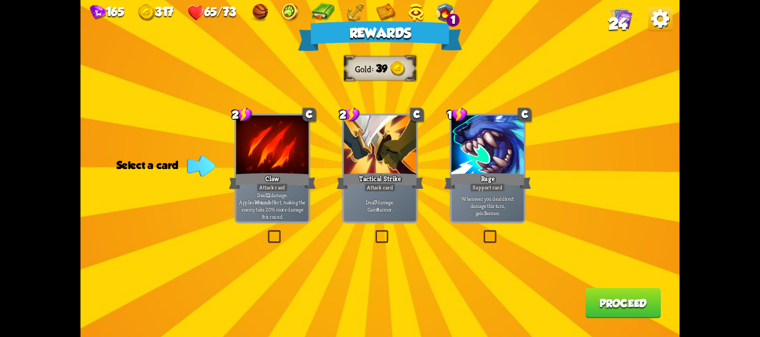
drag, startPoint x: 386, startPoint y: 192, endPoint x: 327, endPoint y: 205, distance: 61.1
click at [386, 192] on div "Deal 7 damage. Gain 8 armor." at bounding box center [379, 206] width 72 height 32
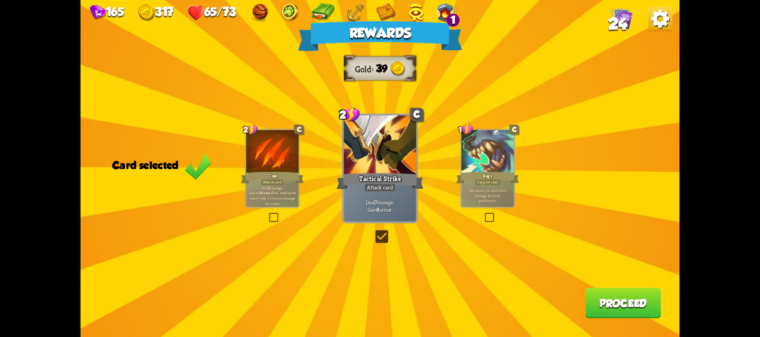
drag, startPoint x: 266, startPoint y: 204, endPoint x: 356, endPoint y: 184, distance: 91.9
click at [268, 202] on div "Deal 12 damage. Applies Wound effect, making the enemy take 20% more damage thi…" at bounding box center [272, 195] width 53 height 23
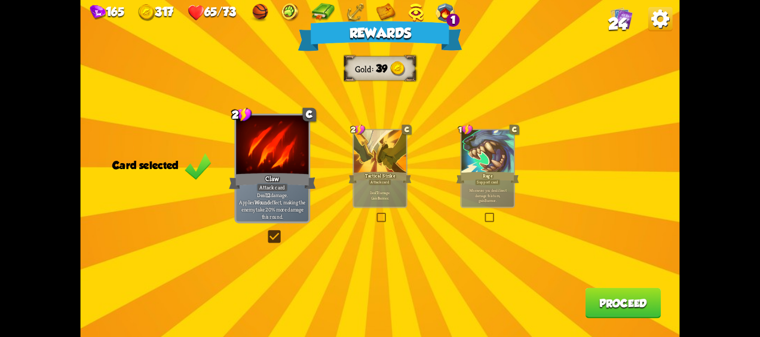
drag, startPoint x: 382, startPoint y: 183, endPoint x: 272, endPoint y: 207, distance: 112.3
click at [376, 186] on div "Attack card" at bounding box center [379, 182] width 23 height 7
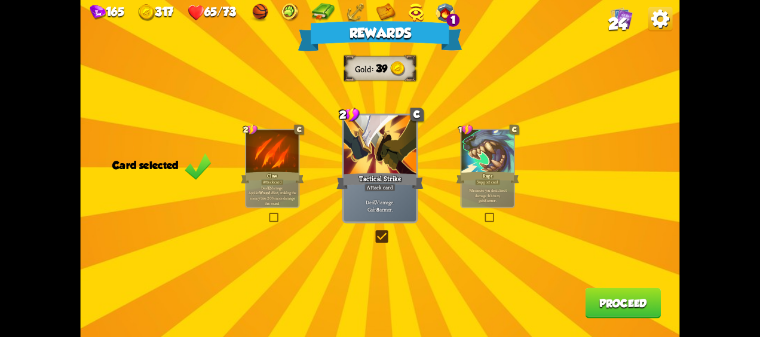
drag, startPoint x: 248, startPoint y: 208, endPoint x: 341, endPoint y: 196, distance: 93.3
click at [274, 205] on div "Deal 12 damage. Applies Wound effect, making the enemy take 20% more damage thi…" at bounding box center [272, 195] width 53 height 23
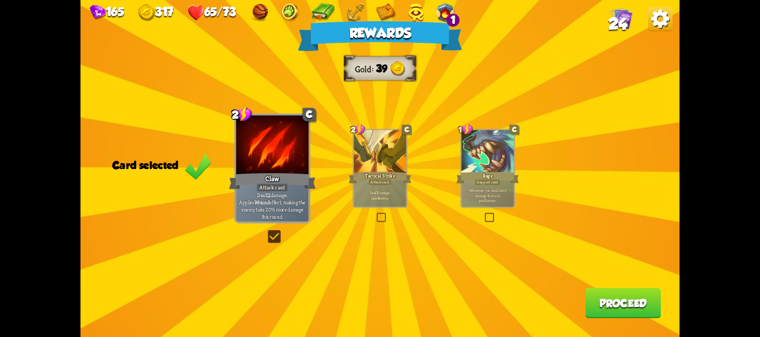
drag, startPoint x: 362, startPoint y: 197, endPoint x: 309, endPoint y: 199, distance: 53.2
click at [345, 201] on div "Rewards Gold 39 Card selected 2 C Claw Attack card Deal 12 damage. Applies Woun…" at bounding box center [380, 168] width 599 height 337
click at [290, 196] on p "Deal 12 damage. Applies Wound effect, making the enemy take 20% more damage thi…" at bounding box center [272, 205] width 69 height 29
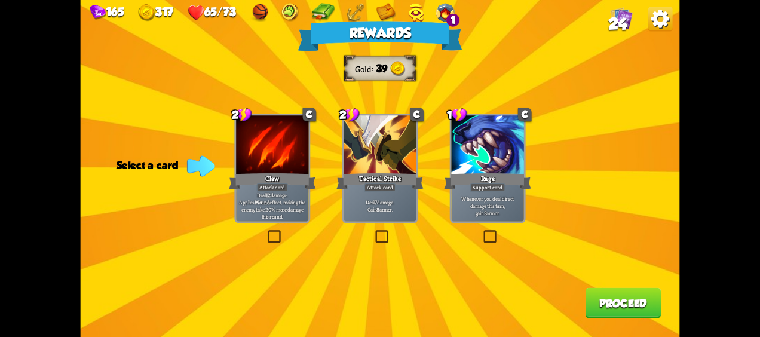
drag, startPoint x: 486, startPoint y: 192, endPoint x: 543, endPoint y: 237, distance: 72.8
click at [491, 196] on div "Whenever you deal direct damage this turn, gain 3 armor." at bounding box center [487, 206] width 72 height 32
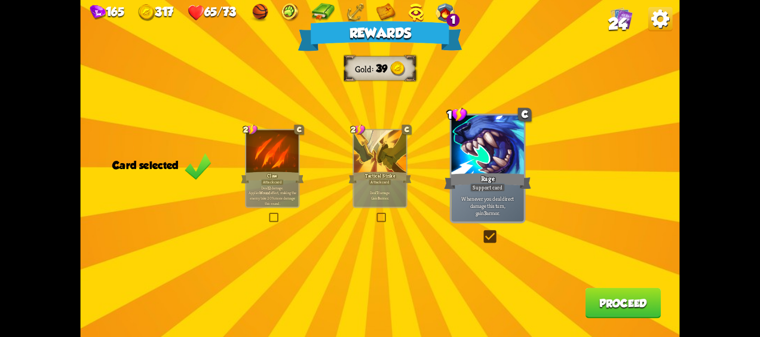
click at [621, 306] on button "Proceed" at bounding box center [623, 303] width 76 height 30
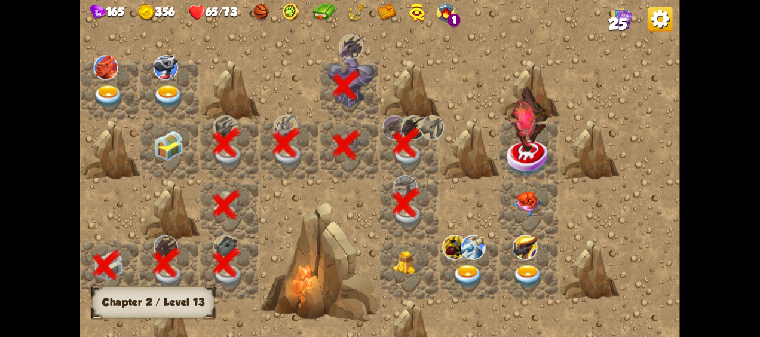
click at [404, 272] on img at bounding box center [408, 263] width 30 height 24
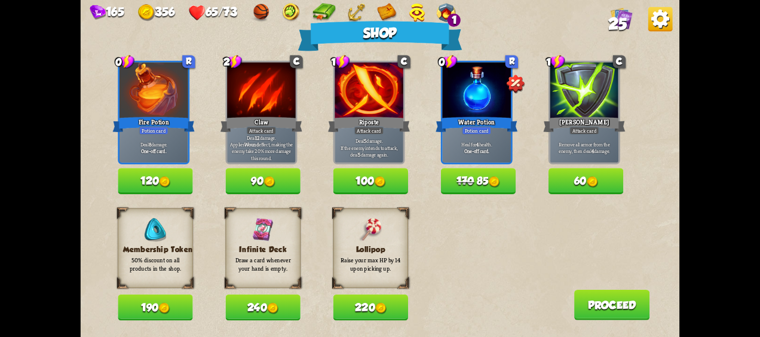
click at [257, 305] on button "240" at bounding box center [263, 307] width 75 height 26
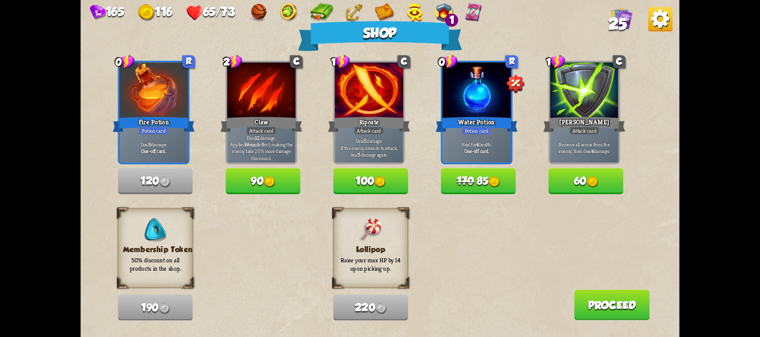
click at [610, 319] on div "Shop 0 R Fire Potion Potion card Deal 8 damage. One-off card. 120 2 C Claw Atta…" at bounding box center [380, 168] width 599 height 337
click at [612, 313] on button "Proceed" at bounding box center [612, 305] width 76 height 30
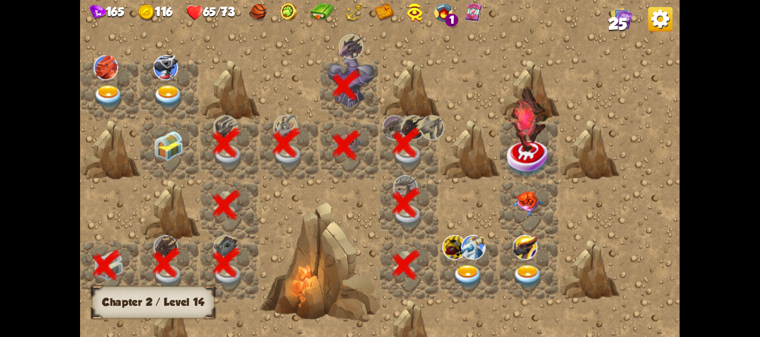
click at [465, 265] on img at bounding box center [468, 276] width 30 height 23
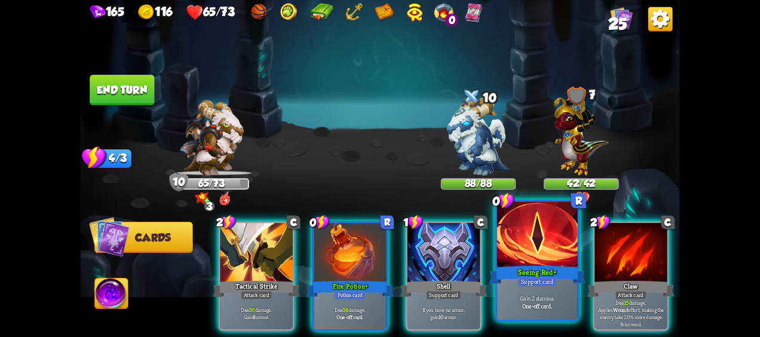
drag, startPoint x: 544, startPoint y: 265, endPoint x: 529, endPoint y: 268, distance: 15.2
click at [529, 268] on div "Seeing Red +" at bounding box center [537, 274] width 97 height 21
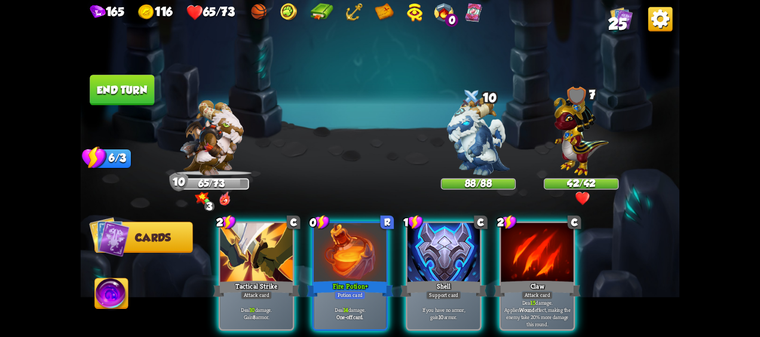
drag, startPoint x: 251, startPoint y: 268, endPoint x: 499, endPoint y: 163, distance: 269.7
click at [262, 258] on div "2 C Tactical Strike Attack card Deal 10 damage. Gain 8 armor." at bounding box center [257, 276] width 76 height 109
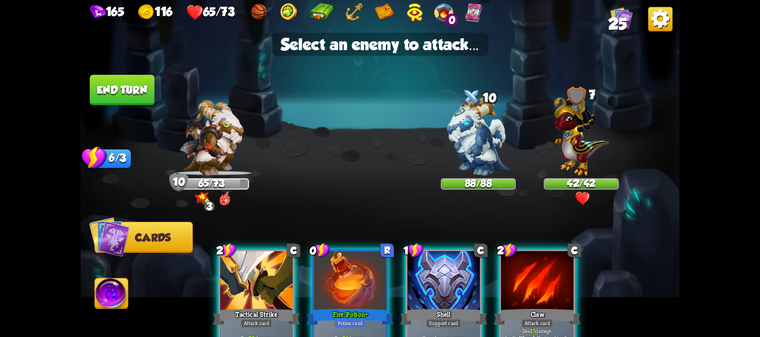
drag, startPoint x: 472, startPoint y: 158, endPoint x: 484, endPoint y: 205, distance: 49.4
click at [472, 158] on img at bounding box center [478, 136] width 63 height 79
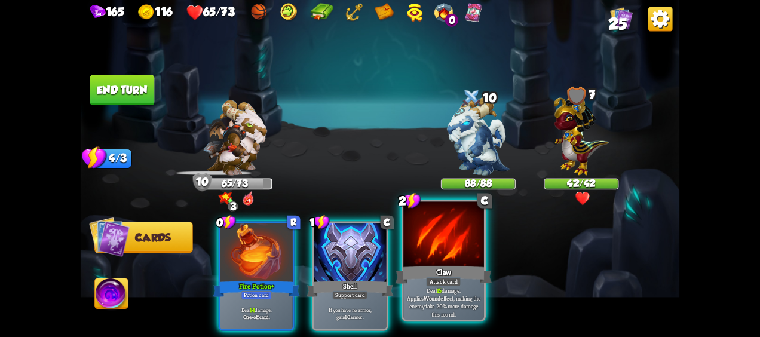
drag, startPoint x: 469, startPoint y: 268, endPoint x: 474, endPoint y: 234, distance: 34.5
click at [469, 265] on div "Claw" at bounding box center [443, 274] width 97 height 21
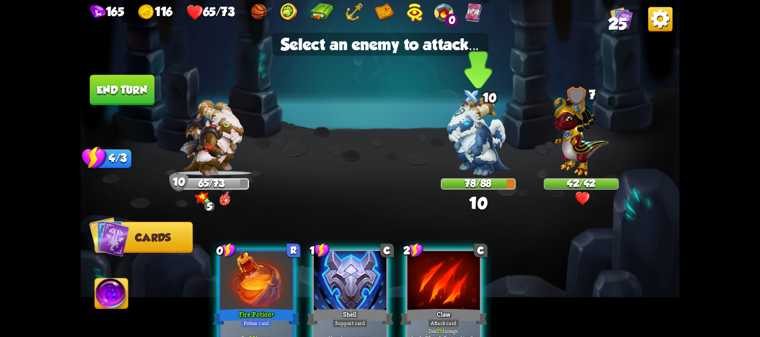
click at [500, 143] on img at bounding box center [478, 136] width 63 height 79
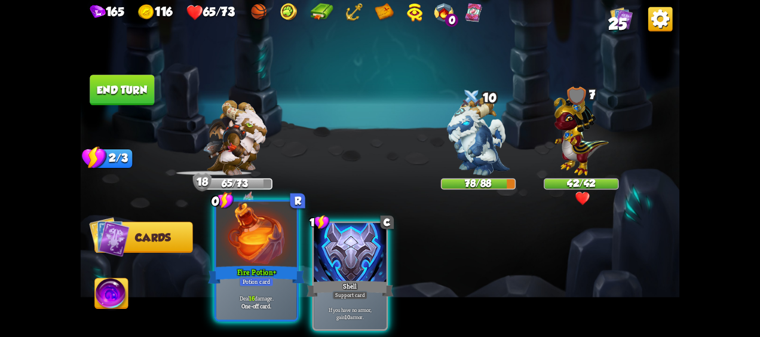
click at [248, 248] on div at bounding box center [256, 236] width 81 height 68
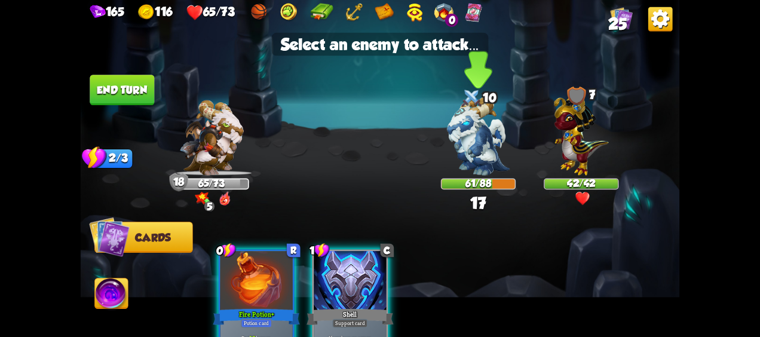
click at [480, 142] on img at bounding box center [478, 136] width 63 height 79
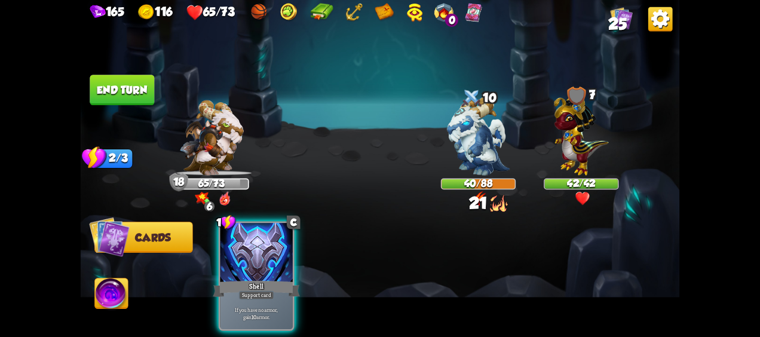
click at [119, 93] on button "End turn" at bounding box center [122, 90] width 64 height 30
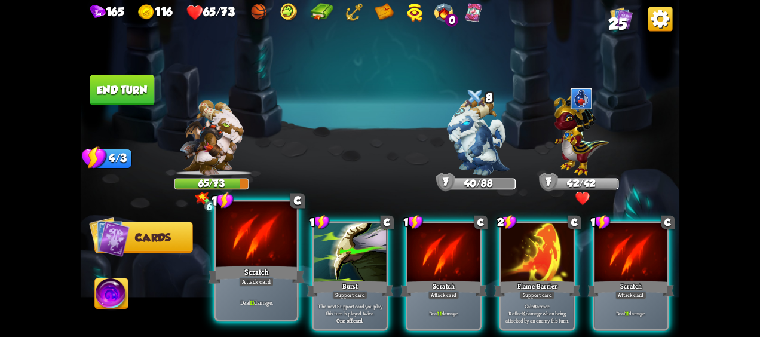
click at [242, 268] on div "Scratch" at bounding box center [256, 274] width 97 height 21
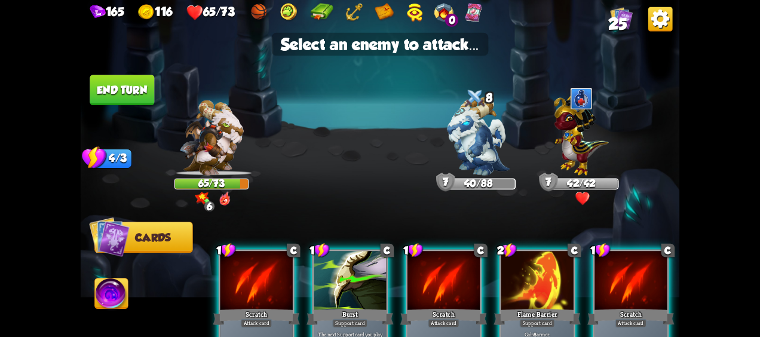
click at [244, 282] on div at bounding box center [256, 281] width 72 height 61
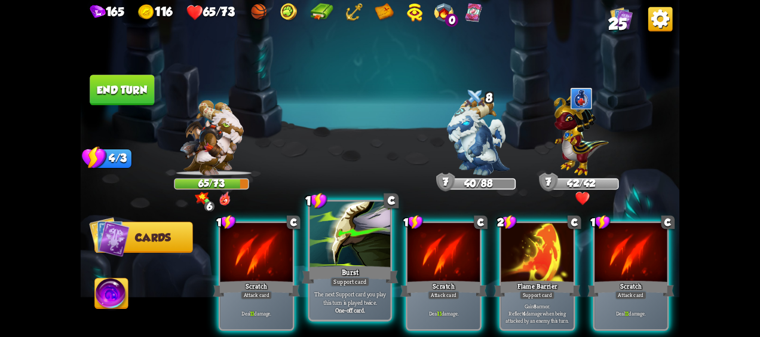
click at [340, 268] on div "Burst" at bounding box center [350, 274] width 97 height 21
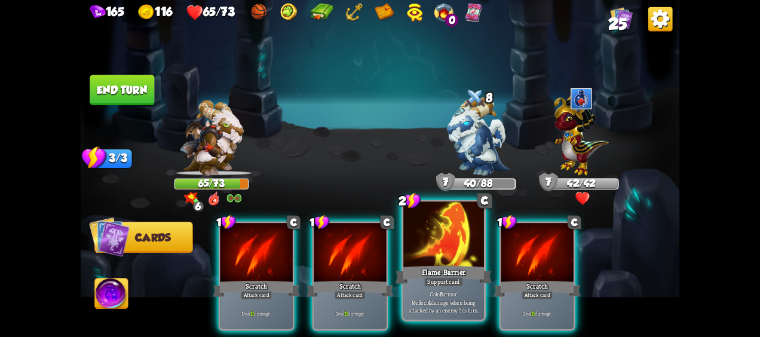
click at [425, 257] on div at bounding box center [443, 236] width 81 height 68
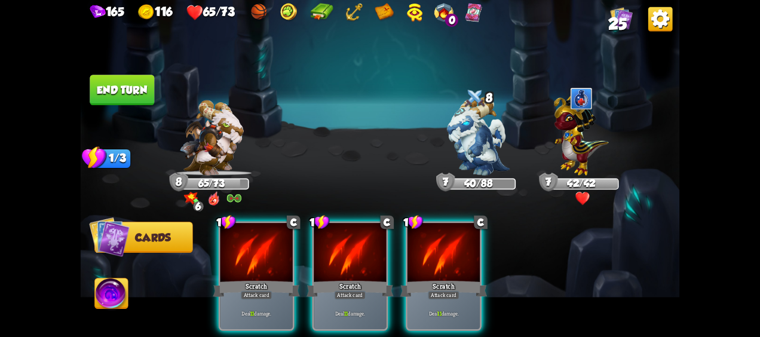
click at [127, 76] on button "End turn" at bounding box center [122, 90] width 64 height 30
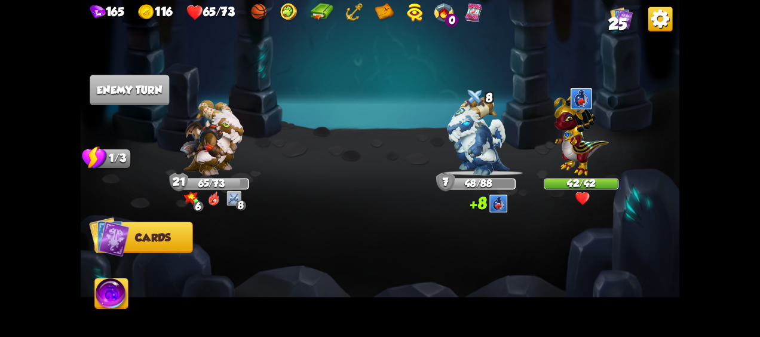
drag, startPoint x: 288, startPoint y: 112, endPoint x: 295, endPoint y: 110, distance: 7.6
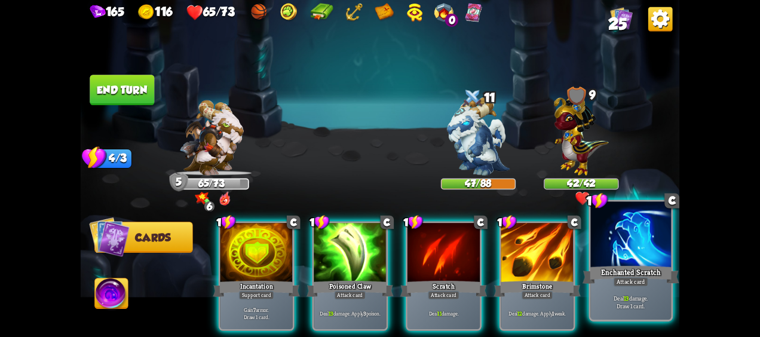
click at [655, 274] on div "Enchanted Scratch" at bounding box center [630, 274] width 97 height 21
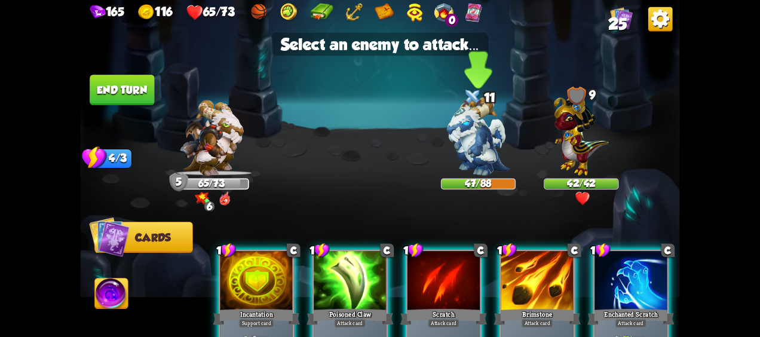
click at [469, 124] on img at bounding box center [478, 136] width 63 height 79
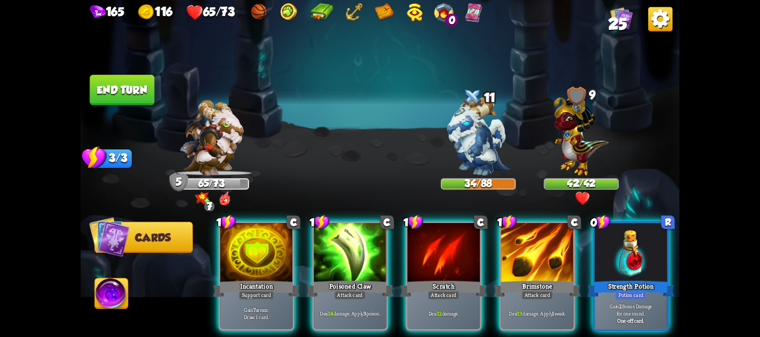
click at [635, 263] on div "0 R Strength Potion Potion card Gain 2 Bonus Damage for one round. One-off card." at bounding box center [630, 276] width 76 height 109
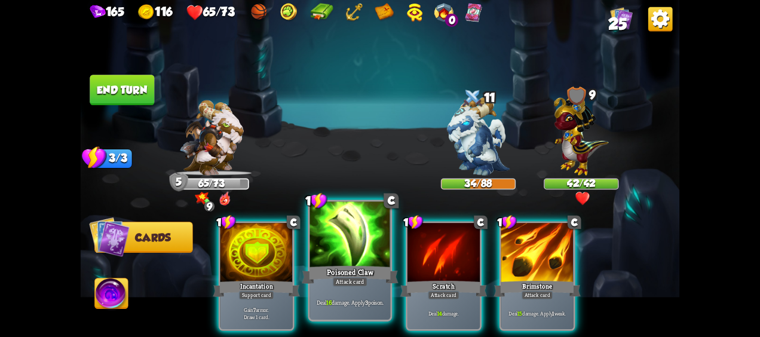
click at [355, 288] on div "1 C Poisoned Claw Attack card Deal 16 damage. Apply 3 poison." at bounding box center [350, 260] width 84 height 122
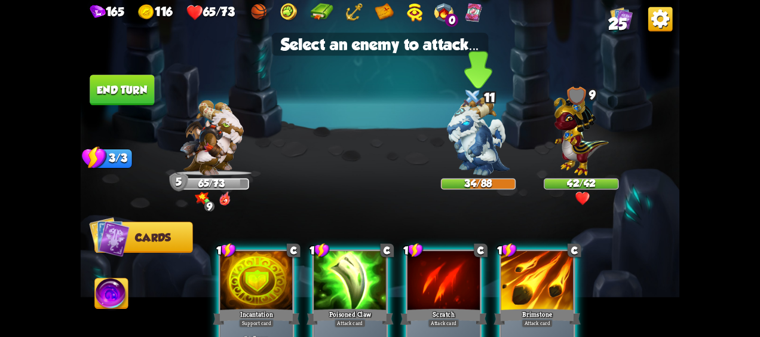
click at [450, 166] on img at bounding box center [478, 136] width 63 height 79
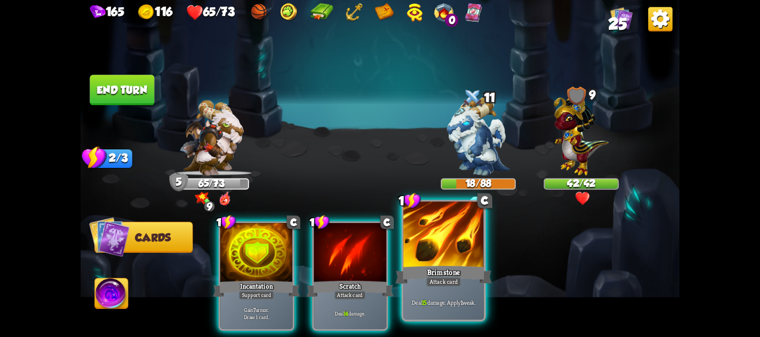
click at [453, 252] on div at bounding box center [443, 236] width 81 height 68
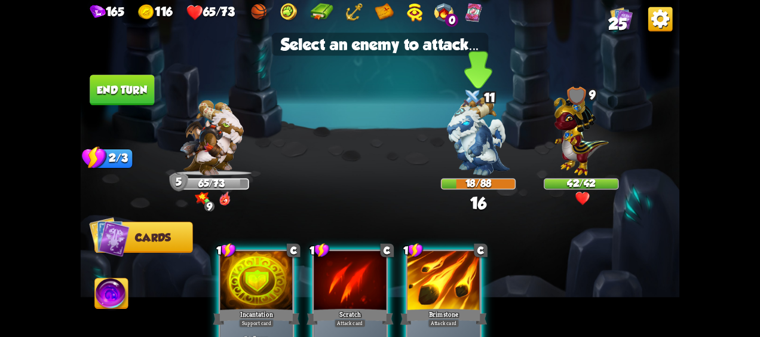
click at [477, 151] on img at bounding box center [478, 136] width 63 height 79
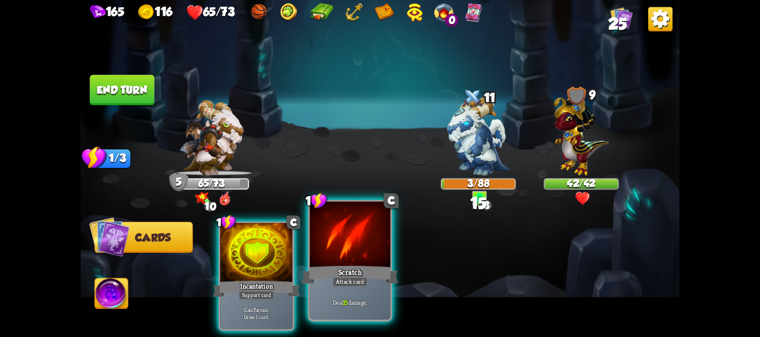
click at [358, 269] on div "Scratch" at bounding box center [350, 274] width 97 height 21
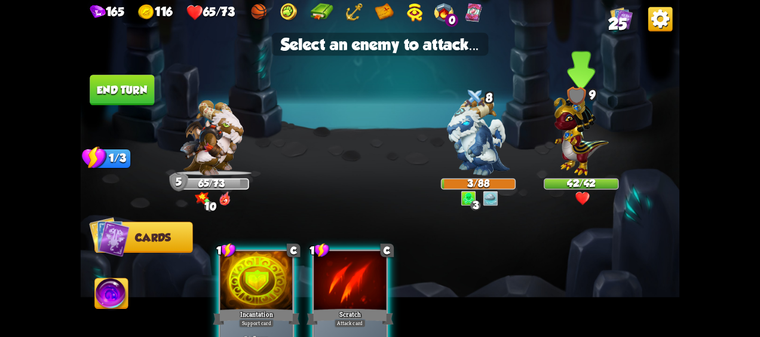
click at [589, 155] on img at bounding box center [581, 132] width 55 height 85
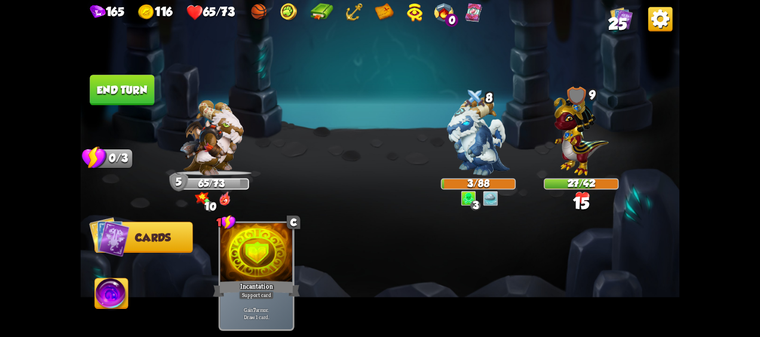
click at [117, 295] on img at bounding box center [111, 294] width 33 height 33
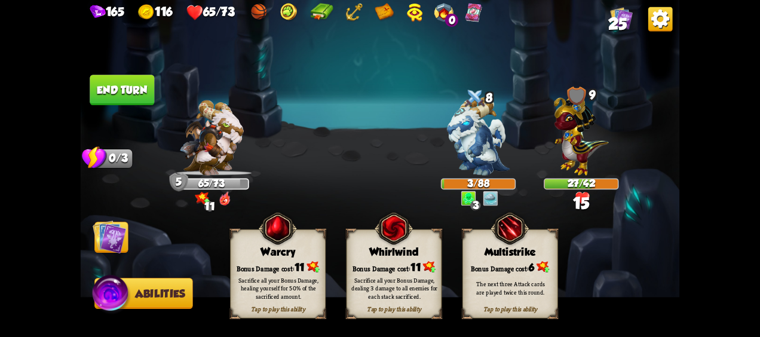
click at [401, 271] on div "Tap to play this ability Whirlwind Bonus Damage cost: 11 Sacrifice all your Bon…" at bounding box center [394, 273] width 96 height 89
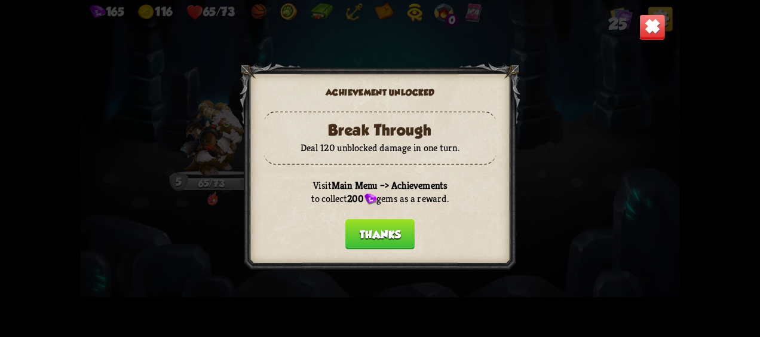
click at [368, 236] on button "Thanks" at bounding box center [379, 234] width 69 height 30
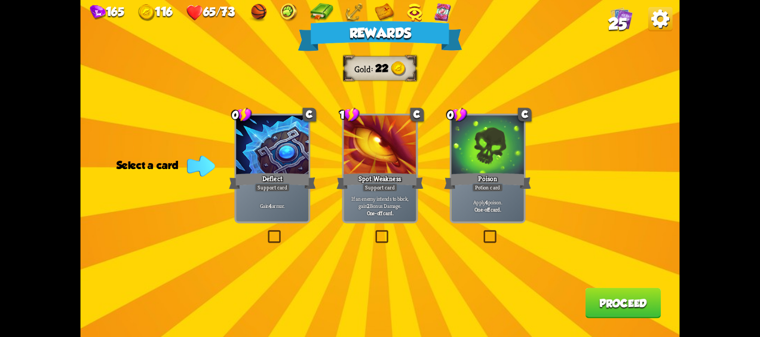
drag, startPoint x: 495, startPoint y: 195, endPoint x: 566, endPoint y: 249, distance: 88.6
click at [496, 197] on div "Apply 4 poison. One-off card." at bounding box center [487, 206] width 72 height 32
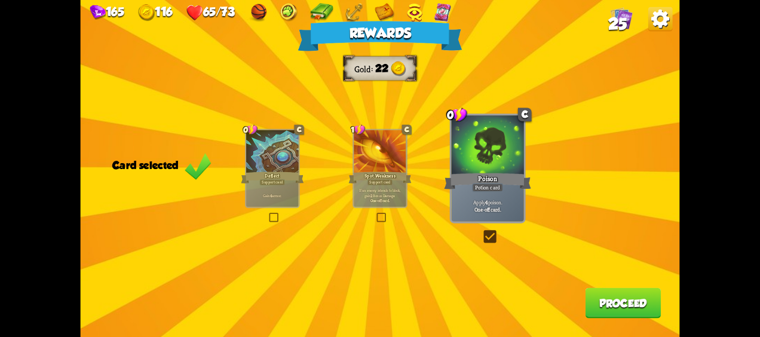
click at [597, 297] on button "Proceed" at bounding box center [623, 303] width 76 height 30
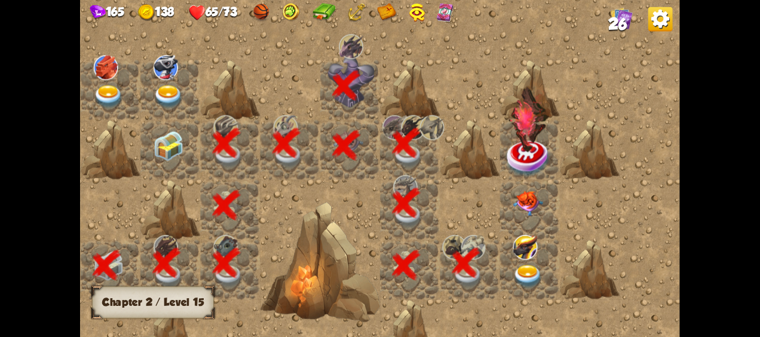
click at [531, 262] on div at bounding box center [530, 269] width 60 height 60
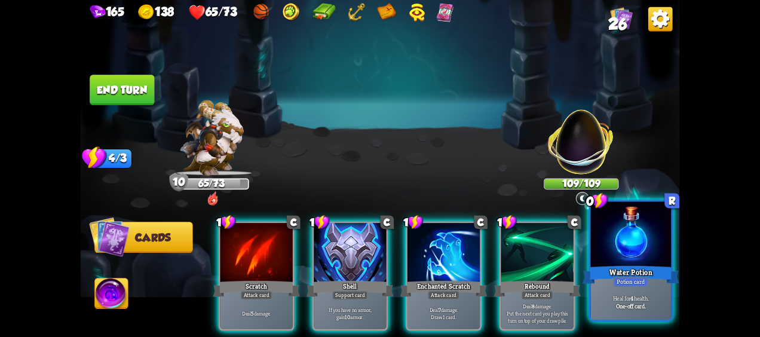
click at [635, 248] on div at bounding box center [630, 236] width 81 height 68
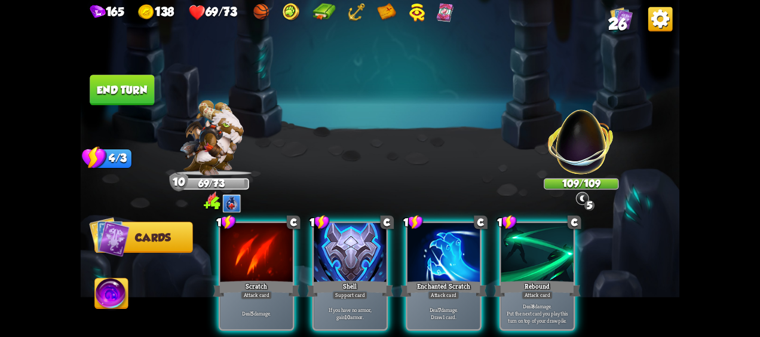
click at [534, 276] on div "1 C Rebound Attack card Deal 8 damage. Put the next card you play this turn on …" at bounding box center [537, 276] width 76 height 109
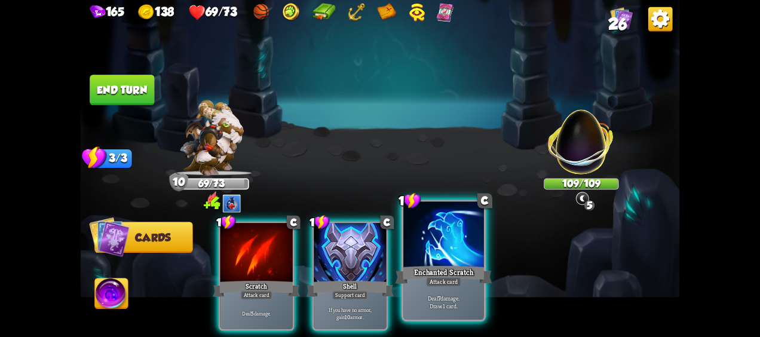
click at [471, 278] on div "Enchanted Scratch" at bounding box center [443, 274] width 97 height 21
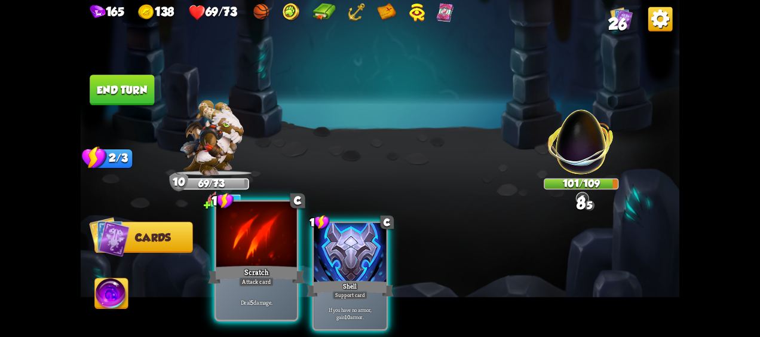
click at [242, 262] on div at bounding box center [256, 236] width 81 height 68
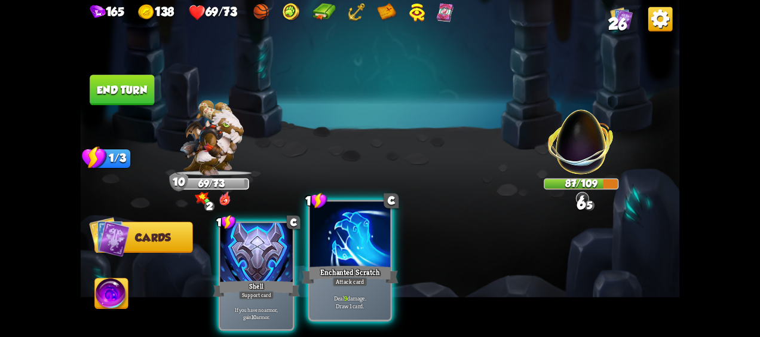
click at [358, 266] on div "Enchanted Scratch" at bounding box center [350, 274] width 97 height 21
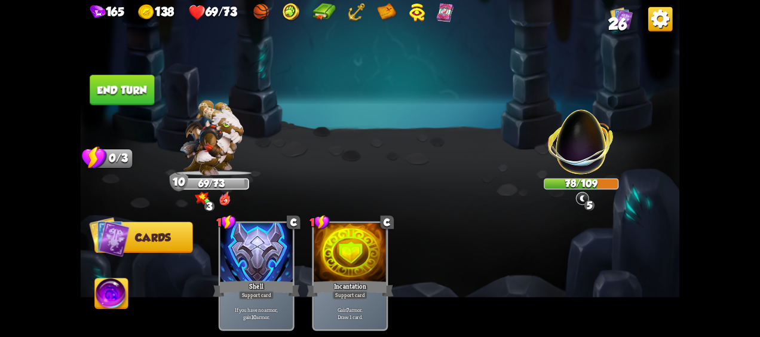
click at [132, 96] on button "End turn" at bounding box center [122, 90] width 64 height 30
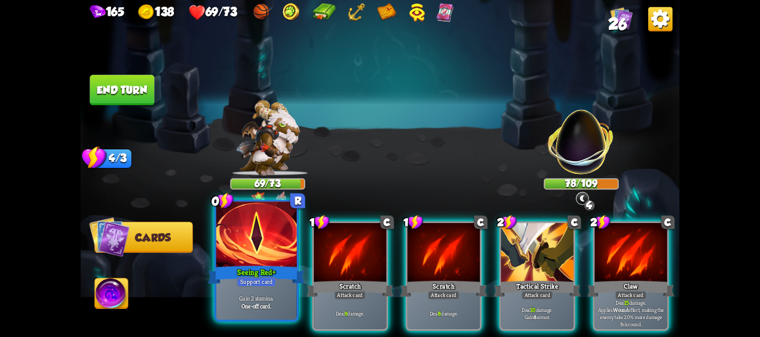
click at [252, 278] on div "Support card" at bounding box center [255, 282] width 39 height 10
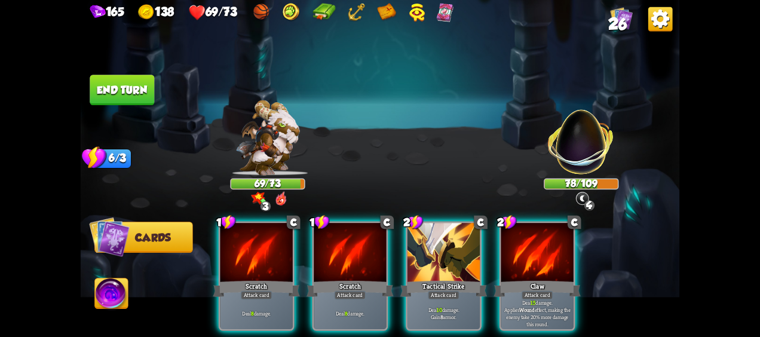
drag, startPoint x: 548, startPoint y: 270, endPoint x: 503, endPoint y: 265, distance: 45.6
click at [546, 279] on div "Claw" at bounding box center [536, 288] width 87 height 19
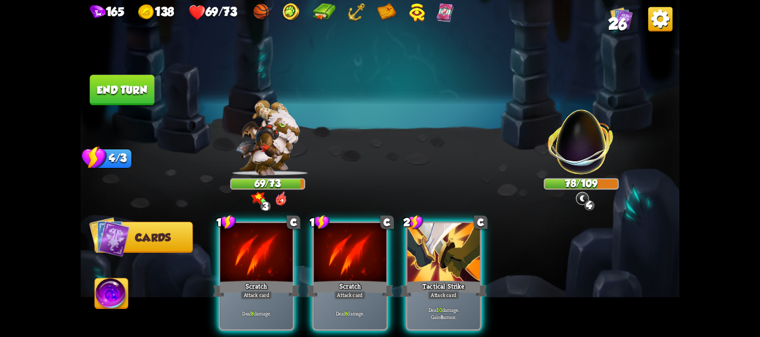
click at [478, 279] on div "Tactical Strike" at bounding box center [443, 288] width 87 height 19
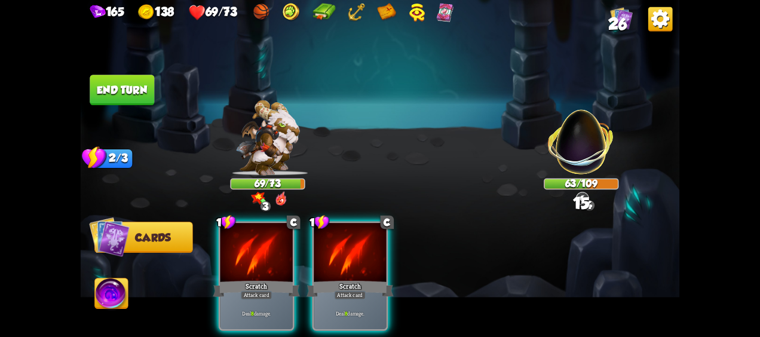
drag, startPoint x: 360, startPoint y: 268, endPoint x: 318, endPoint y: 256, distance: 43.5
click at [368, 262] on div "1 C Scratch Attack card Deal 8 damage." at bounding box center [350, 276] width 76 height 109
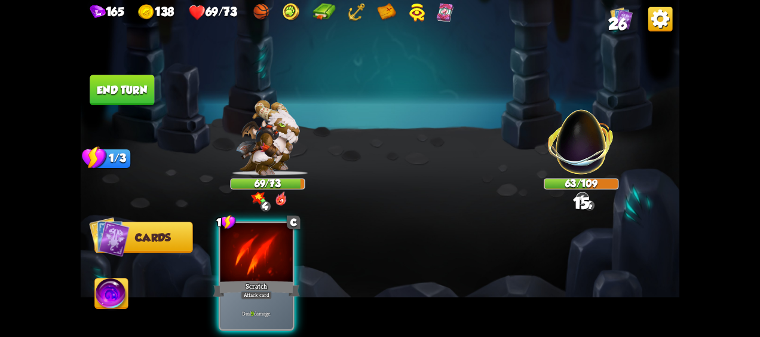
click at [282, 251] on div at bounding box center [256, 253] width 72 height 61
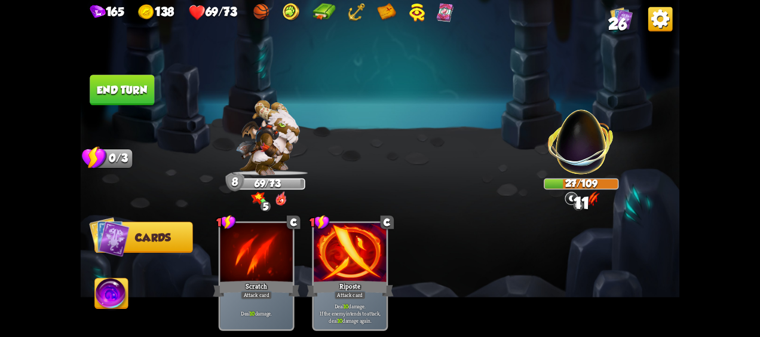
click at [115, 298] on img at bounding box center [111, 294] width 33 height 33
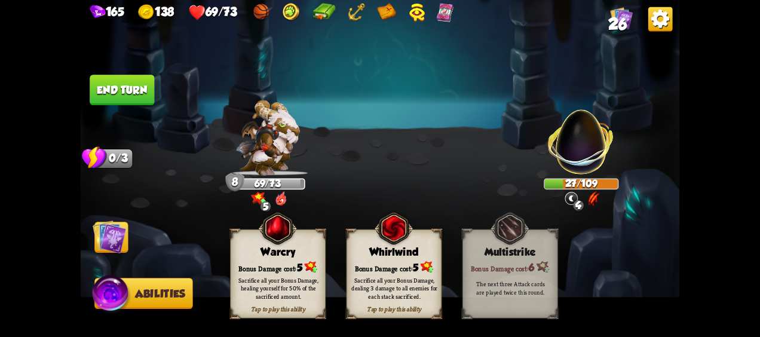
click at [408, 281] on div "Sacrifice all your Bonus Damage, dealing 3 damage to all enemies for each stack…" at bounding box center [394, 288] width 86 height 24
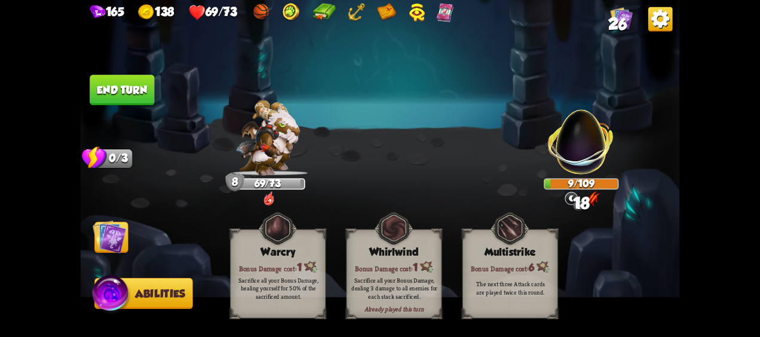
click at [125, 91] on button "End turn" at bounding box center [122, 90] width 64 height 30
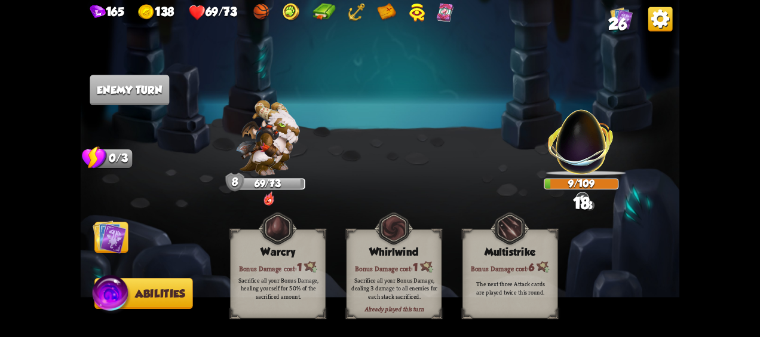
click at [106, 242] on img at bounding box center [109, 236] width 33 height 33
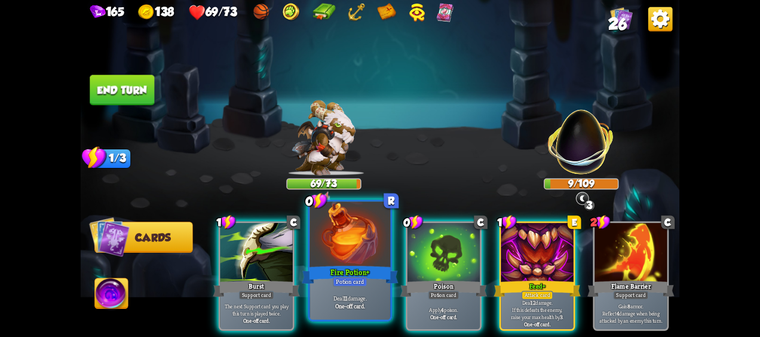
click at [352, 280] on div "Potion card" at bounding box center [350, 282] width 35 height 10
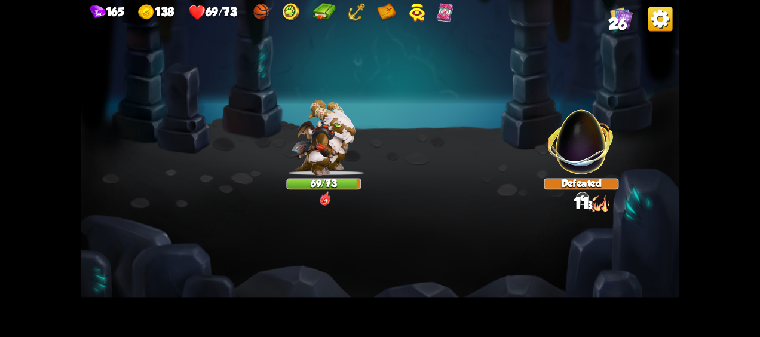
click at [371, 278] on img at bounding box center [380, 168] width 599 height 337
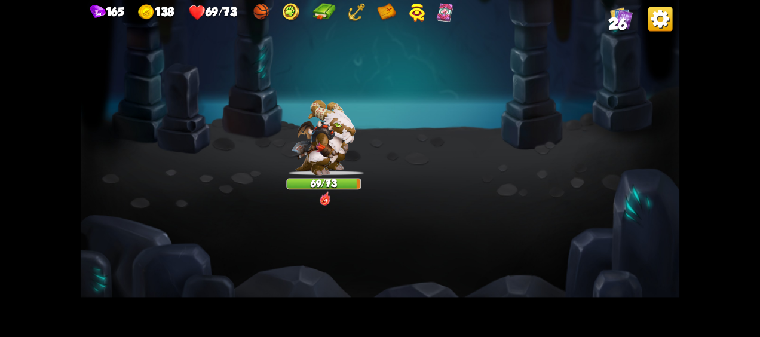
drag, startPoint x: 354, startPoint y: 108, endPoint x: 343, endPoint y: 93, distance: 18.9
click at [343, 93] on div at bounding box center [323, 99] width 75 height 24
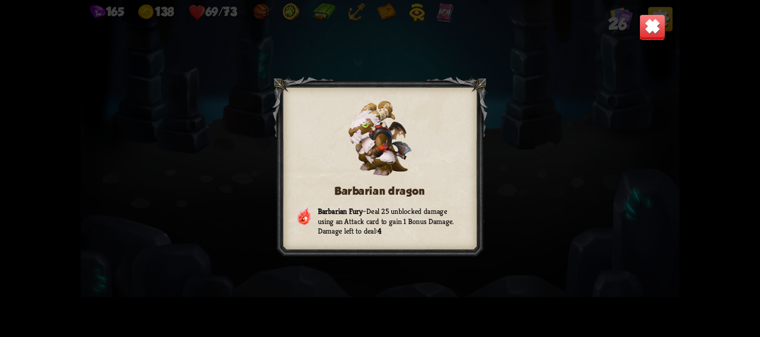
click at [346, 102] on div at bounding box center [379, 168] width 215 height 184
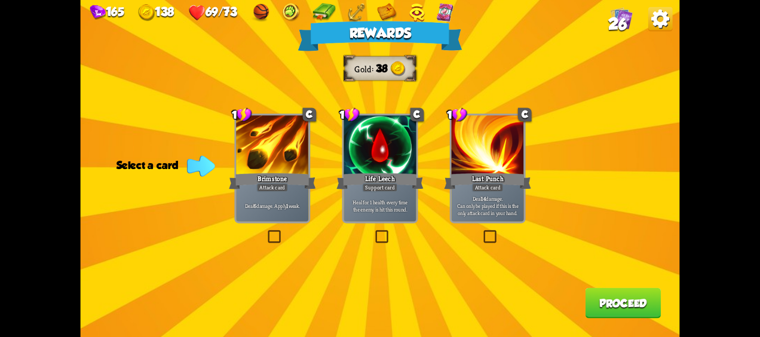
drag, startPoint x: 393, startPoint y: 154, endPoint x: 466, endPoint y: 160, distance: 73.7
click at [416, 152] on div "1 C Life Leech Support card Heal for 1 health every time the enemy is hit this …" at bounding box center [380, 167] width 76 height 109
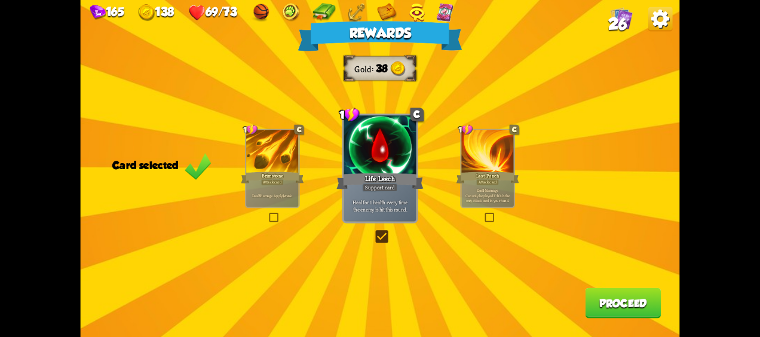
click at [585, 291] on div "Rewards Gold 38 Card selected 1 C Brimstone Attack card Deal 6 damage. Apply 1 …" at bounding box center [380, 168] width 599 height 337
click at [591, 296] on button "Proceed" at bounding box center [623, 303] width 76 height 30
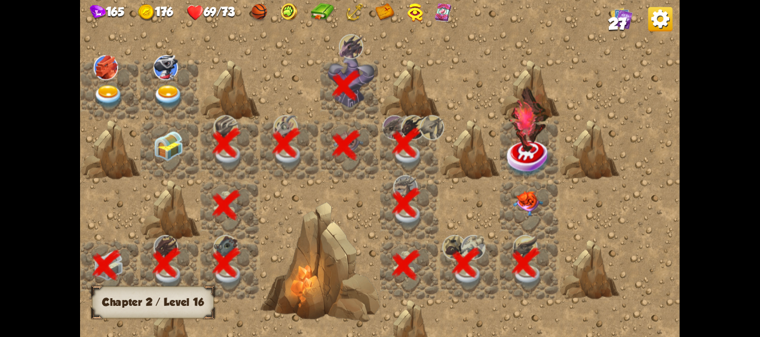
click at [524, 207] on img at bounding box center [527, 203] width 30 height 25
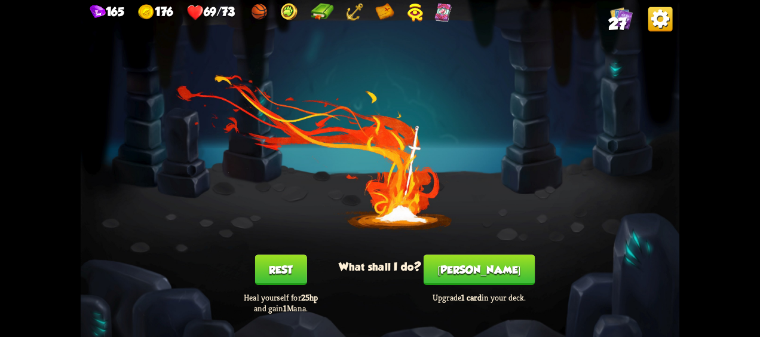
click at [496, 256] on button "[PERSON_NAME]" at bounding box center [478, 269] width 111 height 30
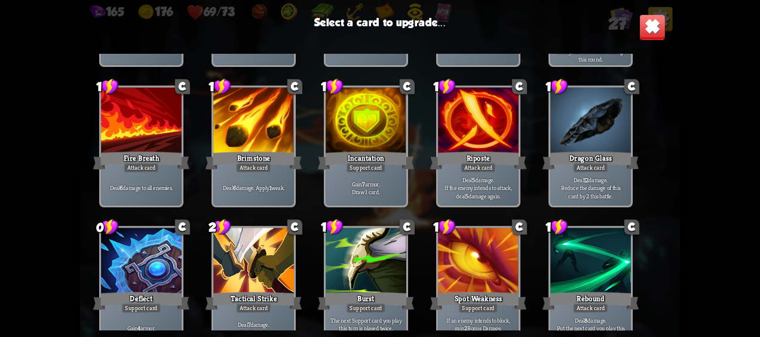
scroll to position [358, 0]
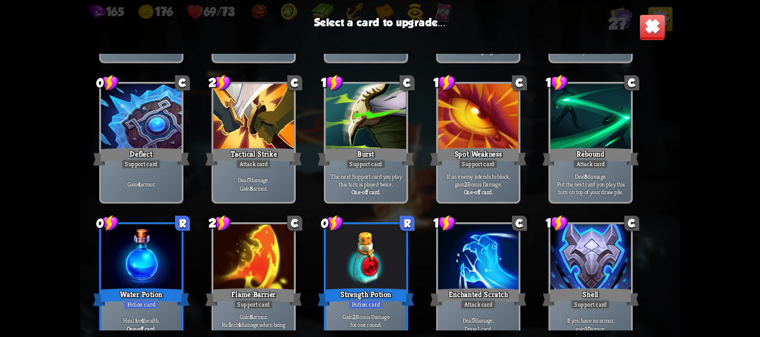
click at [389, 270] on div at bounding box center [365, 258] width 81 height 68
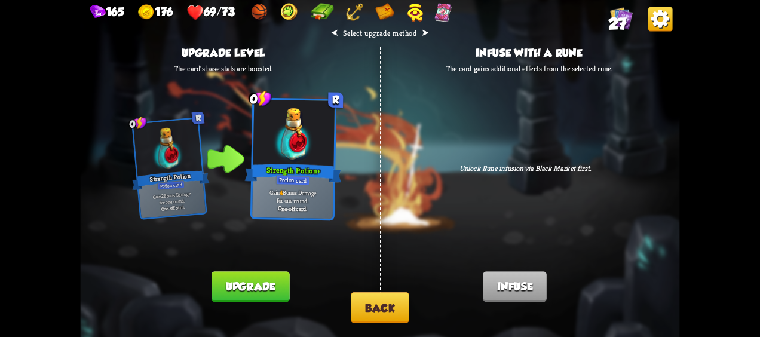
drag, startPoint x: 240, startPoint y: 263, endPoint x: 245, endPoint y: 272, distance: 10.7
click at [239, 268] on div "⮜ Select upgrade method ⮞ Upgrade level The card's base stats are boosted. 0 R …" at bounding box center [380, 168] width 599 height 337
click at [252, 282] on button "Upgrade" at bounding box center [250, 286] width 78 height 30
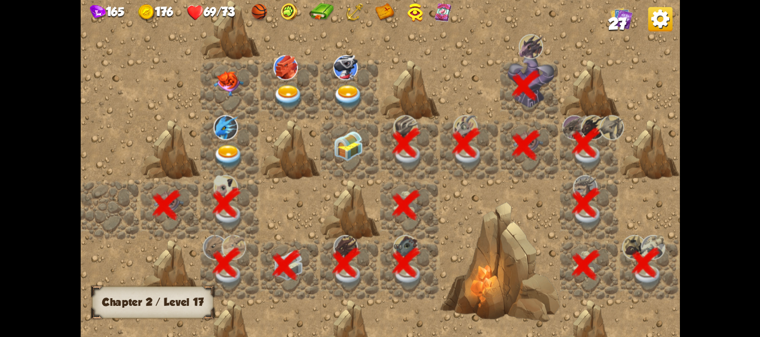
scroll to position [0, 229]
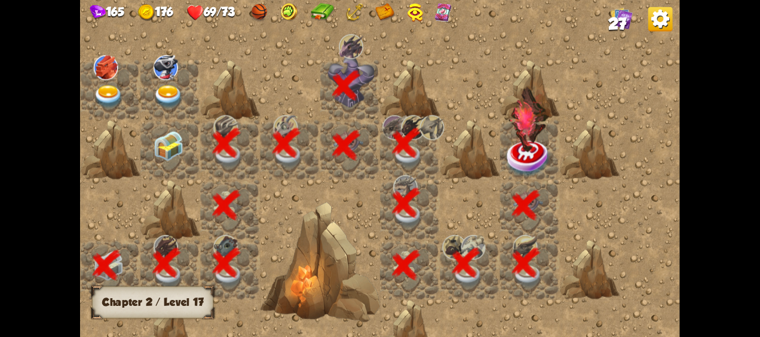
click at [524, 147] on img at bounding box center [528, 119] width 41 height 65
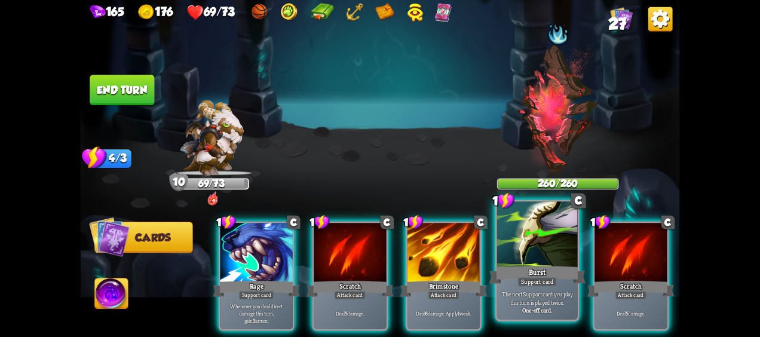
click at [503, 265] on div "Burst" at bounding box center [537, 274] width 97 height 21
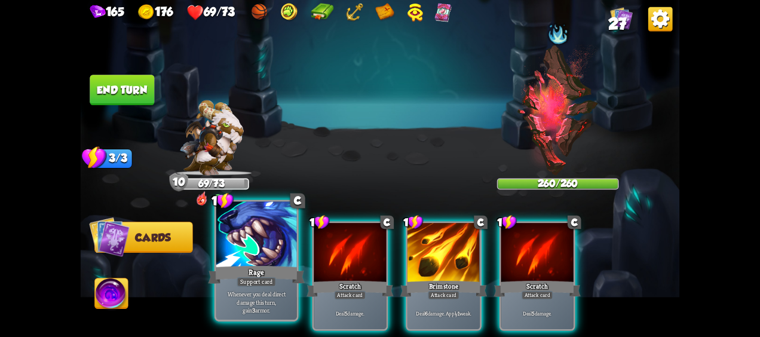
click at [227, 275] on div "Rage" at bounding box center [256, 274] width 97 height 21
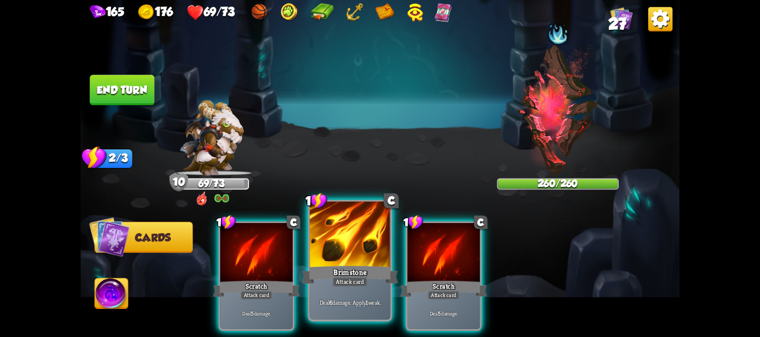
click at [383, 262] on div "1 C Brimstone Attack card Deal 6 damage. Apply 1 weak." at bounding box center [350, 260] width 84 height 122
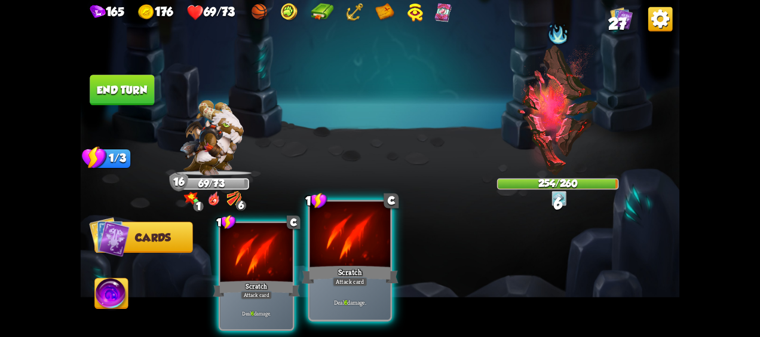
click at [352, 268] on div "Scratch" at bounding box center [350, 274] width 97 height 21
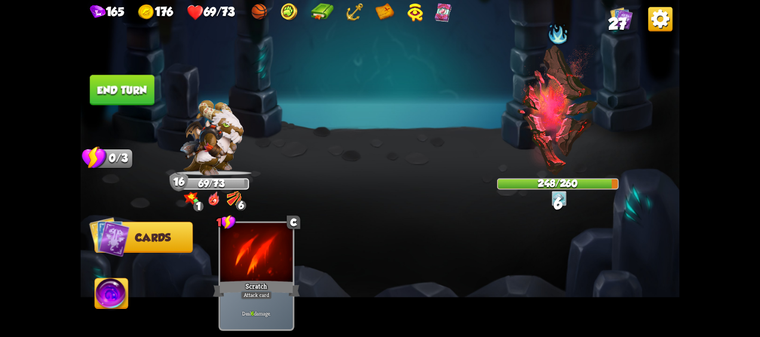
drag, startPoint x: 127, startPoint y: 93, endPoint x: 127, endPoint y: 100, distance: 6.6
click at [127, 94] on button "End turn" at bounding box center [122, 90] width 64 height 30
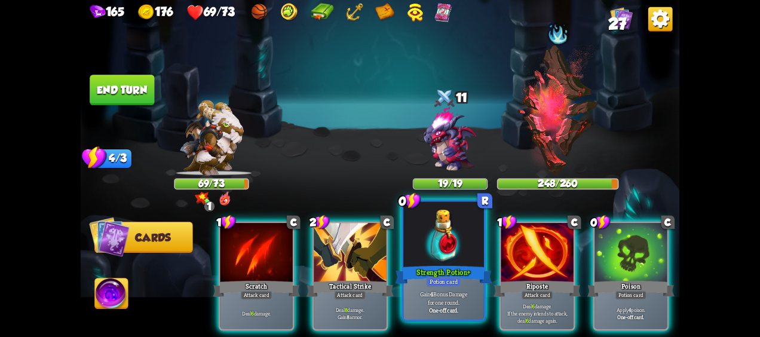
click at [456, 260] on div at bounding box center [443, 236] width 81 height 68
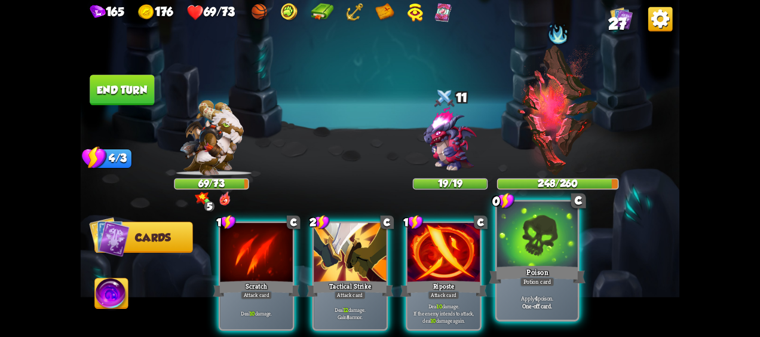
click at [543, 280] on div "Potion card" at bounding box center [537, 282] width 35 height 10
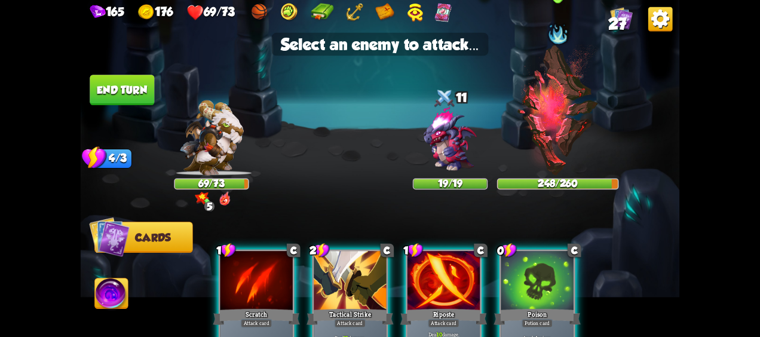
click at [574, 116] on img at bounding box center [557, 109] width 83 height 131
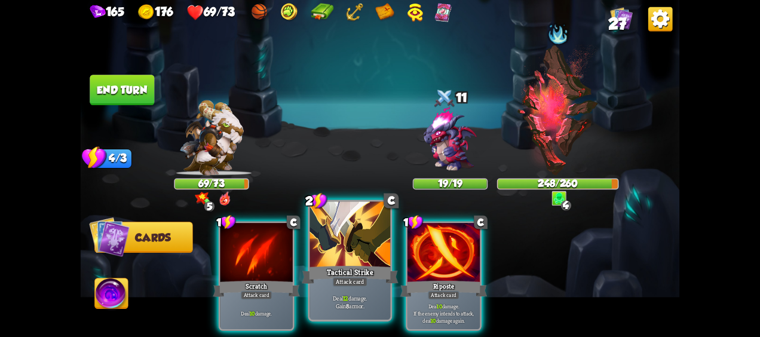
click at [334, 284] on div "Attack card" at bounding box center [349, 282] width 35 height 10
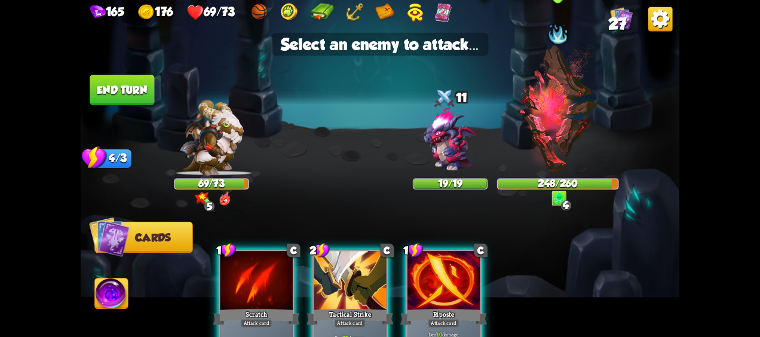
click at [567, 142] on img at bounding box center [557, 109] width 83 height 131
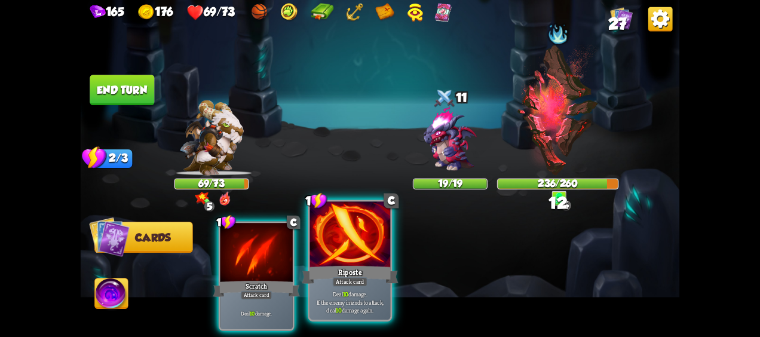
click at [324, 308] on p "Deal 10 damage. If the enemy intends to attack, deal 10 damage again." at bounding box center [350, 302] width 76 height 24
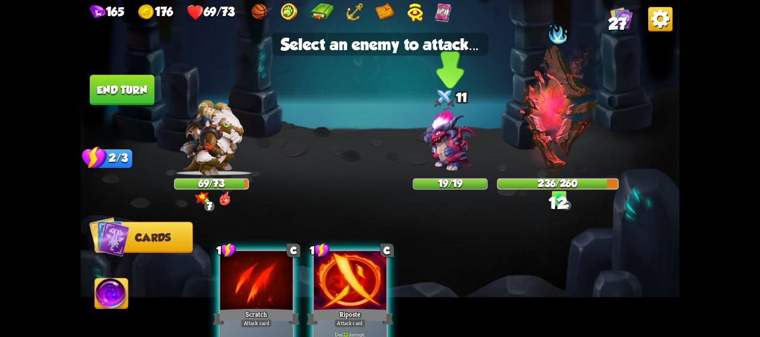
click at [456, 132] on img at bounding box center [450, 139] width 72 height 72
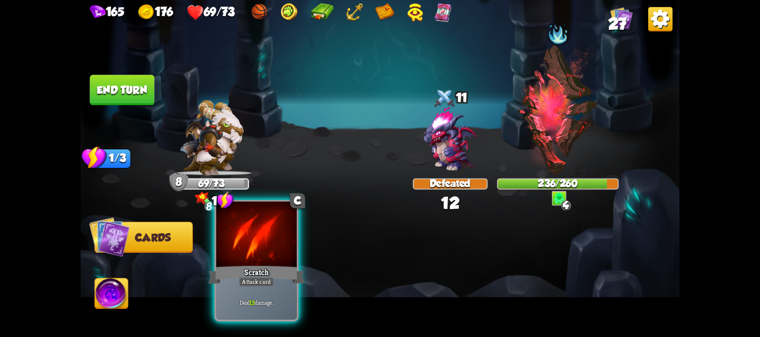
click at [259, 258] on div at bounding box center [256, 236] width 81 height 68
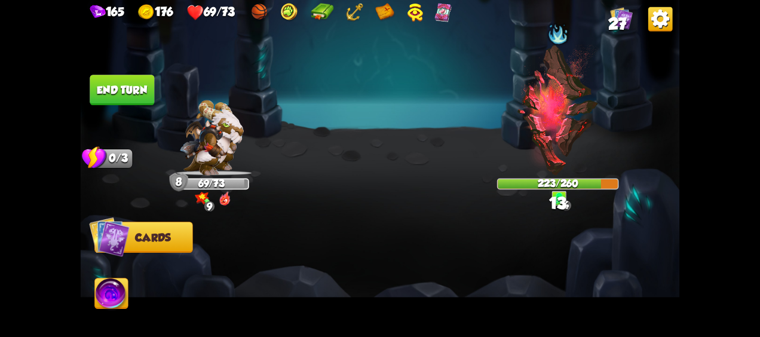
click at [123, 84] on button "End turn" at bounding box center [122, 90] width 64 height 30
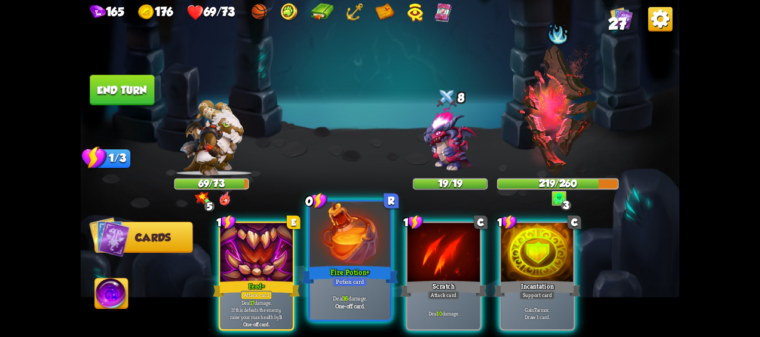
click at [358, 281] on div "Potion card" at bounding box center [350, 282] width 35 height 10
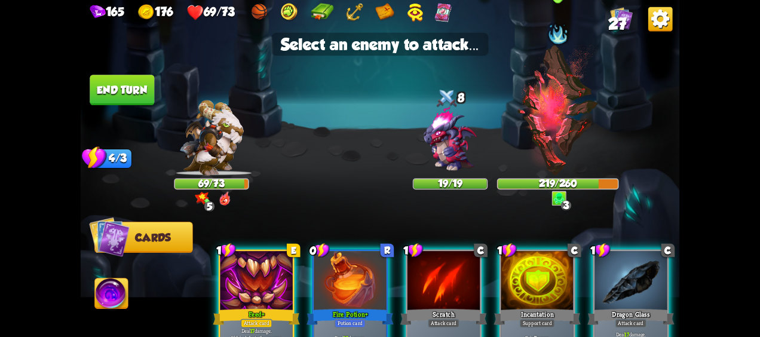
click at [551, 136] on img at bounding box center [557, 109] width 83 height 131
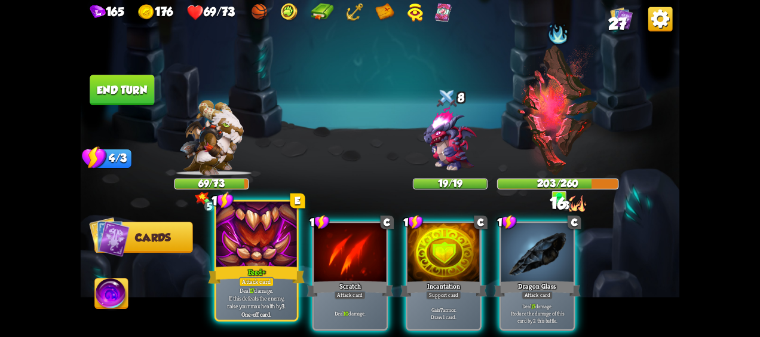
click at [249, 278] on div "Attack card" at bounding box center [256, 282] width 35 height 10
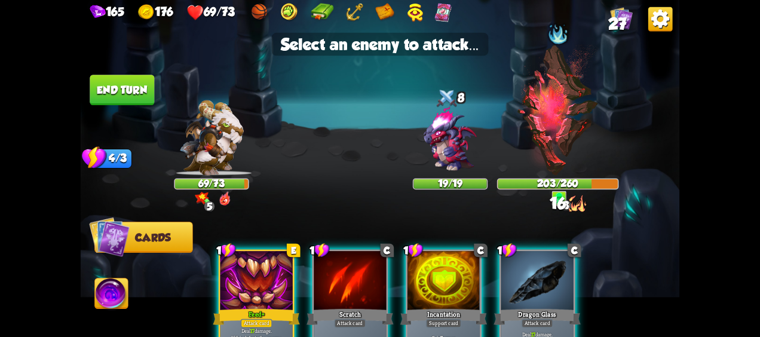
drag, startPoint x: 258, startPoint y: 272, endPoint x: 296, endPoint y: 277, distance: 37.9
click at [258, 272] on div at bounding box center [256, 281] width 72 height 61
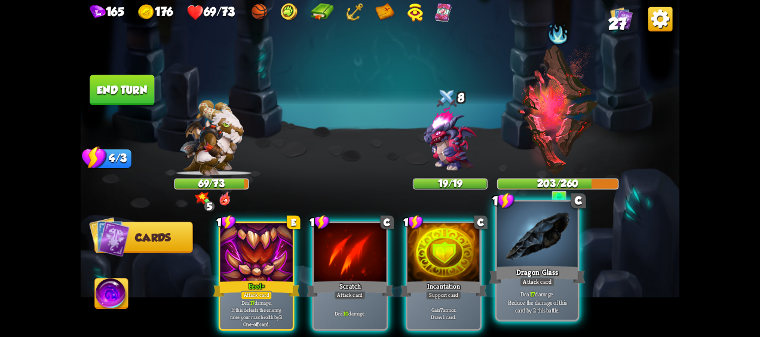
click at [552, 288] on div "Deal 17 damage. Reduce the damage of this card by 2 this battle." at bounding box center [537, 301] width 81 height 35
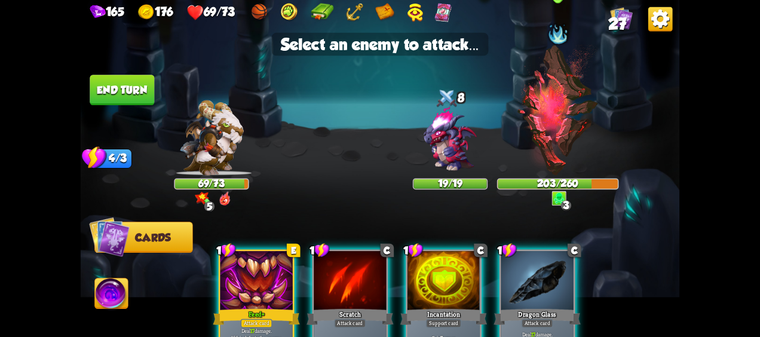
click at [569, 152] on img at bounding box center [557, 109] width 83 height 131
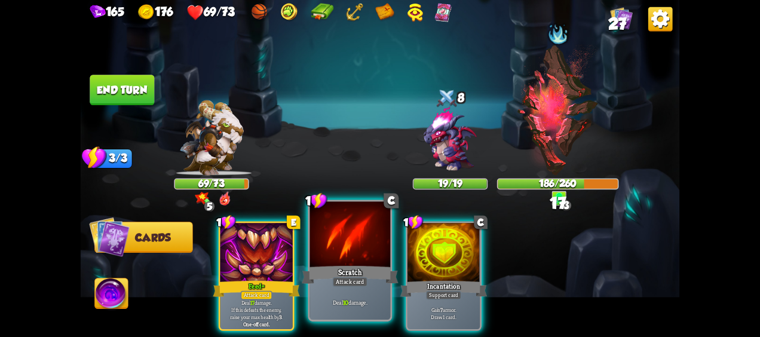
drag, startPoint x: 363, startPoint y: 265, endPoint x: 430, endPoint y: 246, distance: 69.6
click at [364, 266] on div "Scratch" at bounding box center [350, 274] width 97 height 21
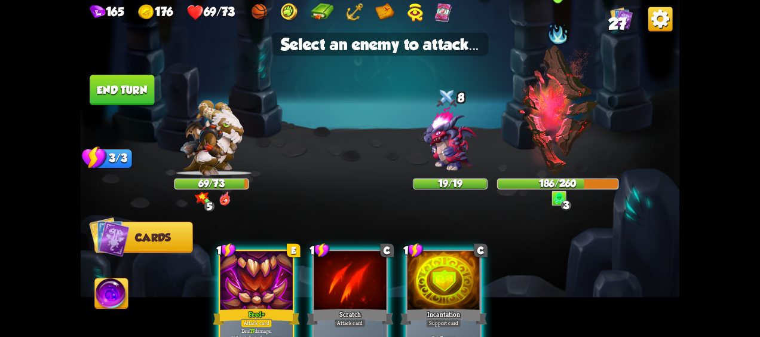
click at [542, 141] on img at bounding box center [557, 109] width 83 height 131
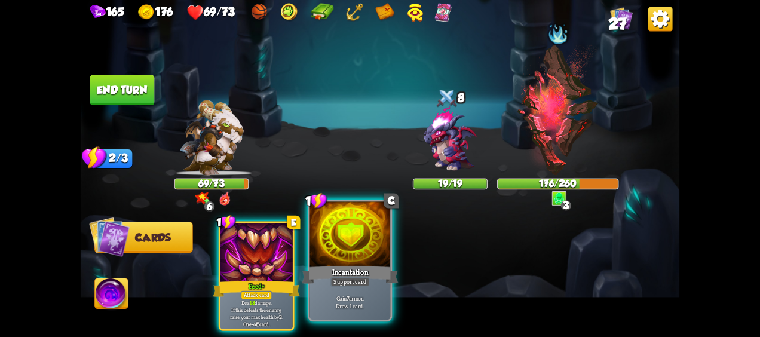
click at [358, 283] on div "Support card" at bounding box center [349, 282] width 39 height 10
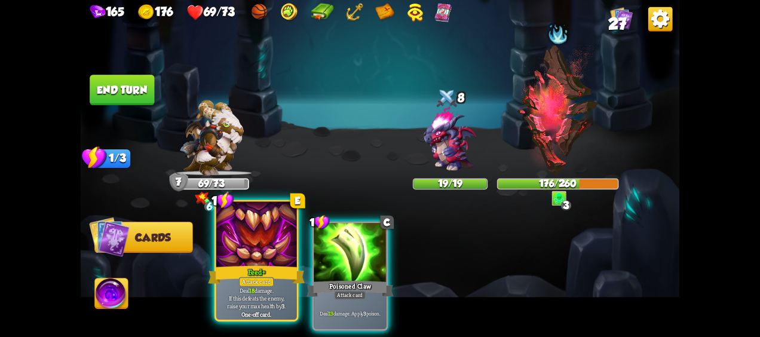
drag, startPoint x: 235, startPoint y: 276, endPoint x: 250, endPoint y: 268, distance: 17.1
click at [235, 276] on div "Feed +" at bounding box center [256, 274] width 97 height 21
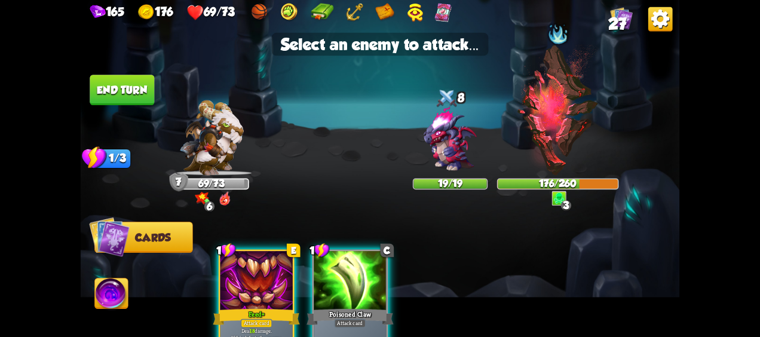
click at [236, 268] on div at bounding box center [256, 281] width 72 height 61
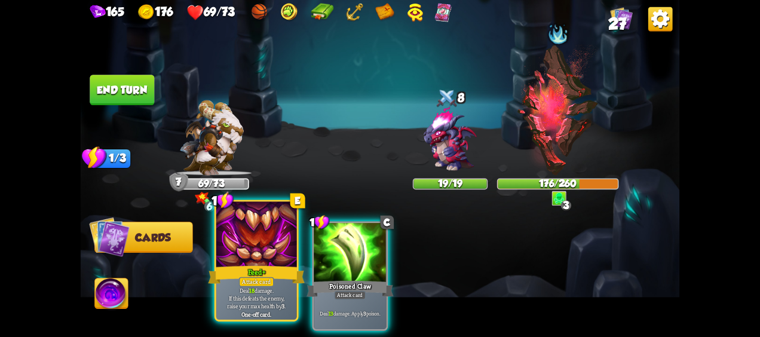
drag, startPoint x: 241, startPoint y: 275, endPoint x: 253, endPoint y: 273, distance: 12.1
click at [242, 277] on div "1 E Feed + Attack card Deal 18 damage. If this defeats the enemy, raise your ma…" at bounding box center [256, 260] width 84 height 122
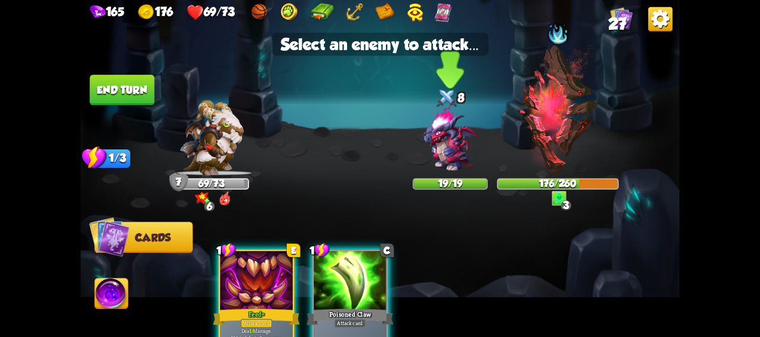
click at [447, 148] on img at bounding box center [450, 139] width 72 height 72
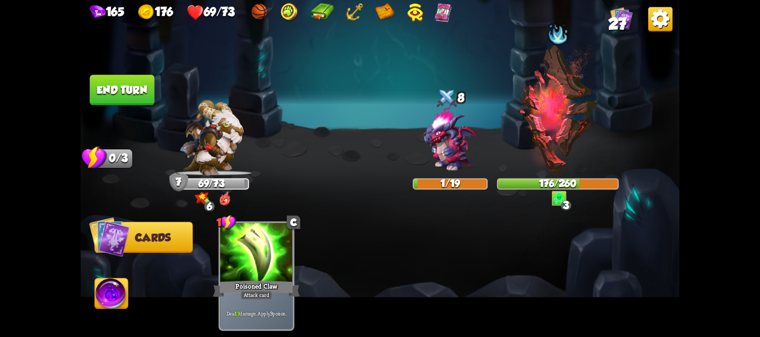
click at [133, 90] on button "End turn" at bounding box center [122, 90] width 64 height 30
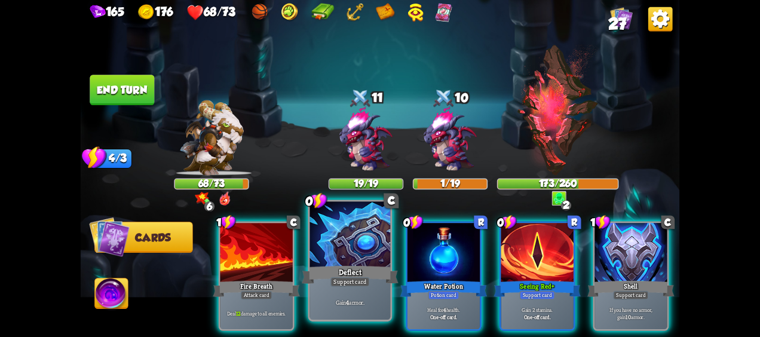
drag, startPoint x: 362, startPoint y: 272, endPoint x: 354, endPoint y: 275, distance: 9.3
click at [354, 275] on div "Deflect" at bounding box center [350, 274] width 97 height 21
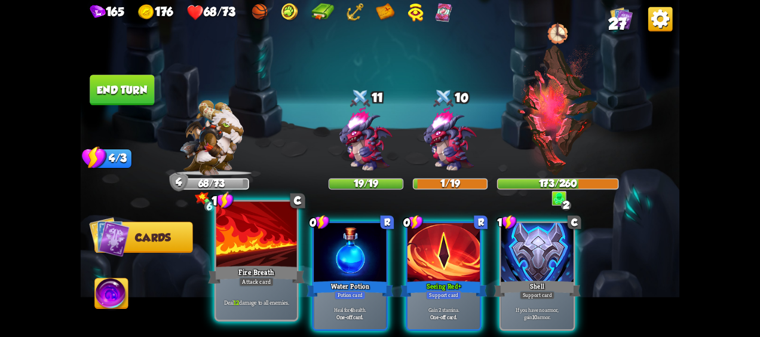
click at [256, 265] on div "Fire Breath" at bounding box center [256, 274] width 97 height 21
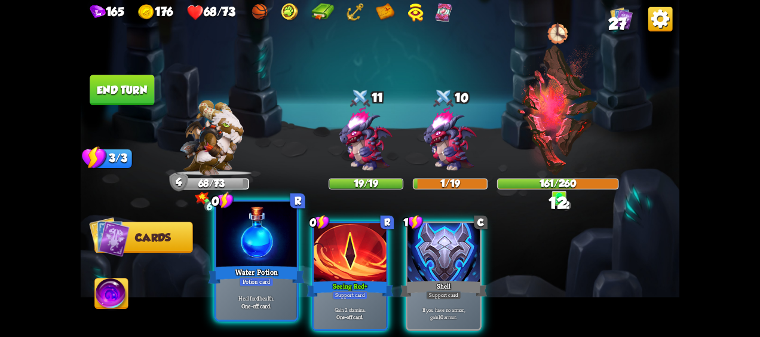
click at [228, 274] on div "Water Potion" at bounding box center [256, 274] width 97 height 21
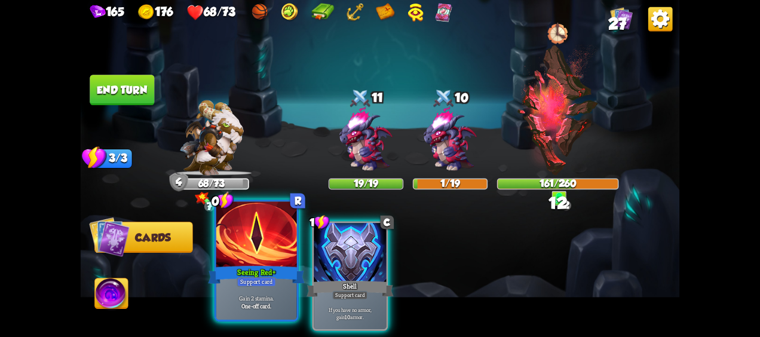
click at [254, 271] on div "Seeing Red +" at bounding box center [256, 274] width 97 height 21
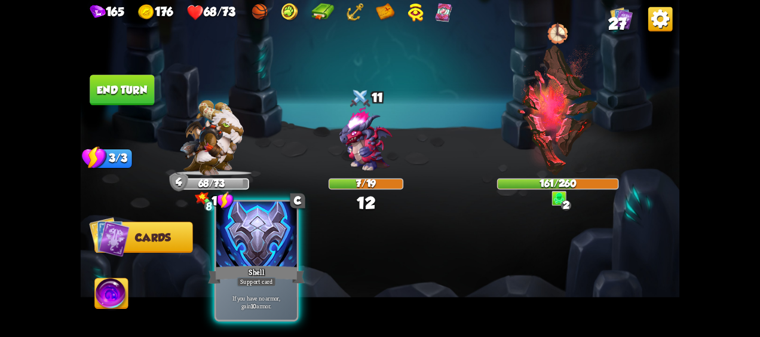
click at [278, 278] on div "Shell" at bounding box center [256, 274] width 97 height 21
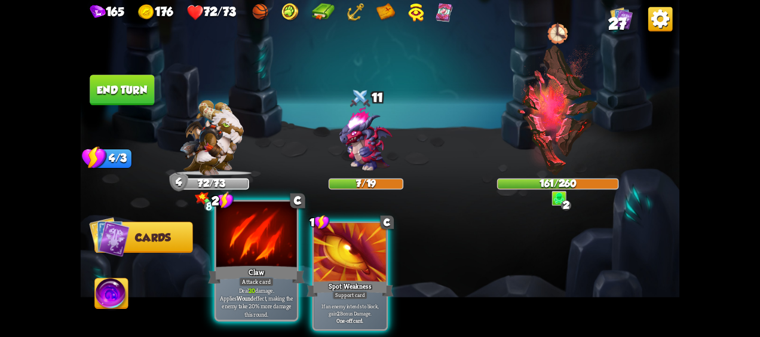
click at [253, 283] on div "Attack card" at bounding box center [256, 282] width 35 height 10
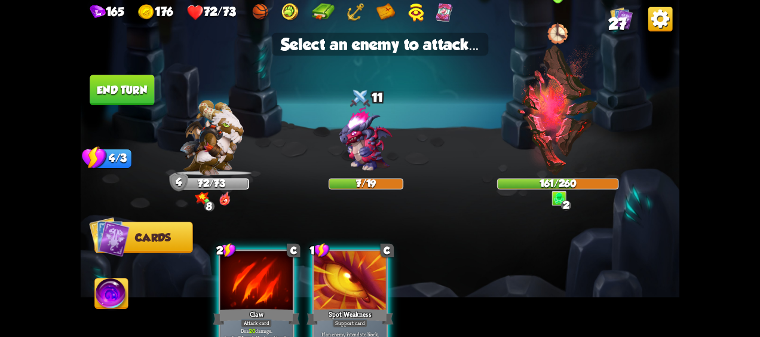
click at [541, 142] on img at bounding box center [557, 109] width 83 height 131
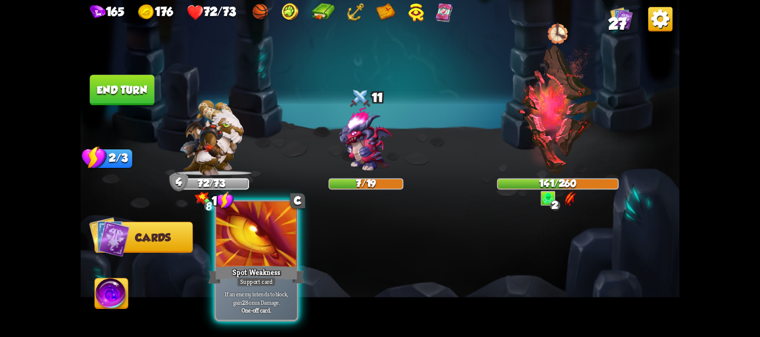
click at [235, 246] on div at bounding box center [256, 236] width 81 height 68
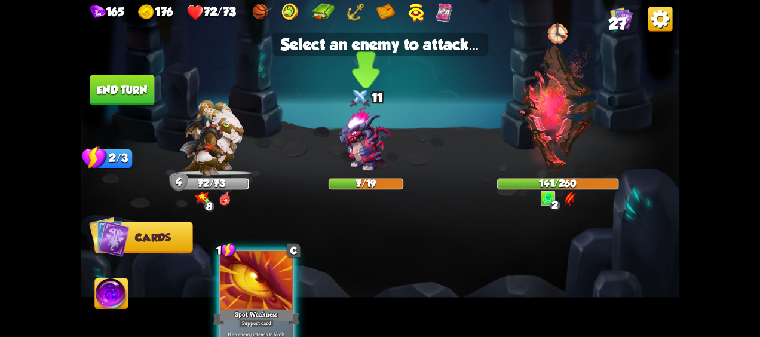
click at [365, 146] on img at bounding box center [366, 139] width 72 height 72
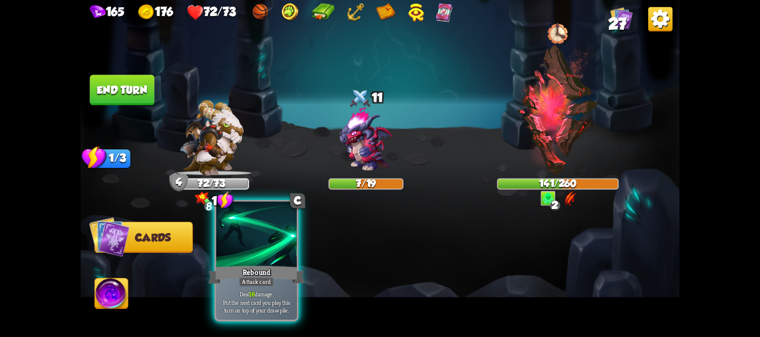
click at [277, 256] on div at bounding box center [256, 236] width 81 height 68
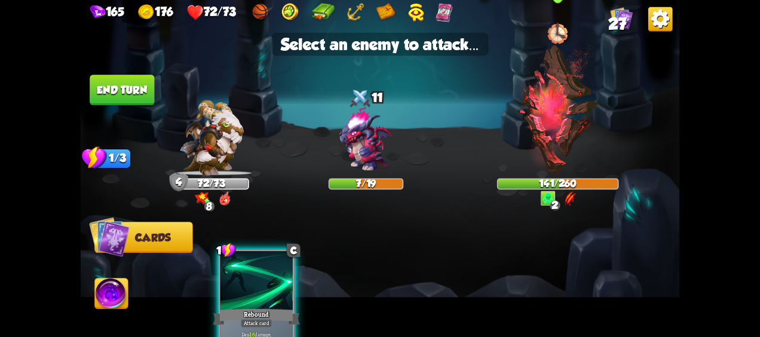
click at [552, 124] on img at bounding box center [557, 109] width 83 height 131
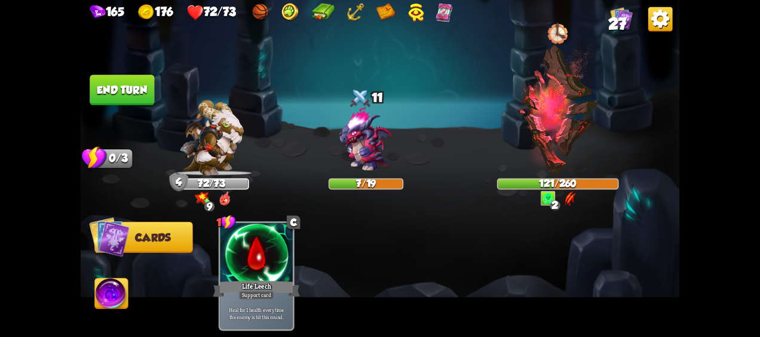
click at [125, 94] on button "End turn" at bounding box center [122, 90] width 64 height 30
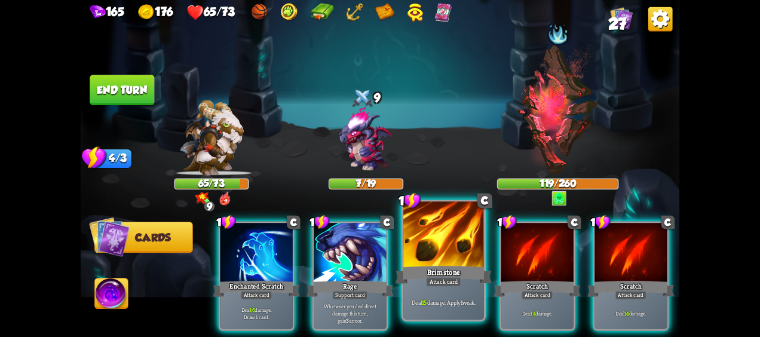
drag, startPoint x: 459, startPoint y: 262, endPoint x: 425, endPoint y: 215, distance: 57.8
click at [456, 259] on div at bounding box center [443, 236] width 81 height 68
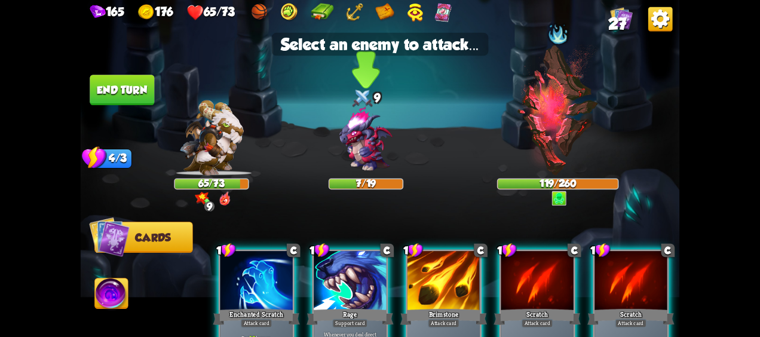
click at [360, 145] on img at bounding box center [366, 139] width 72 height 72
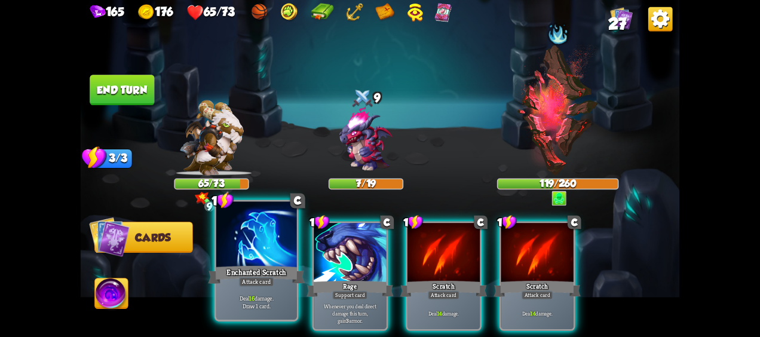
click at [254, 271] on div "Enchanted Scratch" at bounding box center [256, 274] width 97 height 21
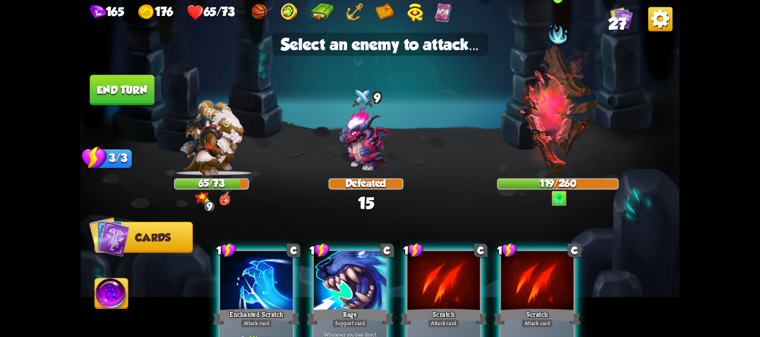
click at [571, 109] on img at bounding box center [557, 109] width 83 height 131
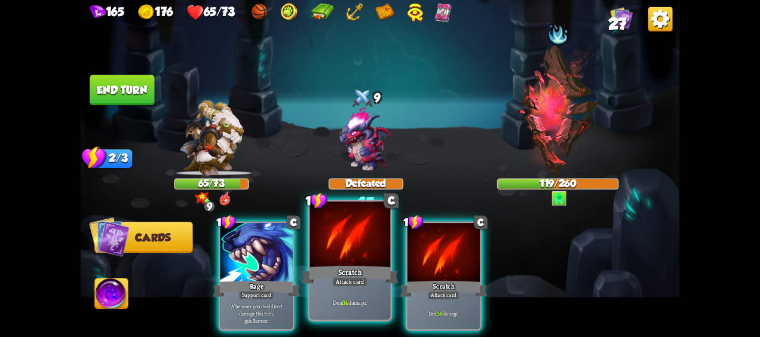
drag, startPoint x: 337, startPoint y: 269, endPoint x: 389, endPoint y: 237, distance: 60.8
click at [339, 266] on div "Scratch" at bounding box center [350, 274] width 97 height 21
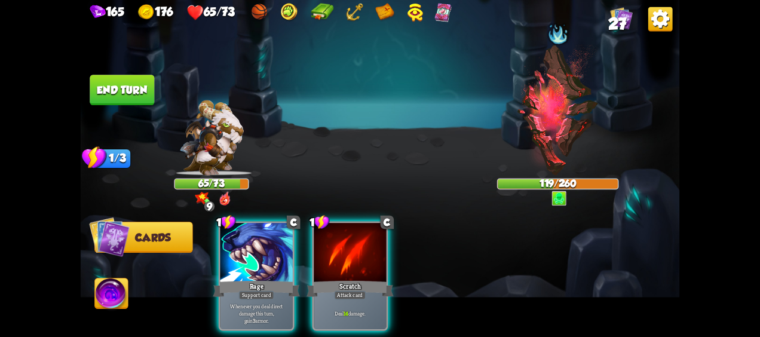
click at [559, 130] on img at bounding box center [557, 109] width 83 height 131
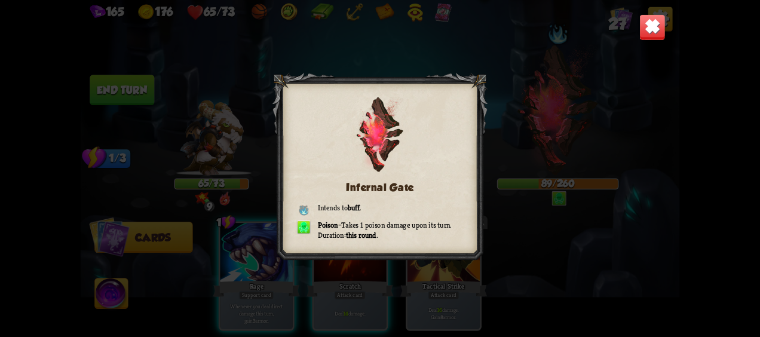
click at [651, 24] on img at bounding box center [652, 27] width 26 height 26
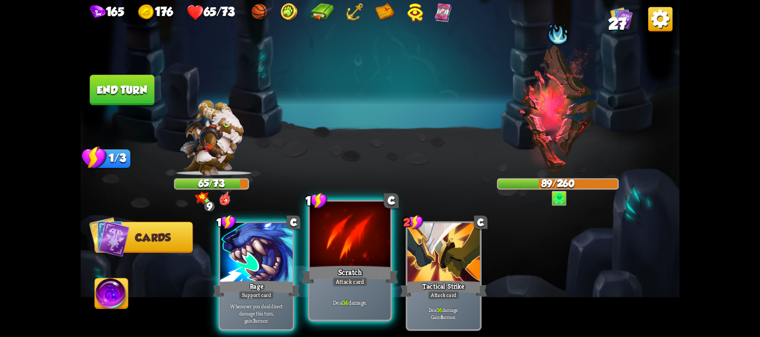
click at [369, 275] on div "Scratch" at bounding box center [350, 274] width 97 height 21
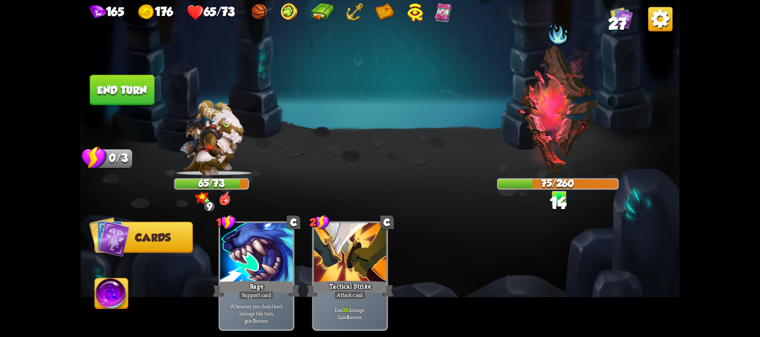
click at [132, 86] on button "End turn" at bounding box center [122, 90] width 64 height 30
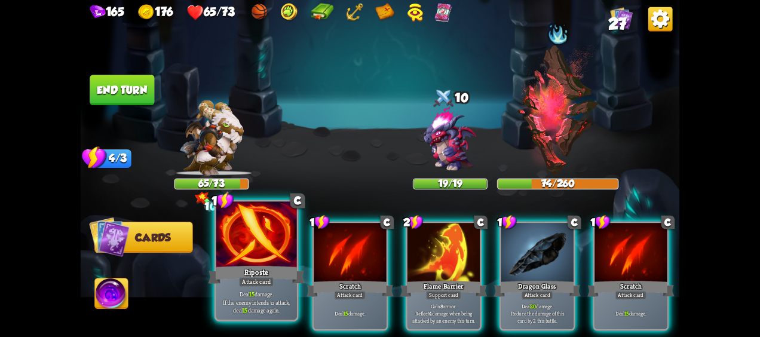
click at [244, 272] on div "Riposte" at bounding box center [256, 274] width 97 height 21
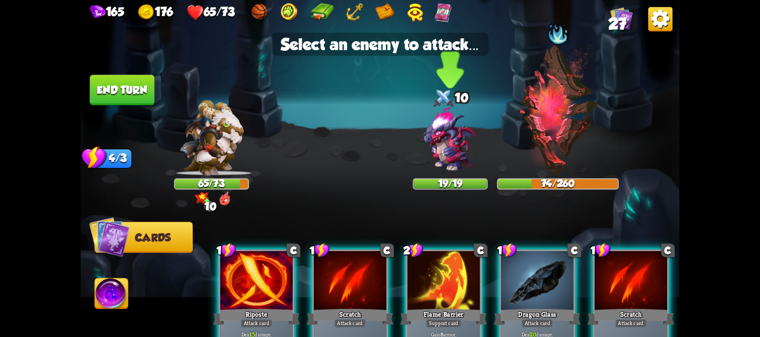
click at [449, 150] on img at bounding box center [450, 139] width 72 height 72
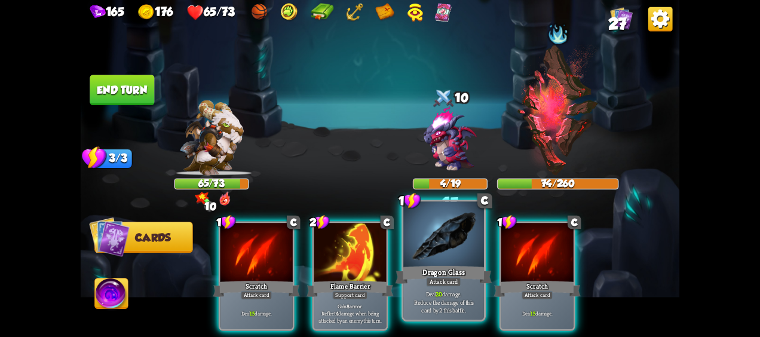
click at [436, 266] on div "Dragon Glass" at bounding box center [443, 274] width 97 height 21
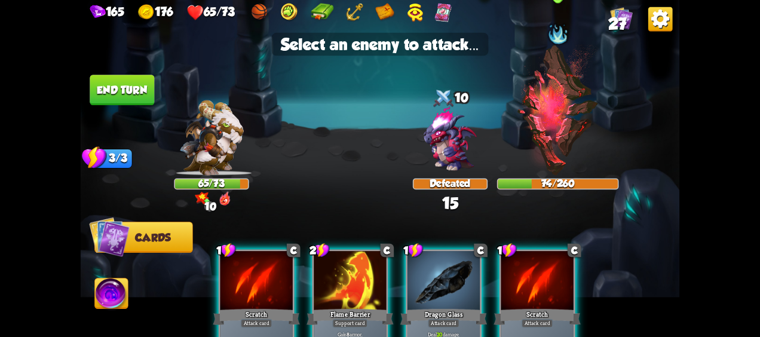
click at [557, 141] on img at bounding box center [557, 109] width 83 height 131
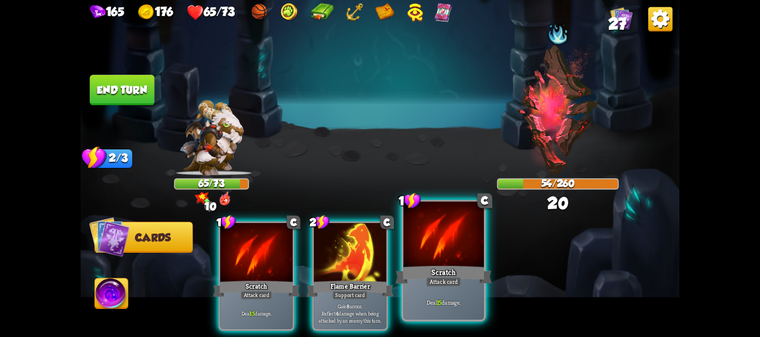
click at [473, 276] on div "Scratch" at bounding box center [443, 274] width 97 height 21
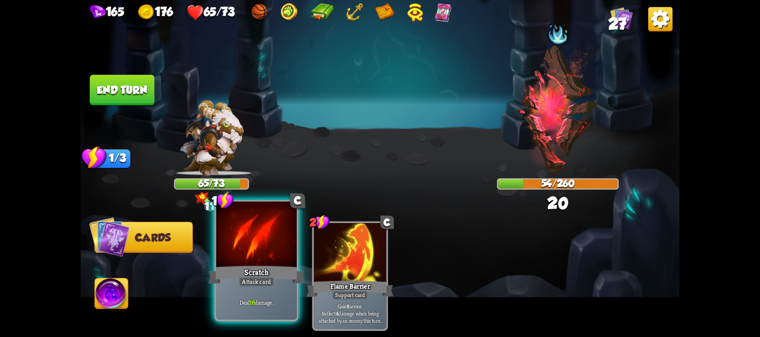
click at [247, 266] on div "Scratch" at bounding box center [256, 274] width 97 height 21
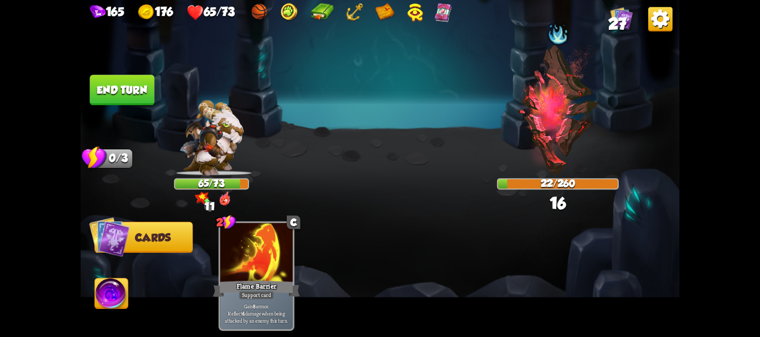
click at [111, 296] on img at bounding box center [111, 294] width 33 height 33
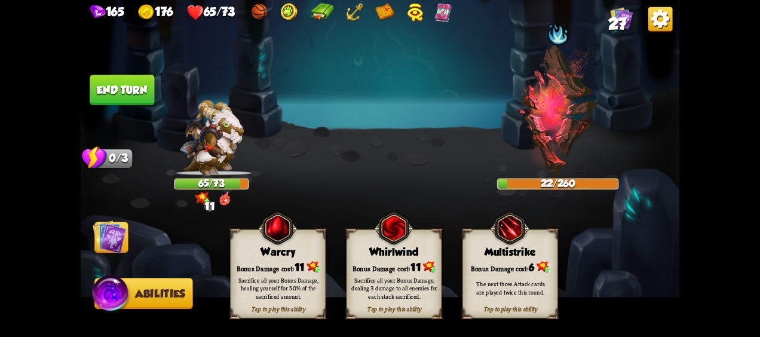
click at [137, 90] on button "End turn" at bounding box center [122, 90] width 64 height 30
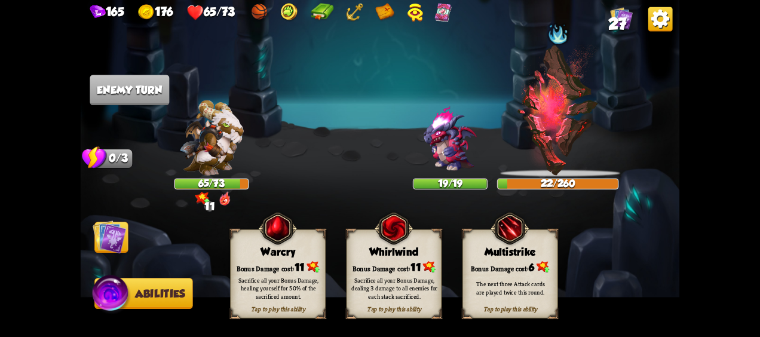
click at [110, 236] on img at bounding box center [109, 236] width 33 height 33
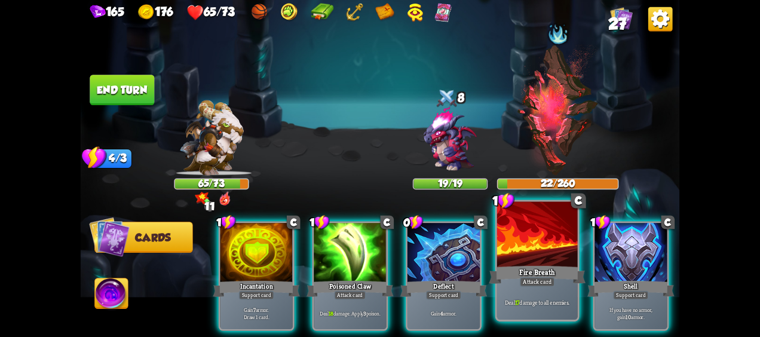
drag, startPoint x: 626, startPoint y: 259, endPoint x: 540, endPoint y: 262, distance: 86.6
click at [613, 254] on div at bounding box center [630, 253] width 72 height 61
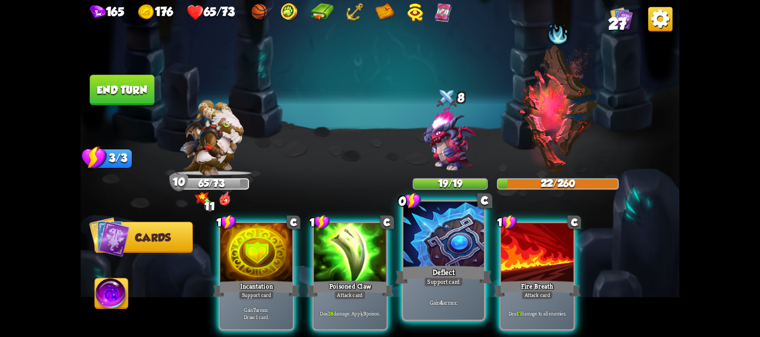
click at [462, 268] on div "Deflect" at bounding box center [443, 274] width 97 height 21
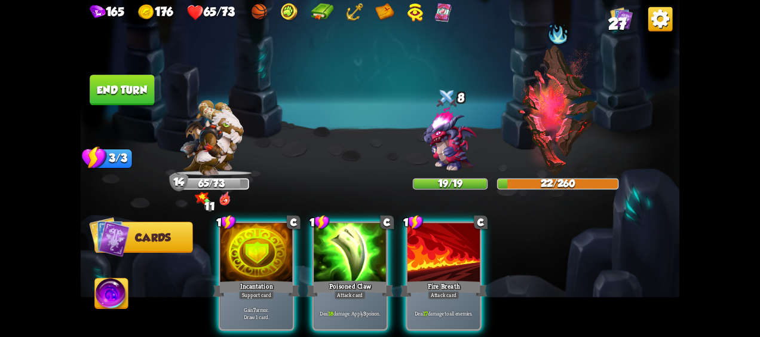
drag, startPoint x: 238, startPoint y: 266, endPoint x: 186, endPoint y: 259, distance: 51.8
click at [239, 279] on div "Incantation" at bounding box center [256, 288] width 87 height 19
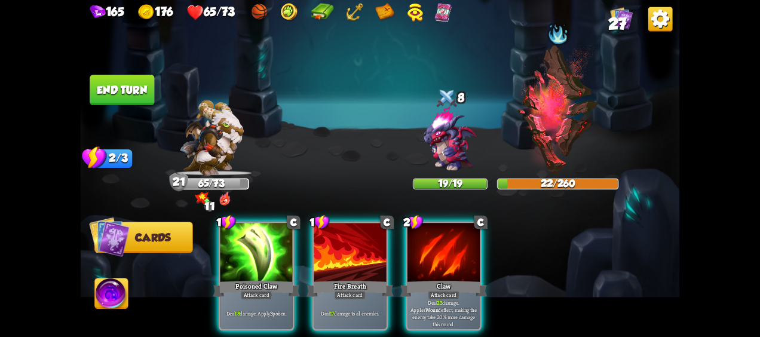
click at [110, 296] on img at bounding box center [111, 294] width 33 height 33
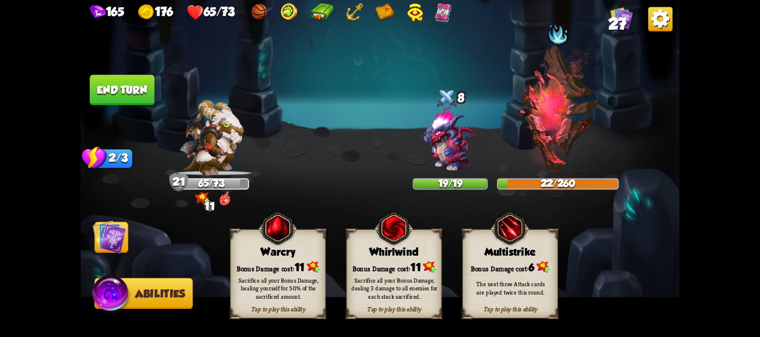
click at [281, 291] on div "Sacrifice all your Bonus Damage, healing yourself for 50% of the sacrificed amo…" at bounding box center [278, 288] width 86 height 24
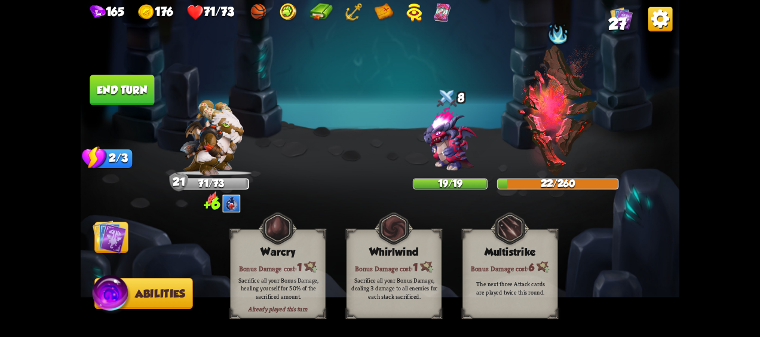
click at [109, 238] on img at bounding box center [109, 236] width 33 height 33
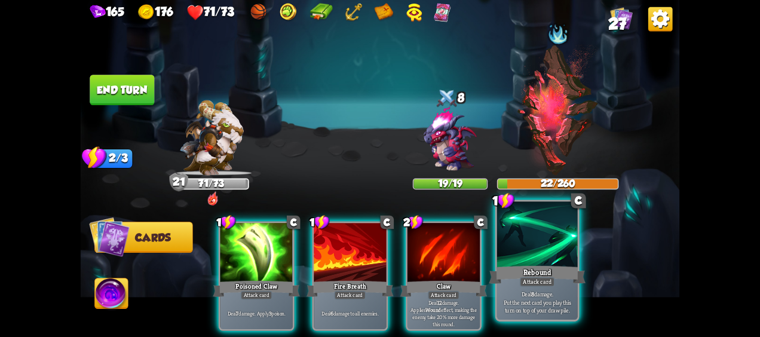
drag, startPoint x: 552, startPoint y: 257, endPoint x: 561, endPoint y: 229, distance: 29.6
click at [554, 255] on div at bounding box center [537, 236] width 81 height 68
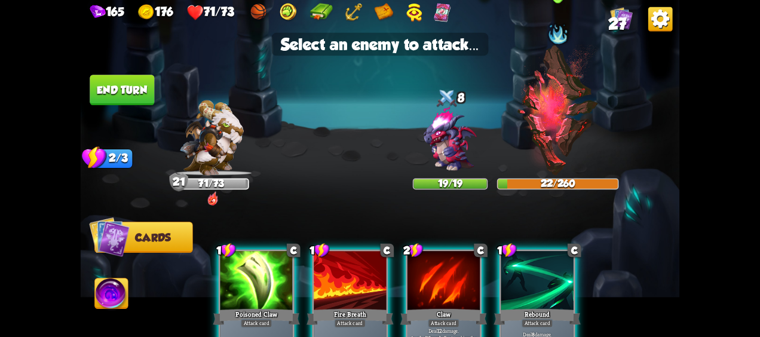
click at [563, 133] on img at bounding box center [557, 109] width 83 height 131
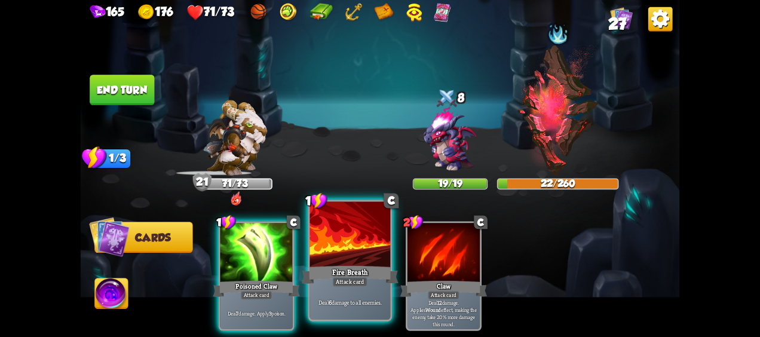
click at [354, 262] on div at bounding box center [350, 236] width 81 height 68
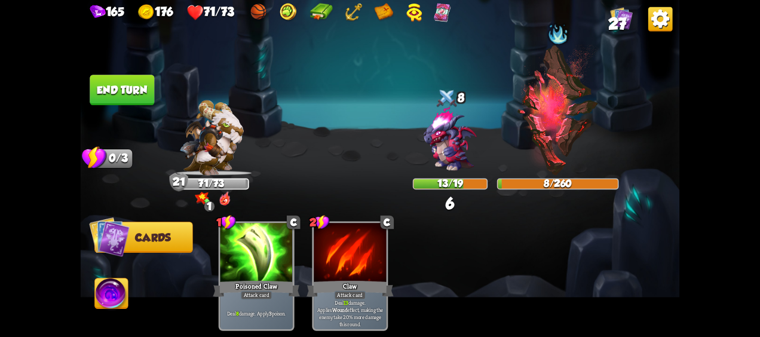
click at [107, 91] on button "End turn" at bounding box center [122, 90] width 64 height 30
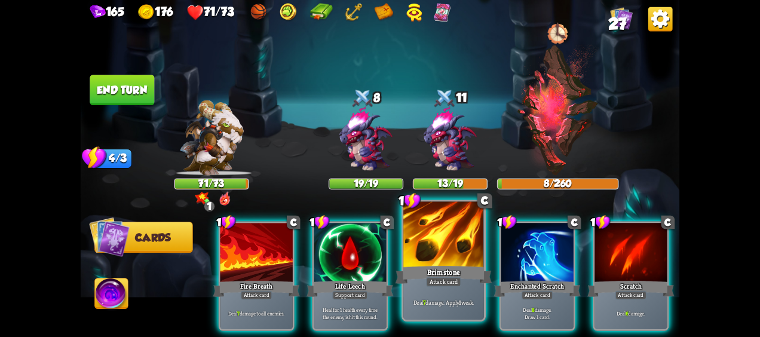
drag, startPoint x: 457, startPoint y: 276, endPoint x: 469, endPoint y: 254, distance: 25.1
click at [459, 275] on div "1 C Brimstone Attack card Deal 7 damage. Apply 1 weak." at bounding box center [443, 260] width 84 height 122
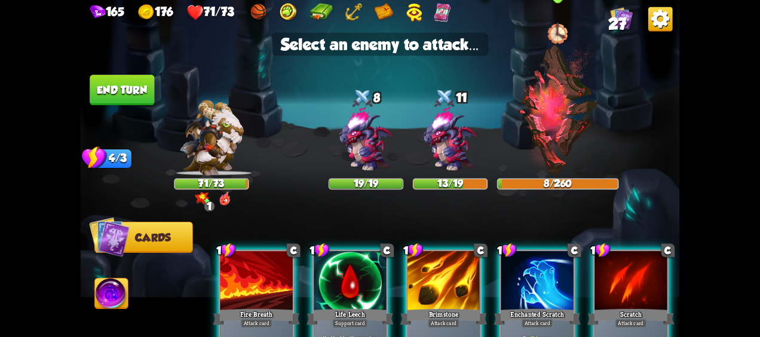
click at [557, 128] on img at bounding box center [557, 109] width 83 height 131
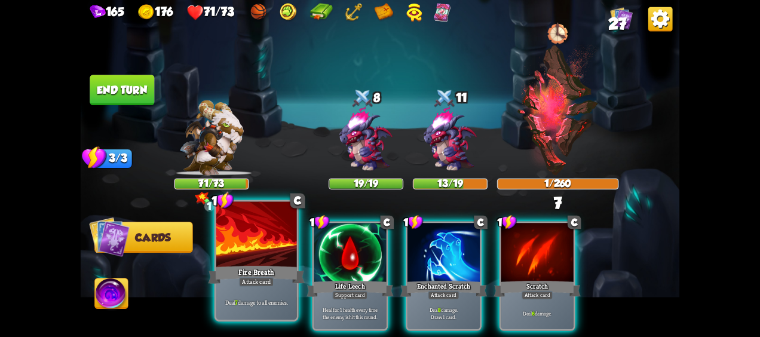
click at [247, 260] on div at bounding box center [256, 236] width 81 height 68
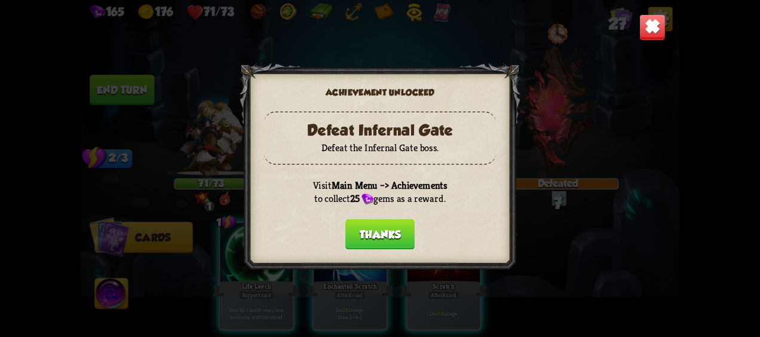
click at [392, 236] on button "Thanks" at bounding box center [379, 234] width 69 height 30
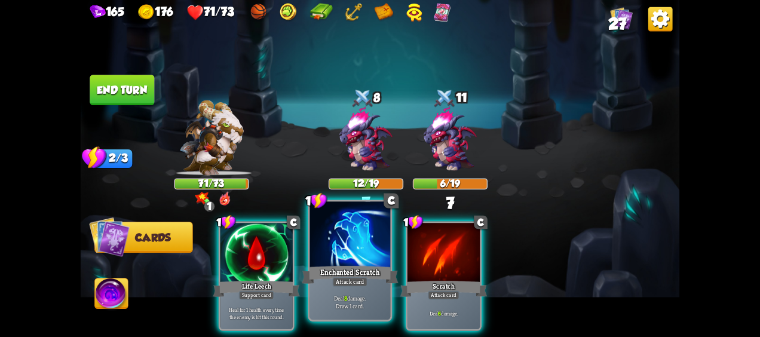
click at [339, 282] on div "Attack card" at bounding box center [349, 282] width 35 height 10
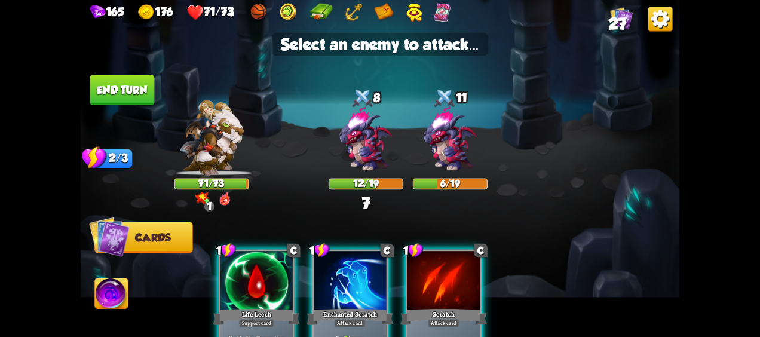
click at [346, 276] on div at bounding box center [350, 281] width 72 height 61
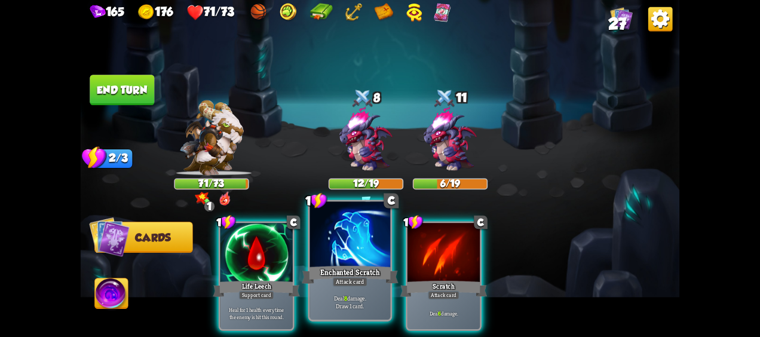
click at [344, 277] on div "1 C Enchanted Scratch Attack card Deal 8 damage. Draw 1 card." at bounding box center [350, 260] width 84 height 122
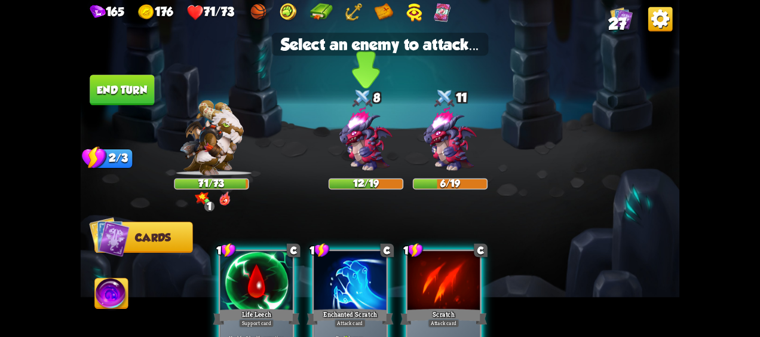
click at [376, 151] on img at bounding box center [366, 139] width 72 height 72
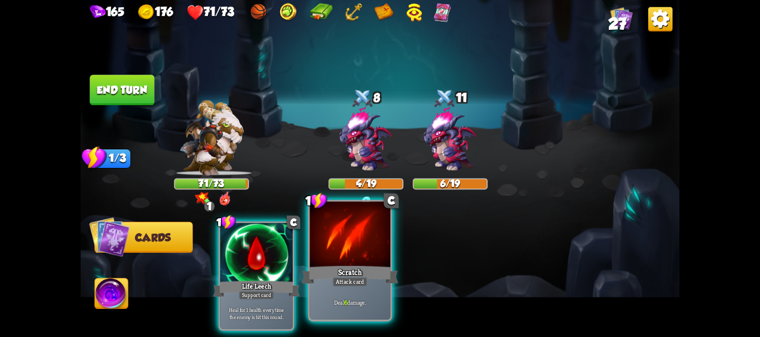
click at [370, 274] on div "Scratch" at bounding box center [350, 274] width 97 height 21
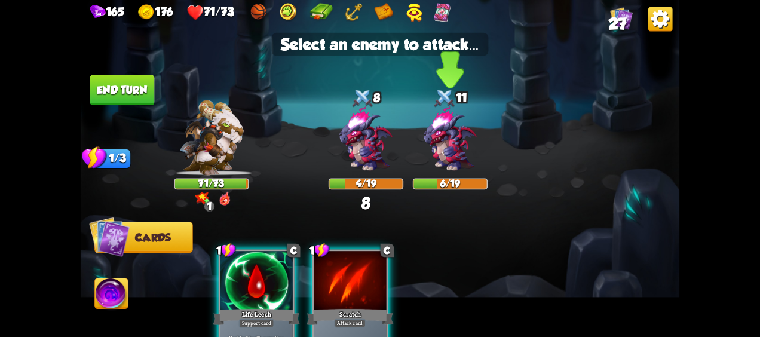
click at [460, 178] on div "6/19" at bounding box center [450, 183] width 75 height 11
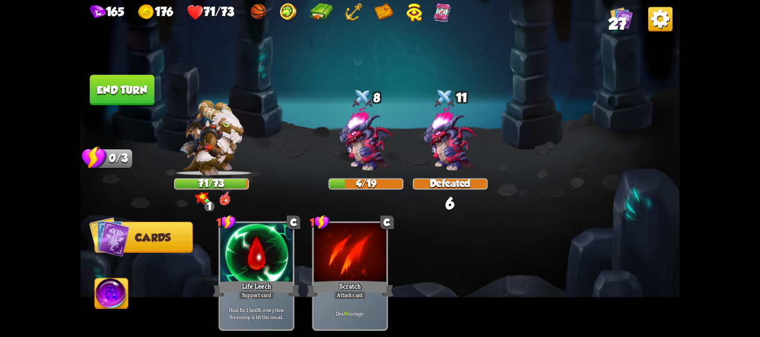
click at [112, 300] on img at bounding box center [111, 294] width 33 height 33
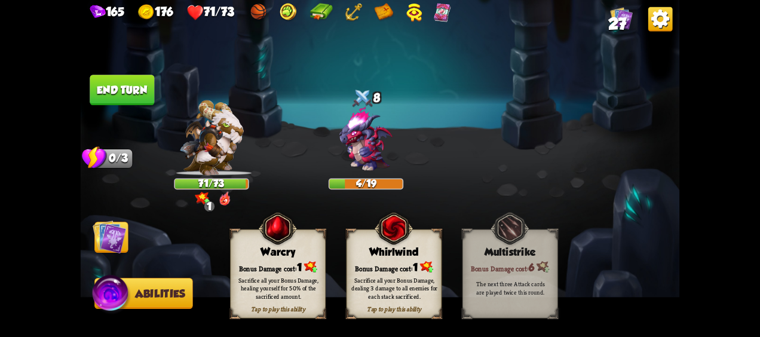
drag, startPoint x: 118, startPoint y: 241, endPoint x: 139, endPoint y: 245, distance: 21.8
click at [117, 241] on img at bounding box center [109, 236] width 33 height 33
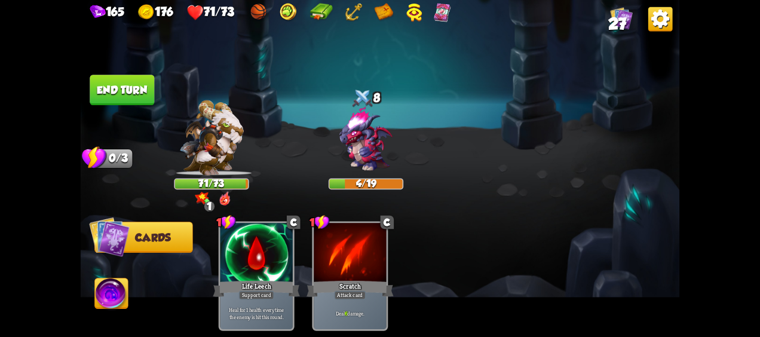
click at [96, 303] on img at bounding box center [111, 294] width 33 height 33
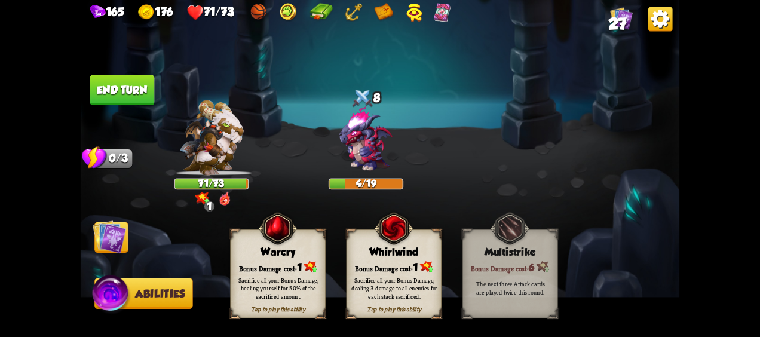
drag, startPoint x: 393, startPoint y: 272, endPoint x: 290, endPoint y: 264, distance: 103.0
click at [392, 272] on div "Sacrifice all your Bonus Damage, dealing 3 damage to all enemies for each stack…" at bounding box center [394, 288] width 96 height 38
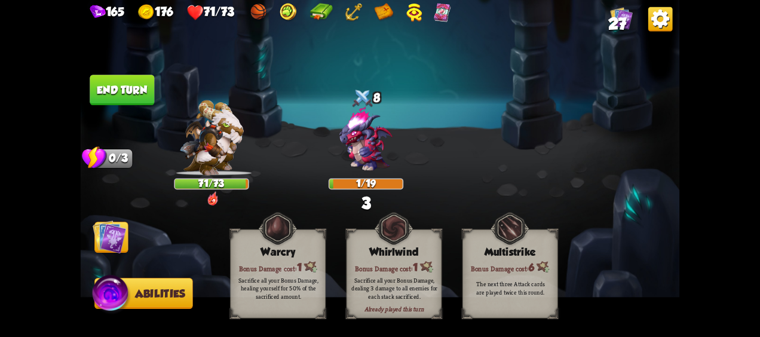
click at [110, 235] on img at bounding box center [109, 236] width 33 height 33
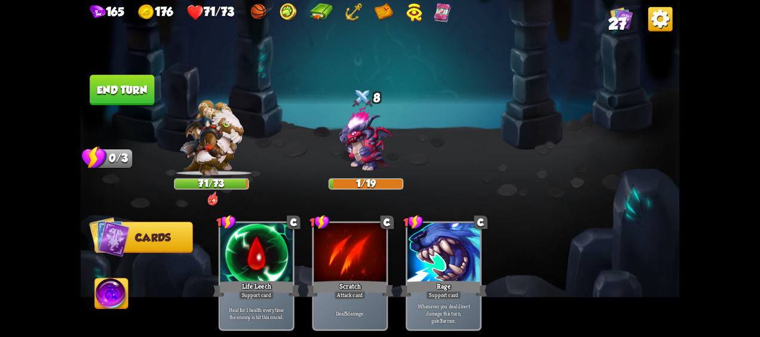
click at [136, 88] on button "End turn" at bounding box center [122, 90] width 64 height 30
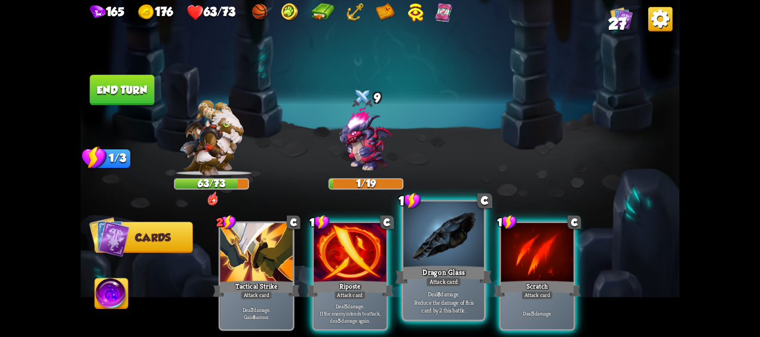
click at [473, 271] on div "Dragon Glass" at bounding box center [443, 274] width 97 height 21
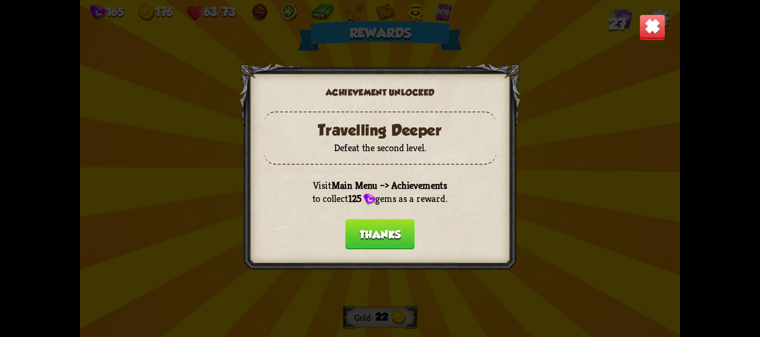
click at [387, 237] on button "Thanks" at bounding box center [379, 234] width 69 height 30
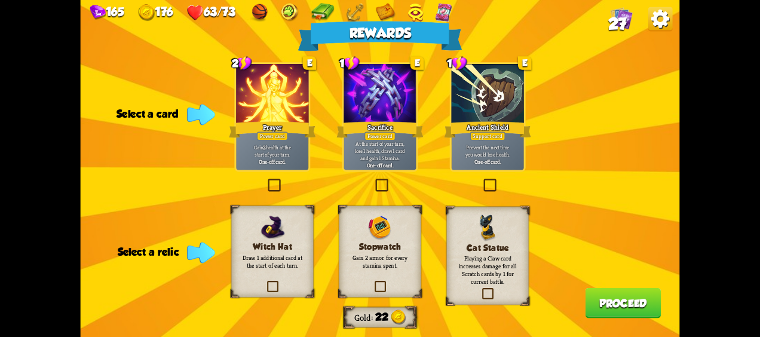
drag, startPoint x: 168, startPoint y: 241, endPoint x: 245, endPoint y: 239, distance: 76.5
click at [176, 240] on div "Rewards Gold 22 Select a card 2 E Prayer Power card Gain 2 health at the start …" at bounding box center [380, 168] width 599 height 337
click at [282, 254] on p "Draw 1 additional card at the start of each turn." at bounding box center [272, 261] width 67 height 16
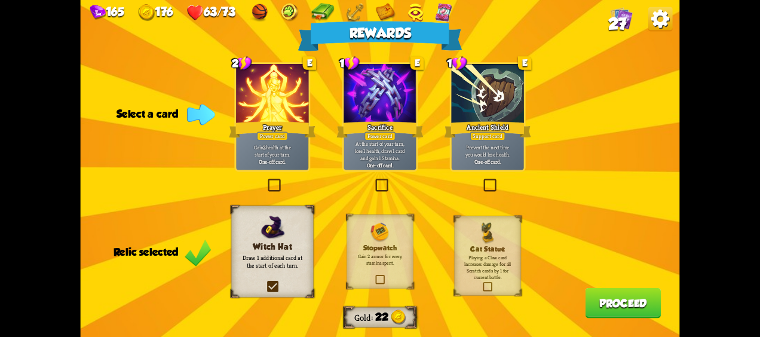
click at [391, 150] on p "At the start of your turn, lose 1 health, draw 1 card and gain 1 Stamina." at bounding box center [379, 150] width 69 height 21
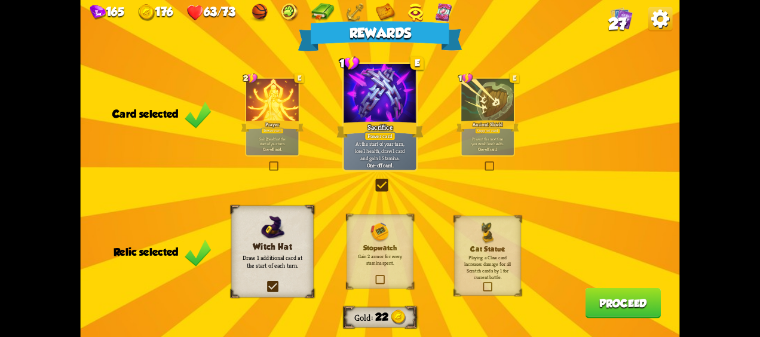
click at [637, 291] on button "Proceed" at bounding box center [623, 303] width 76 height 30
